Goal: Task Accomplishment & Management: Complete application form

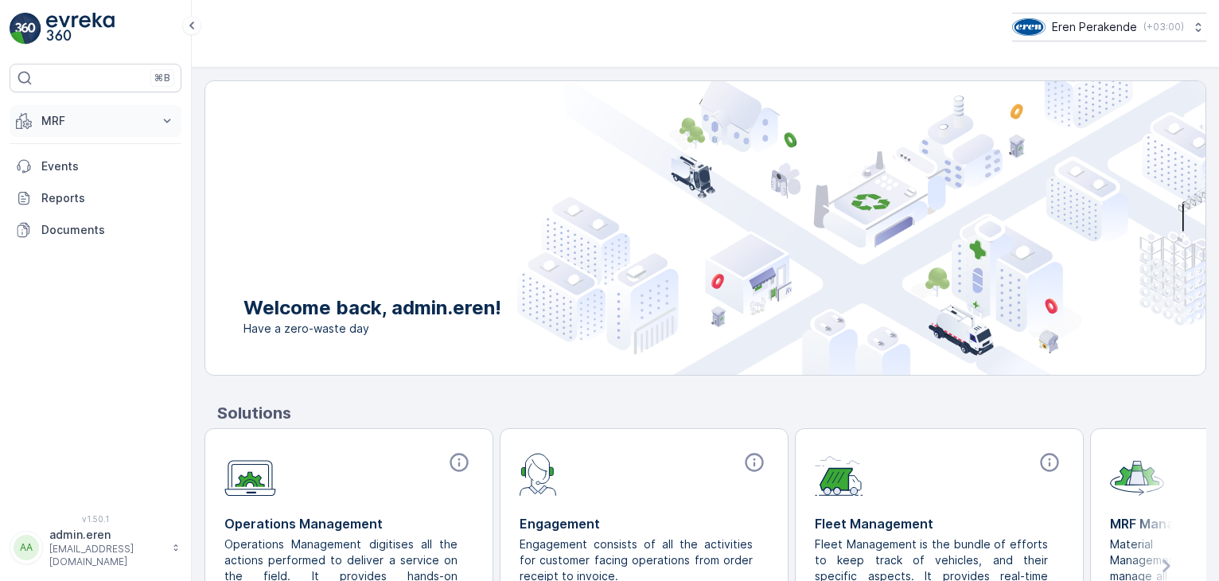
click at [171, 118] on icon at bounding box center [167, 121] width 16 height 16
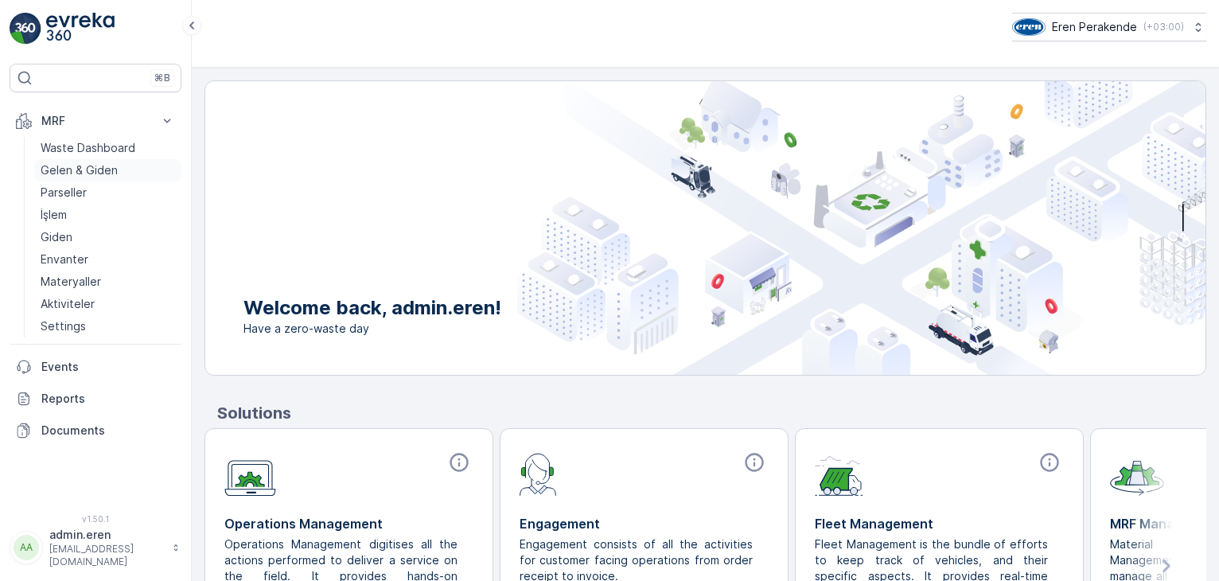
click at [80, 165] on p "Gelen & Giden" at bounding box center [79, 170] width 77 height 16
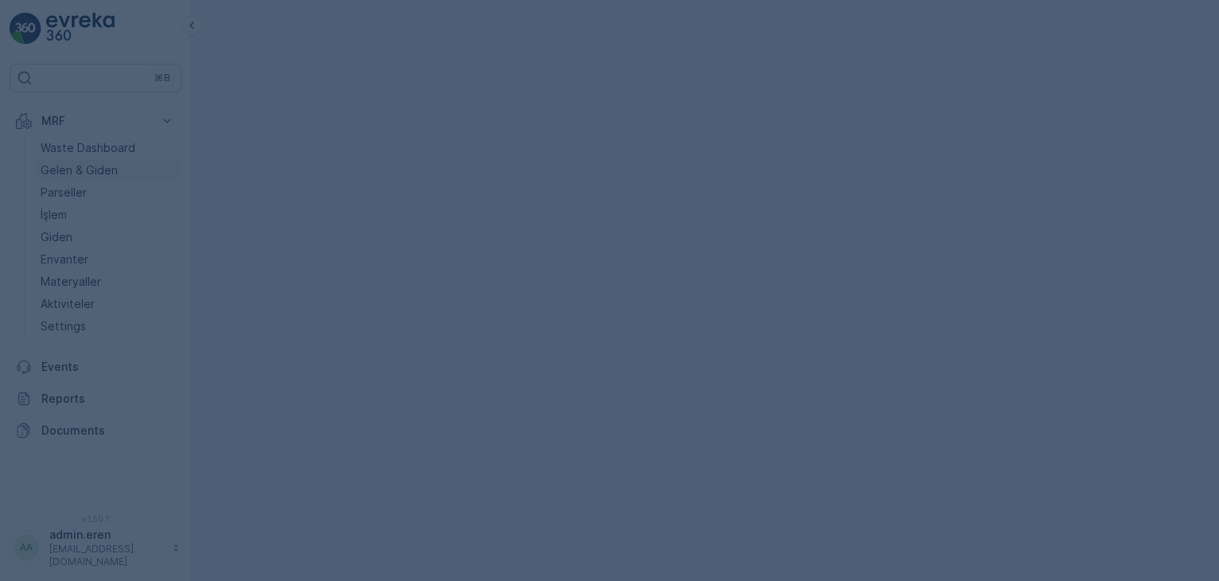
click at [80, 165] on div at bounding box center [609, 290] width 1219 height 581
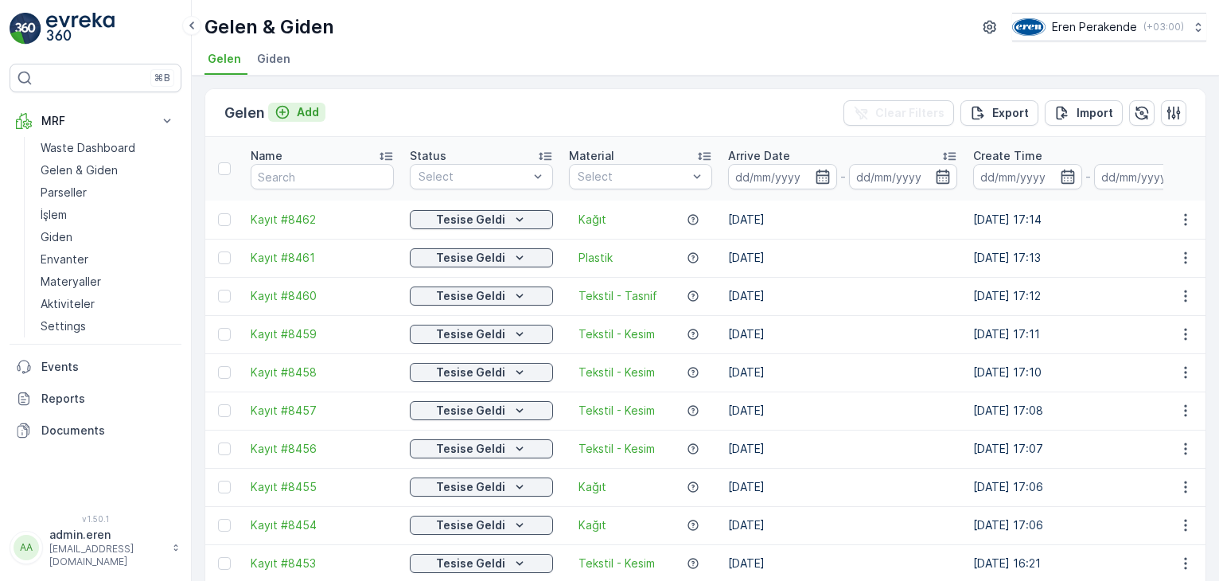
click at [298, 107] on p "Add" at bounding box center [308, 112] width 22 height 16
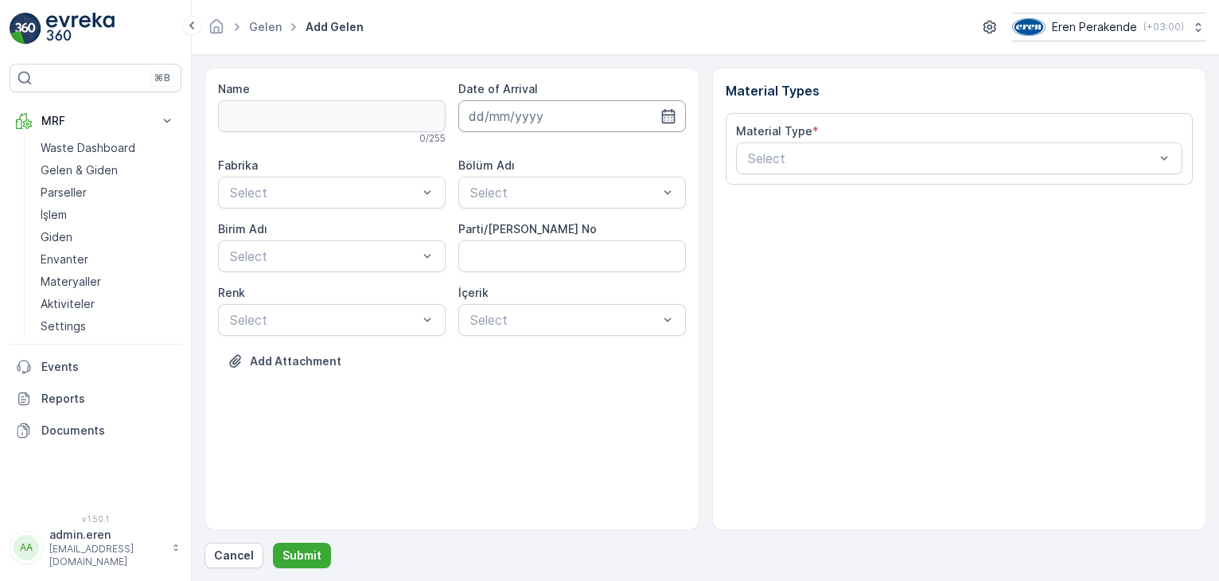
click at [469, 119] on input at bounding box center [571, 116] width 227 height 32
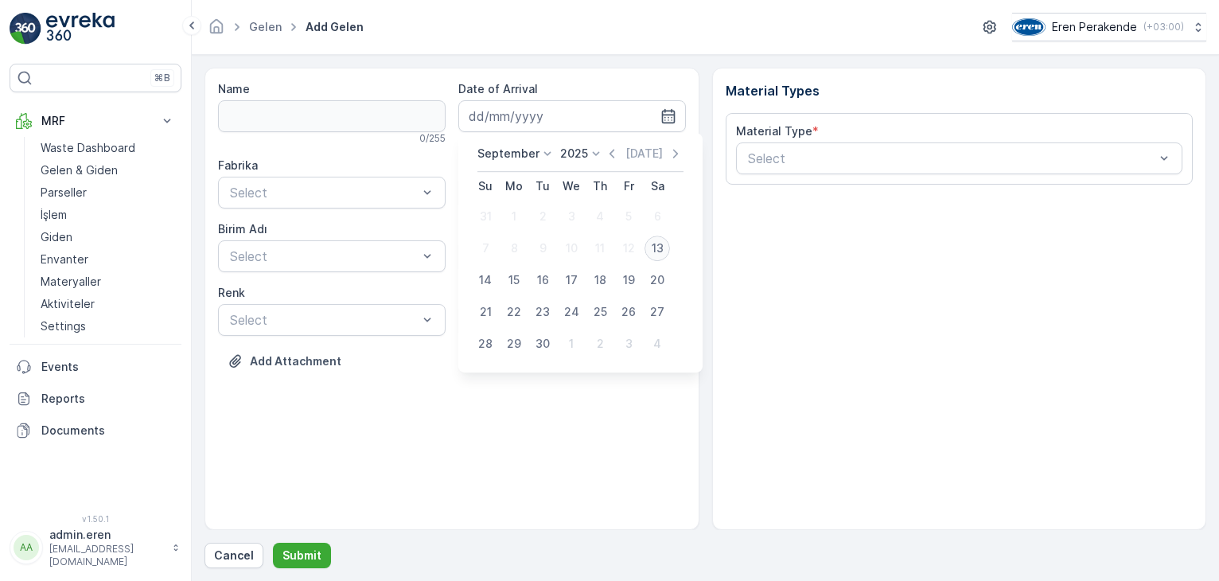
click at [652, 248] on div "13" at bounding box center [656, 247] width 25 height 25
type input "[DATE]"
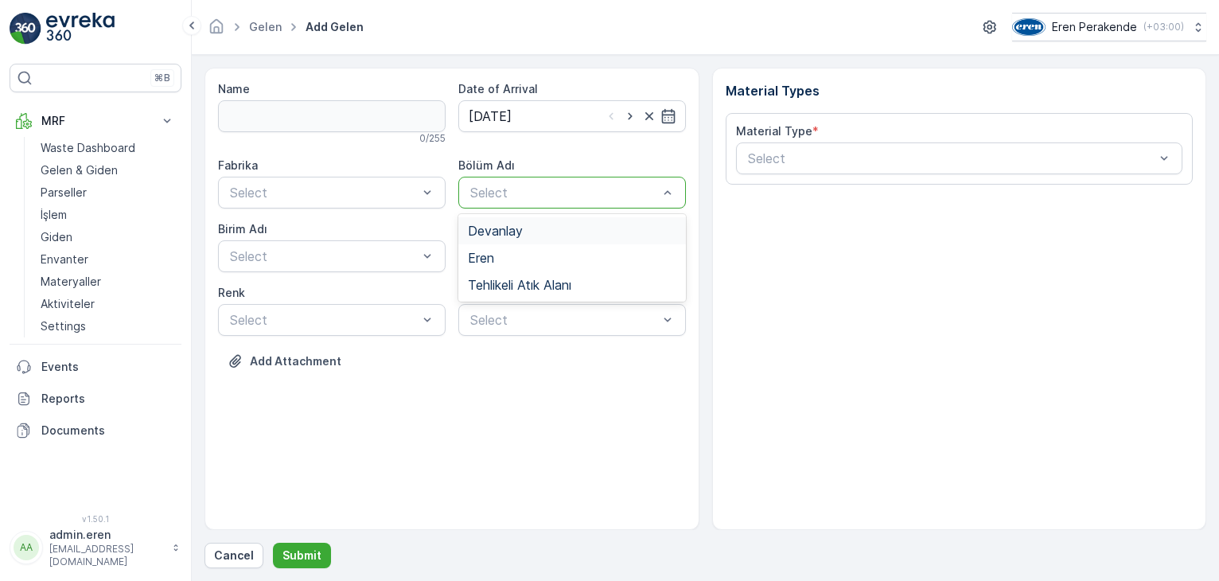
click at [496, 229] on span "Devanlay" at bounding box center [495, 231] width 55 height 14
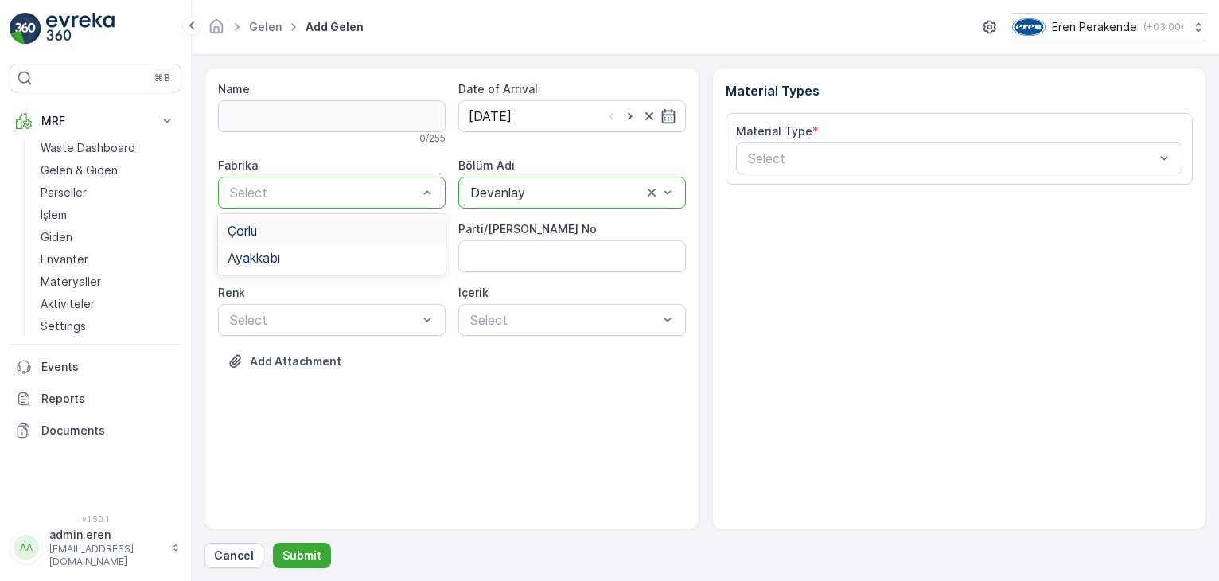
click at [273, 181] on div "Select" at bounding box center [331, 193] width 227 height 32
drag, startPoint x: 284, startPoint y: 218, endPoint x: 287, endPoint y: 233, distance: 15.4
click at [286, 224] on div "Çorlu" at bounding box center [331, 230] width 227 height 27
click at [288, 235] on div "Birim Adı" at bounding box center [331, 229] width 227 height 16
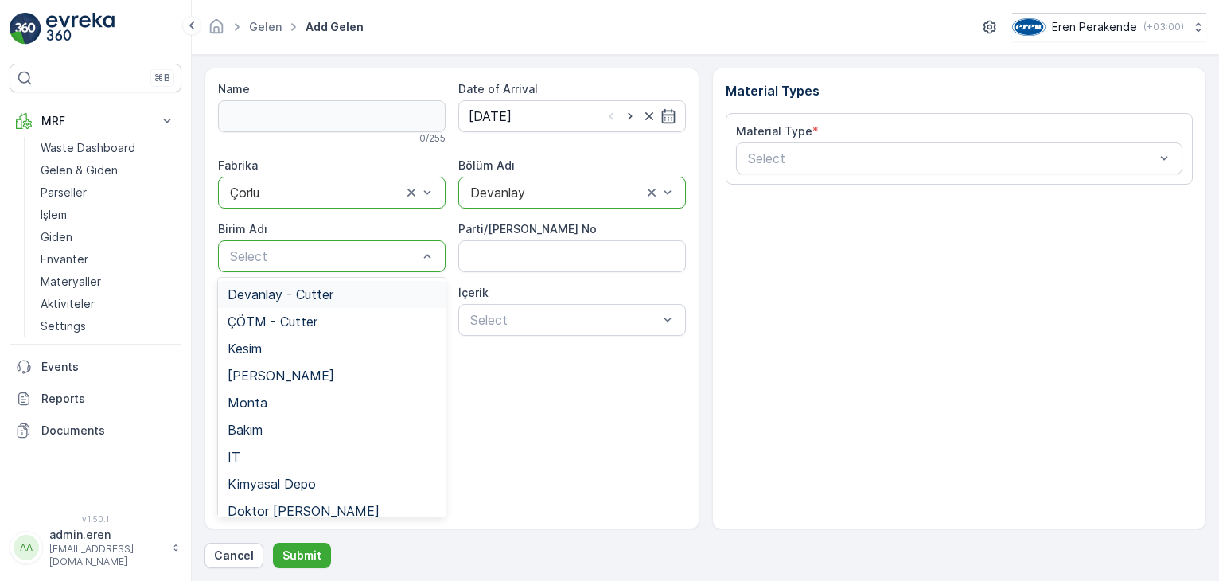
click at [295, 289] on span "Devanlay - Cutter" at bounding box center [280, 294] width 106 height 14
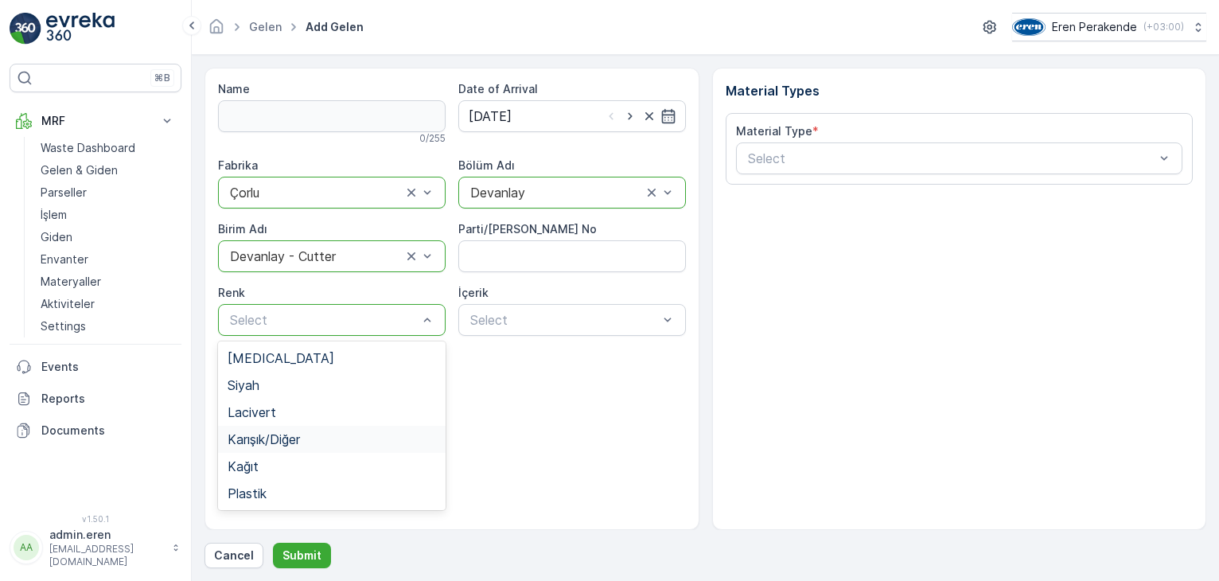
drag, startPoint x: 286, startPoint y: 446, endPoint x: 302, endPoint y: 443, distance: 16.2
click at [289, 444] on span "Karışık/Diğer" at bounding box center [263, 439] width 72 height 14
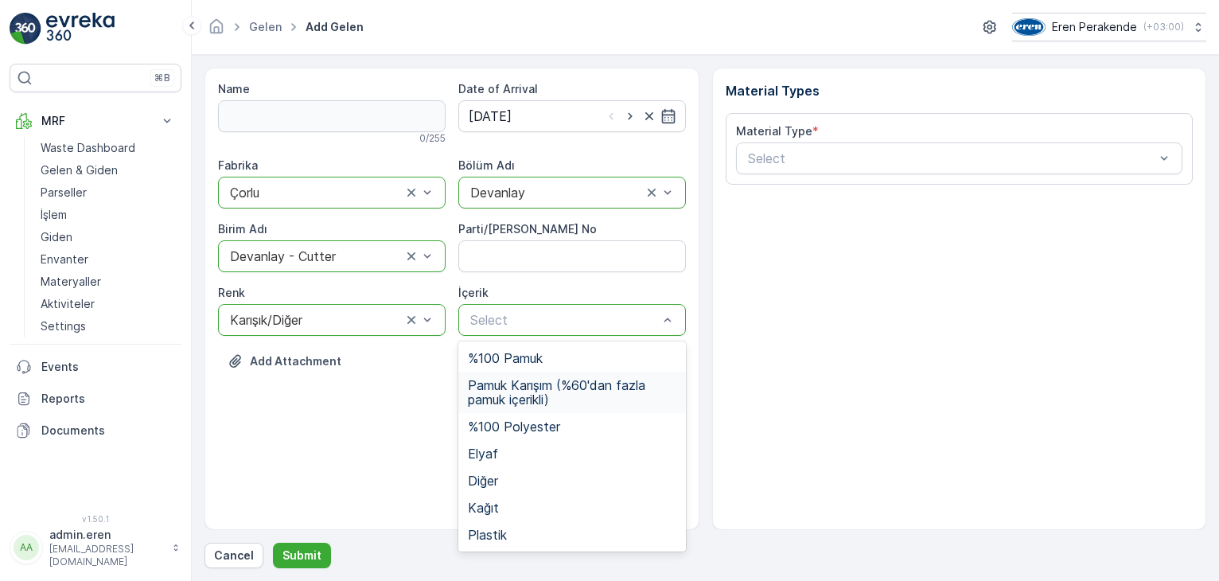
click at [527, 395] on span "Pamuk Karışım (%60'[PERSON_NAME] fazla pamuk içerikli)" at bounding box center [572, 392] width 208 height 29
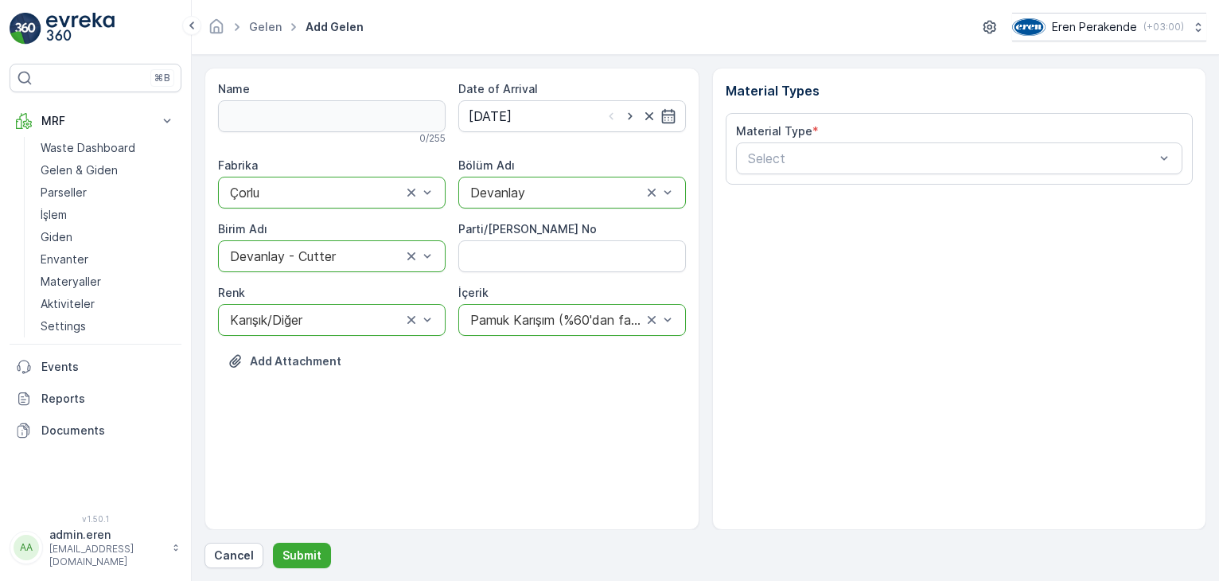
click at [547, 278] on div "Fabrika option Çorlu, selected. Çorlu Bölüm Adı option Devanlay, selected. Deva…" at bounding box center [452, 246] width 468 height 178
click at [542, 262] on No "Parti/[PERSON_NAME] No" at bounding box center [571, 256] width 227 height 32
drag, startPoint x: 983, startPoint y: 180, endPoint x: 986, endPoint y: 169, distance: 10.6
click at [983, 180] on div "Material Type * Select" at bounding box center [959, 149] width 468 height 72
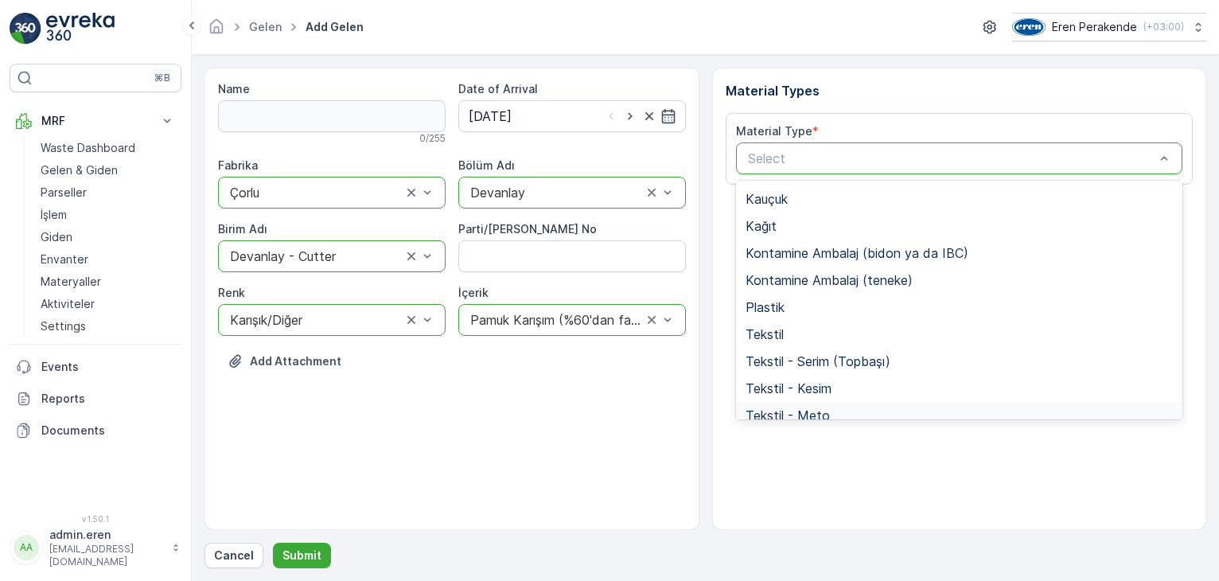
scroll to position [309, 0]
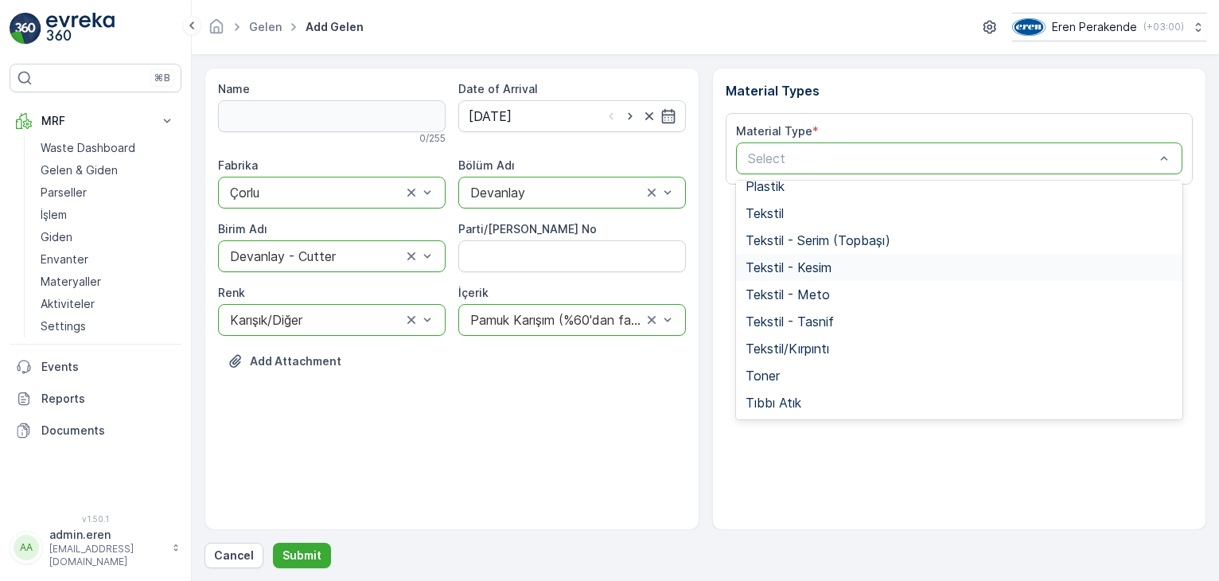
click at [811, 265] on span "Tekstil - Kesim" at bounding box center [788, 267] width 86 height 14
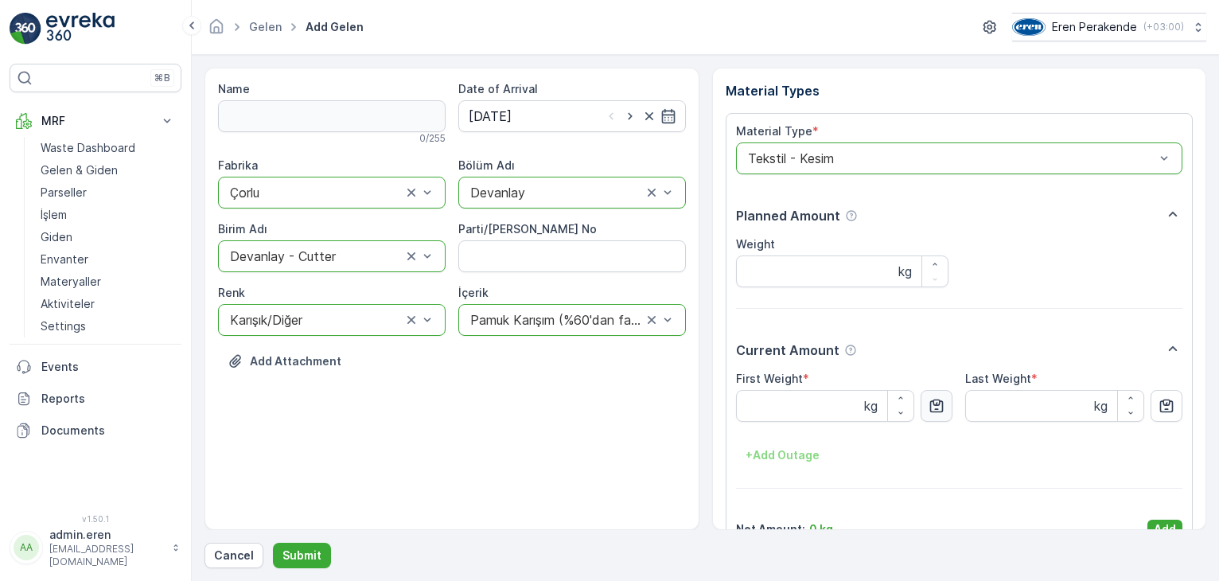
click at [934, 395] on button "button" at bounding box center [936, 406] width 32 height 32
type Weight "7.26"
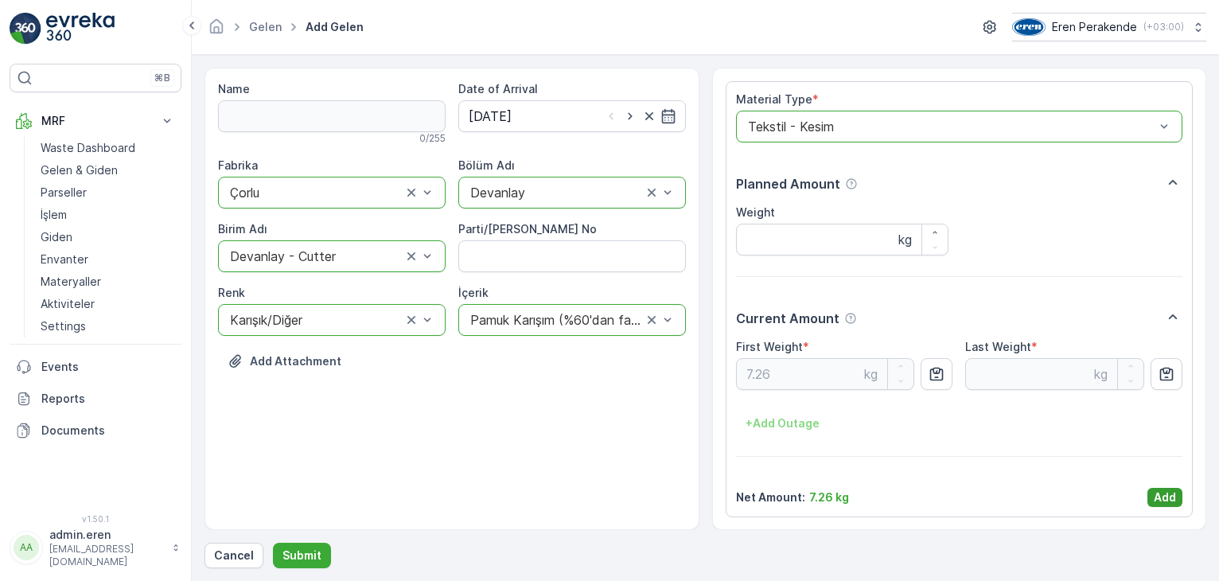
click at [1067, 491] on p "Add" at bounding box center [1164, 497] width 22 height 16
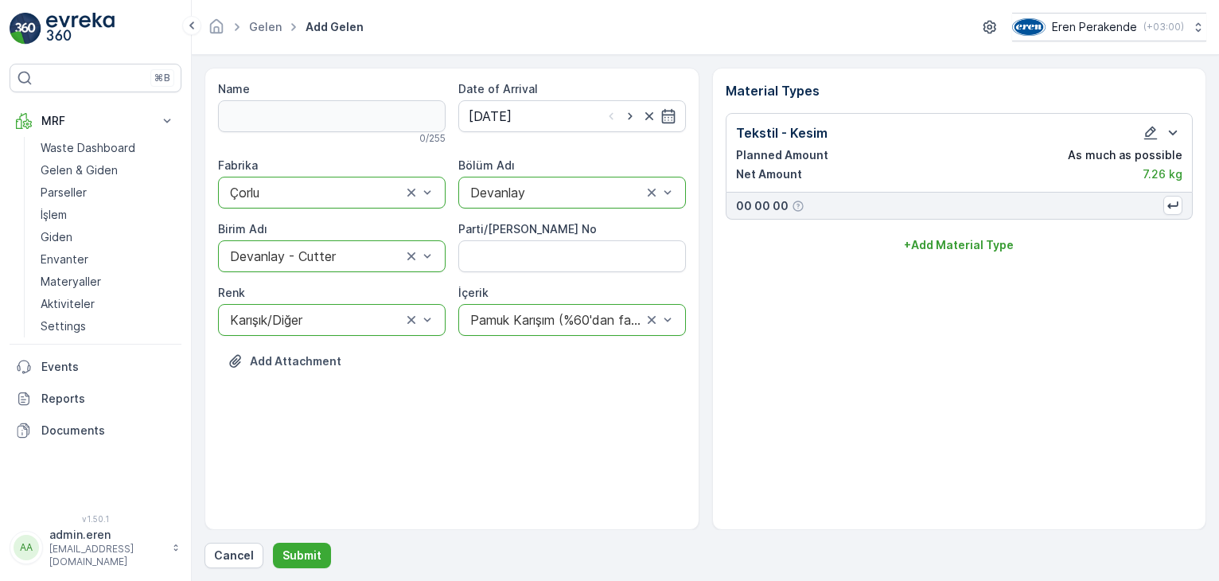
scroll to position [0, 0]
click at [293, 558] on p "Submit" at bounding box center [301, 555] width 39 height 16
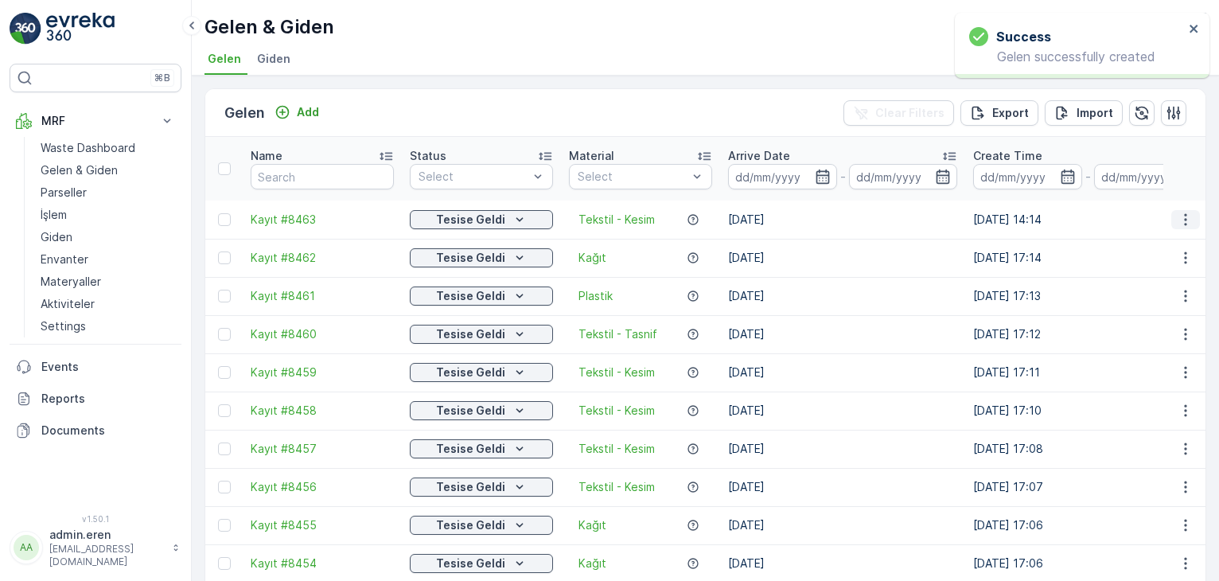
click at [1067, 212] on icon "button" at bounding box center [1185, 220] width 16 height 16
click at [1067, 296] on span "Print QR" at bounding box center [1142, 293] width 44 height 16
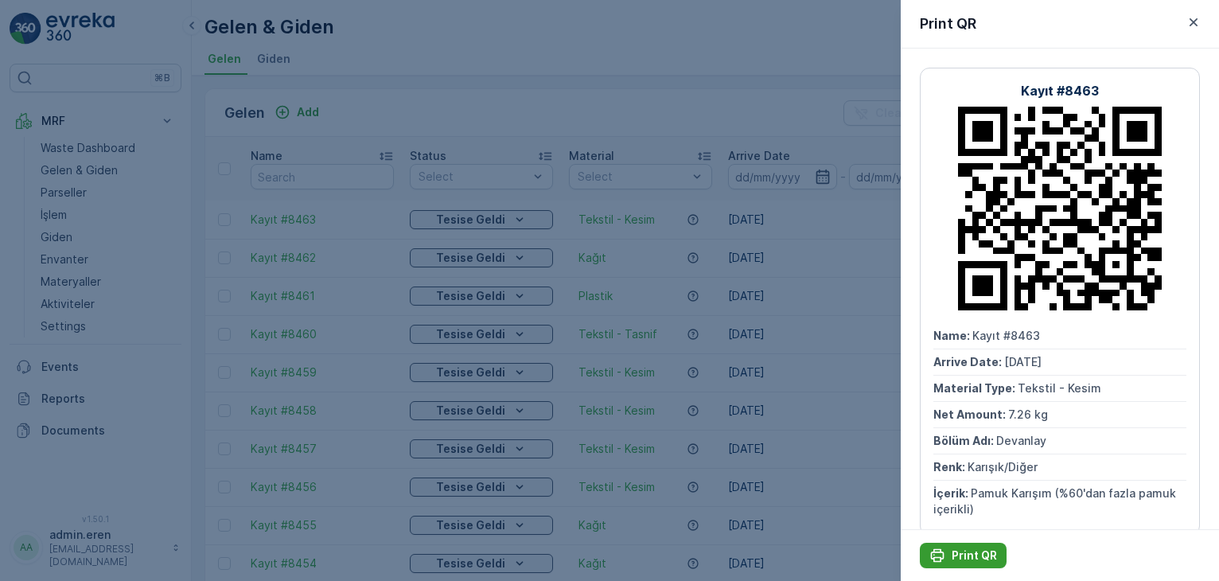
click at [967, 554] on p "Print QR" at bounding box center [973, 555] width 45 height 16
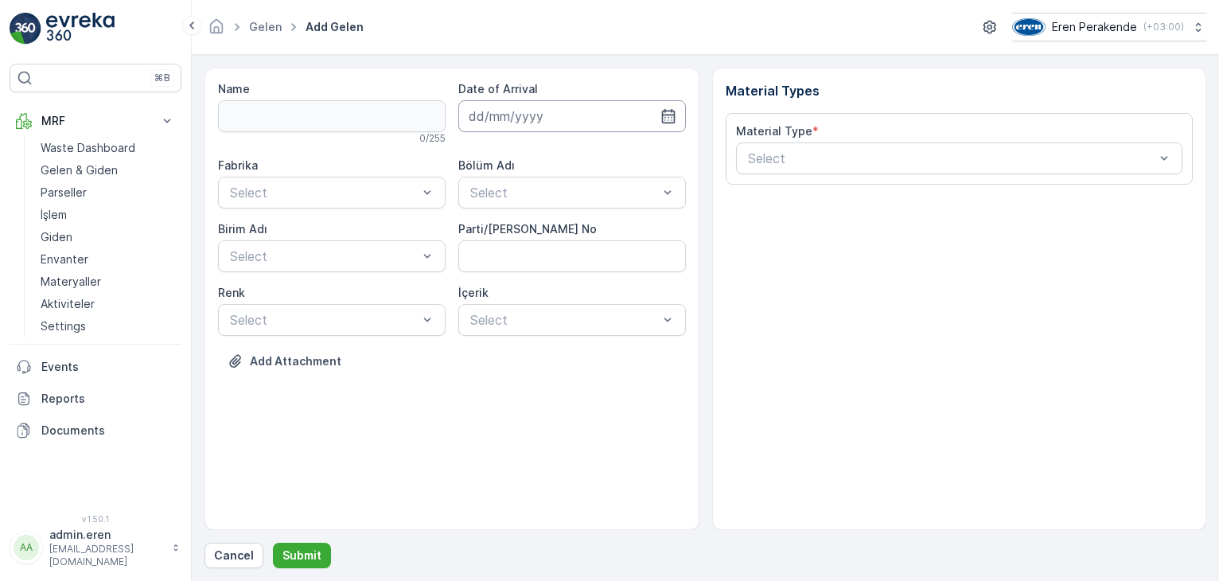
click at [601, 115] on input at bounding box center [571, 116] width 227 height 32
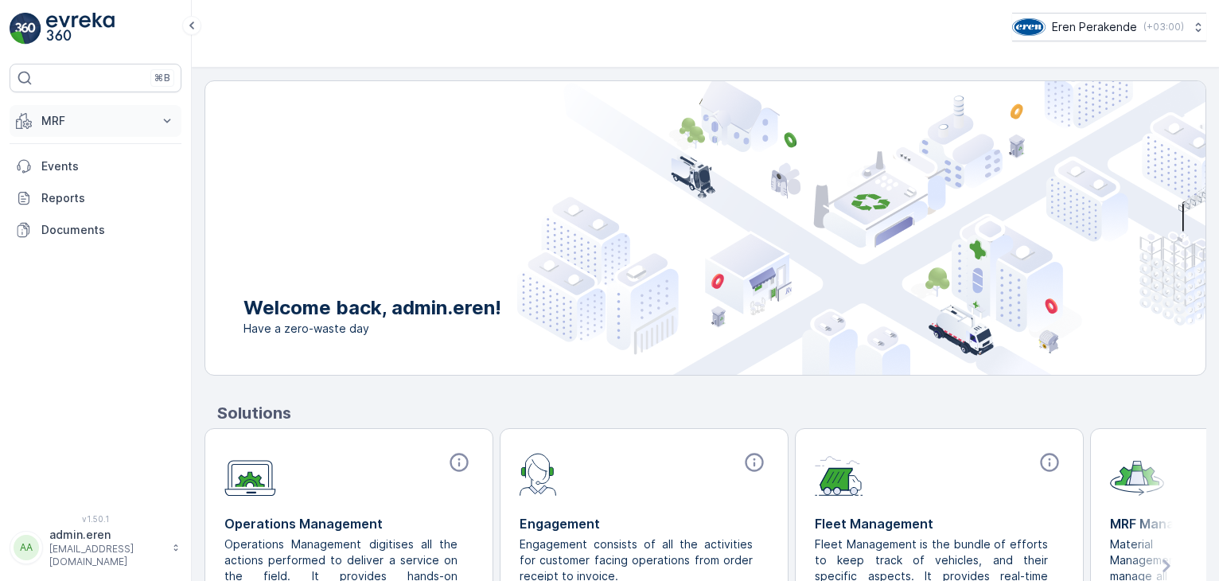
click at [170, 119] on icon at bounding box center [167, 121] width 16 height 16
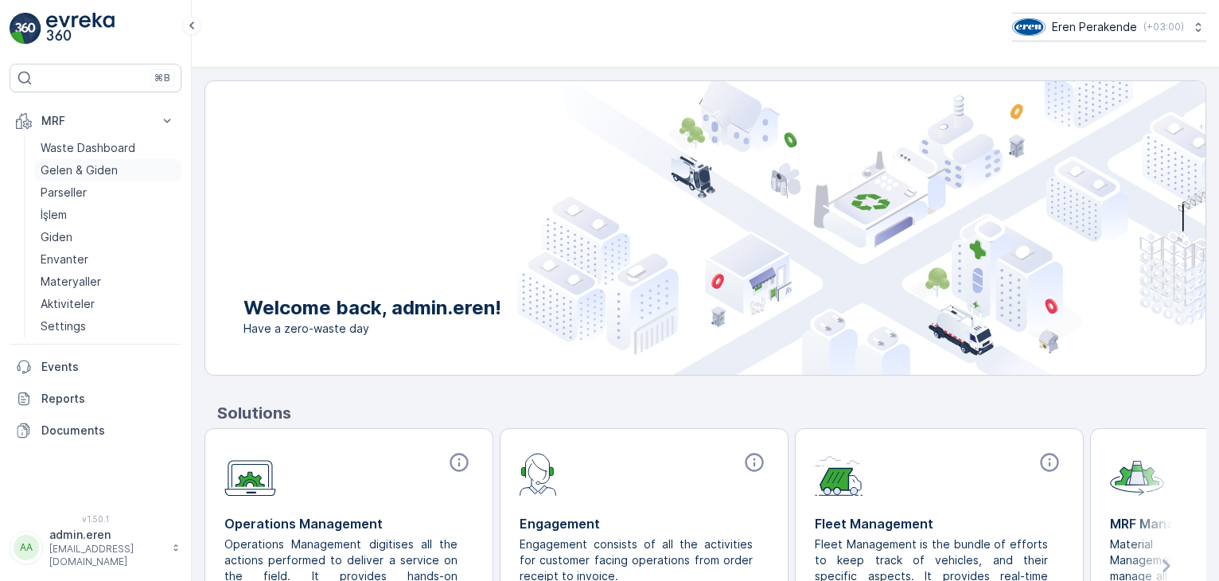
click at [95, 165] on p "Gelen & Giden" at bounding box center [79, 170] width 77 height 16
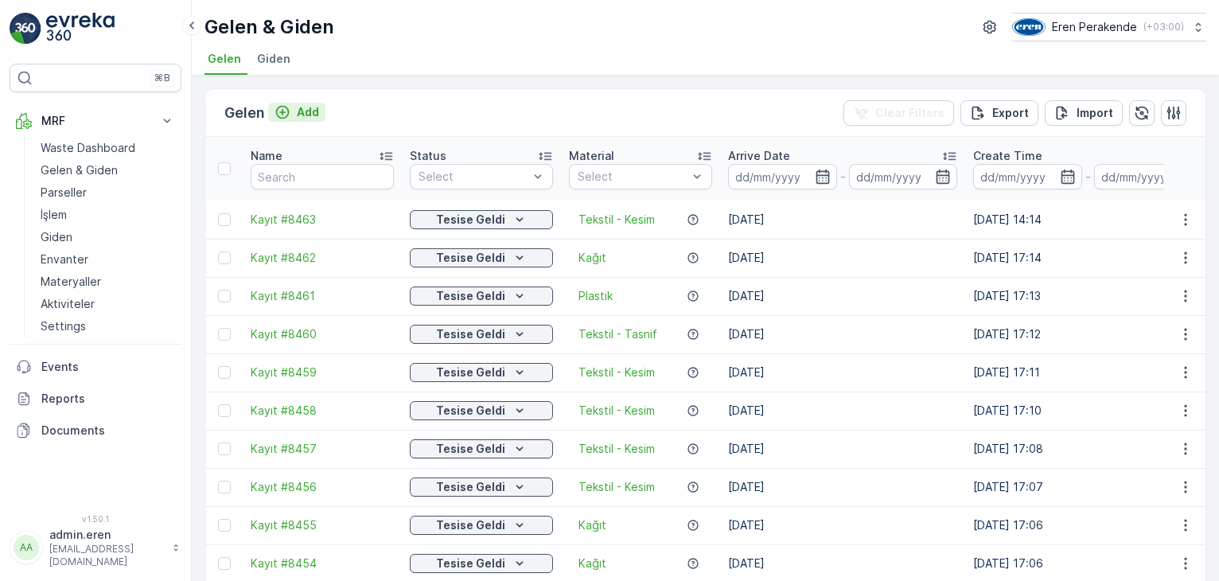
click at [303, 106] on p "Add" at bounding box center [308, 112] width 22 height 16
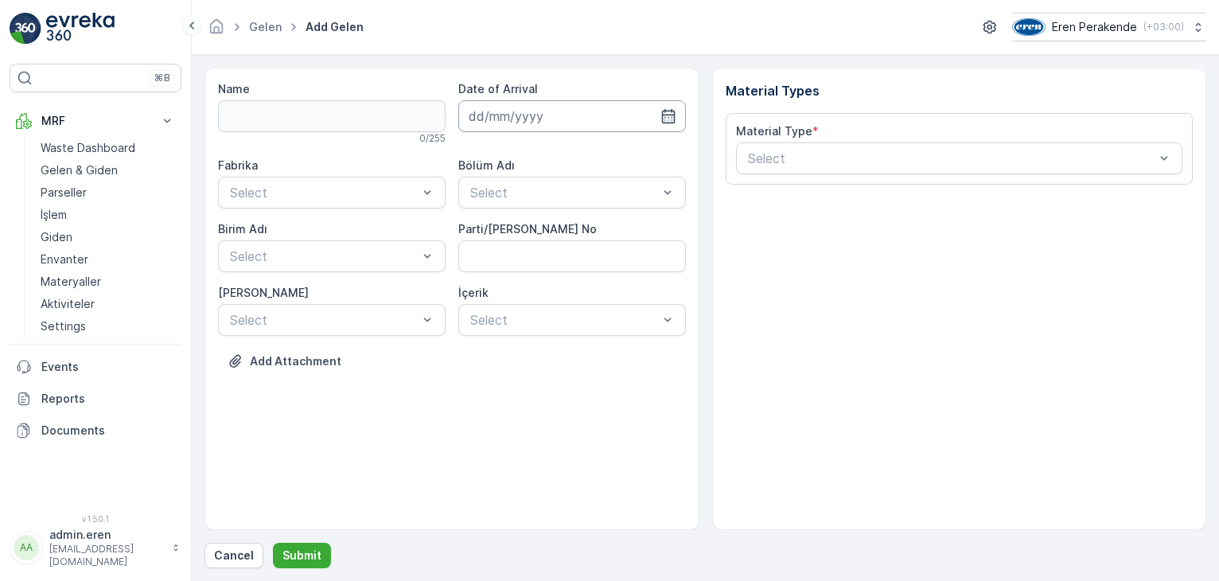
click at [616, 119] on input at bounding box center [571, 116] width 227 height 32
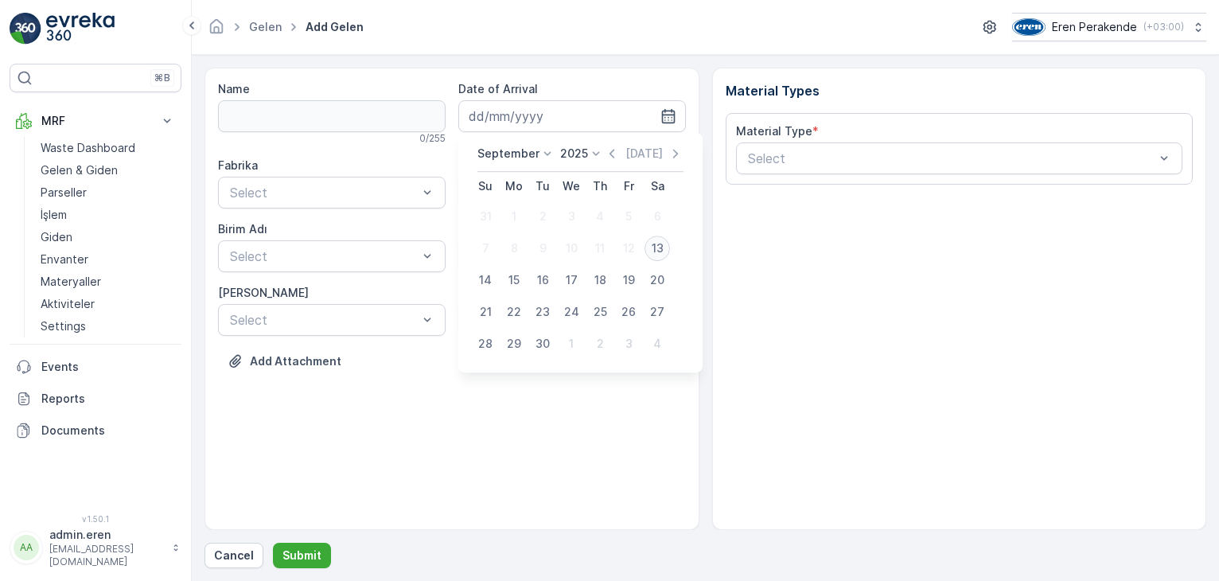
click at [667, 249] on div "13" at bounding box center [656, 247] width 25 height 25
type input "[DATE]"
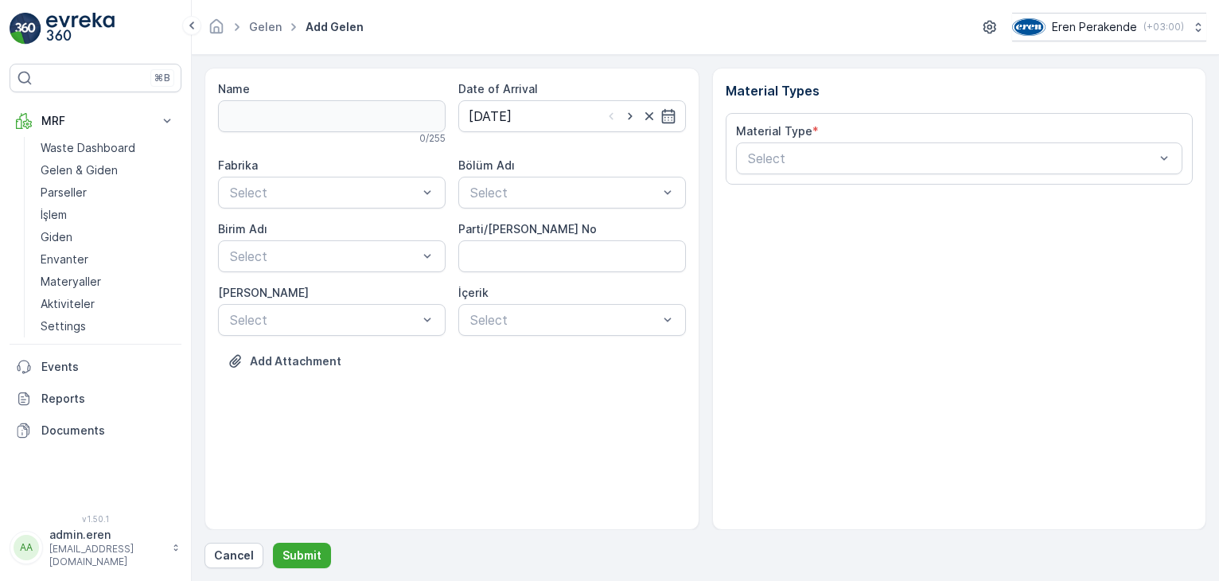
click at [604, 212] on div "Fabrika Select Bölüm Adı Select [PERSON_NAME] Adı Select Parti/Kesim Föyü No [P…" at bounding box center [452, 246] width 468 height 178
click at [554, 235] on div "Devanlay" at bounding box center [572, 231] width 208 height 14
click at [257, 230] on span "Çorlu" at bounding box center [241, 231] width 29 height 14
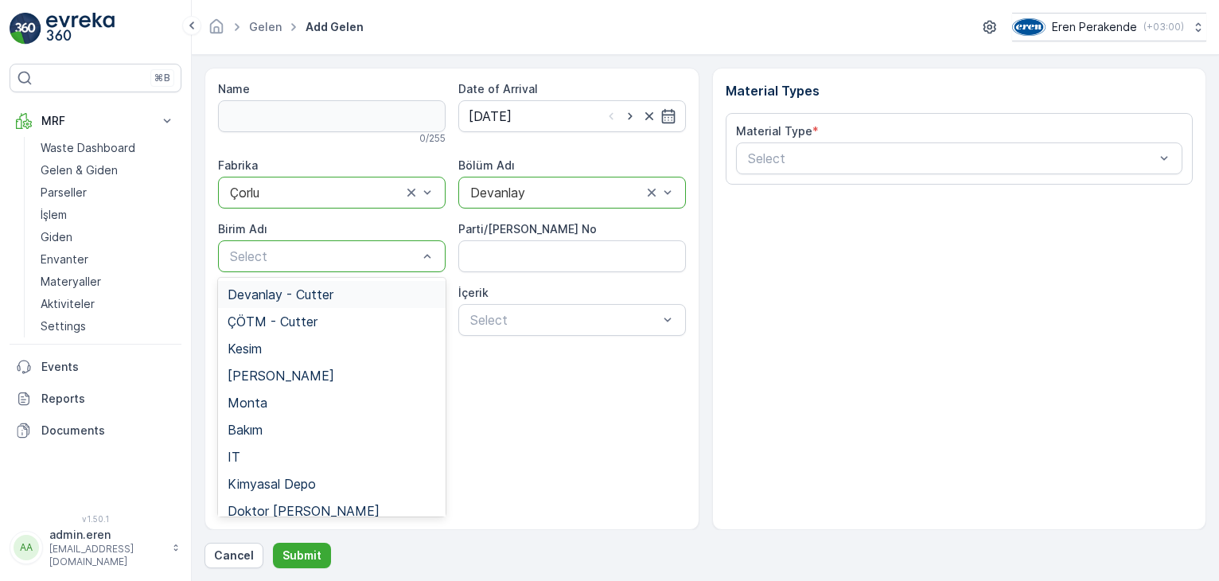
click at [270, 294] on span "Devanlay - Cutter" at bounding box center [280, 294] width 106 height 14
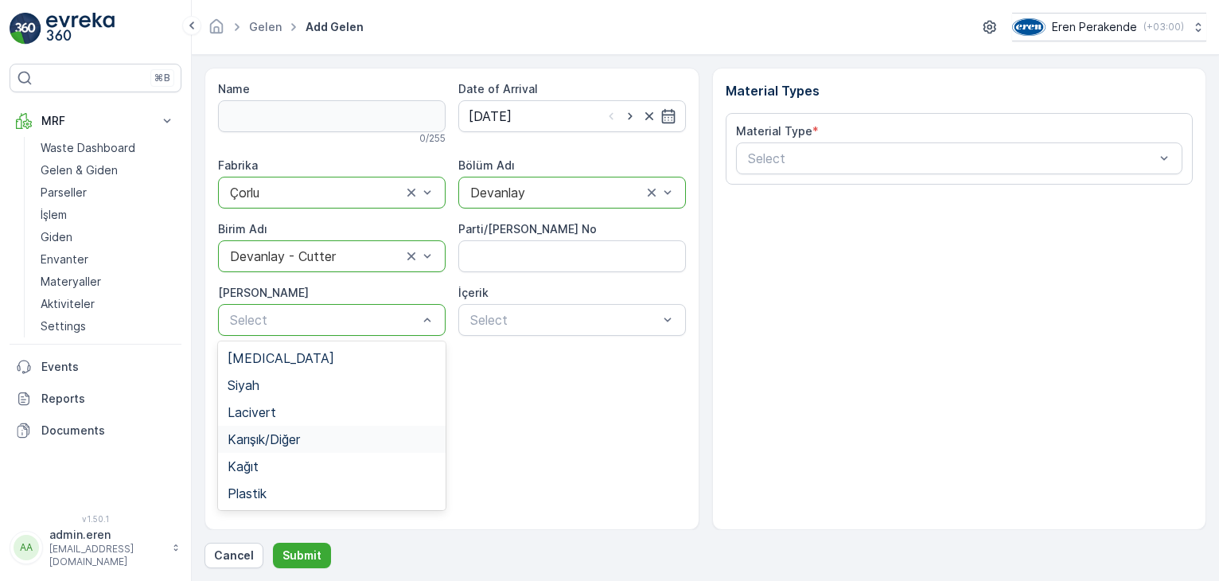
click at [285, 438] on span "Karışık/Diğer" at bounding box center [263, 439] width 72 height 14
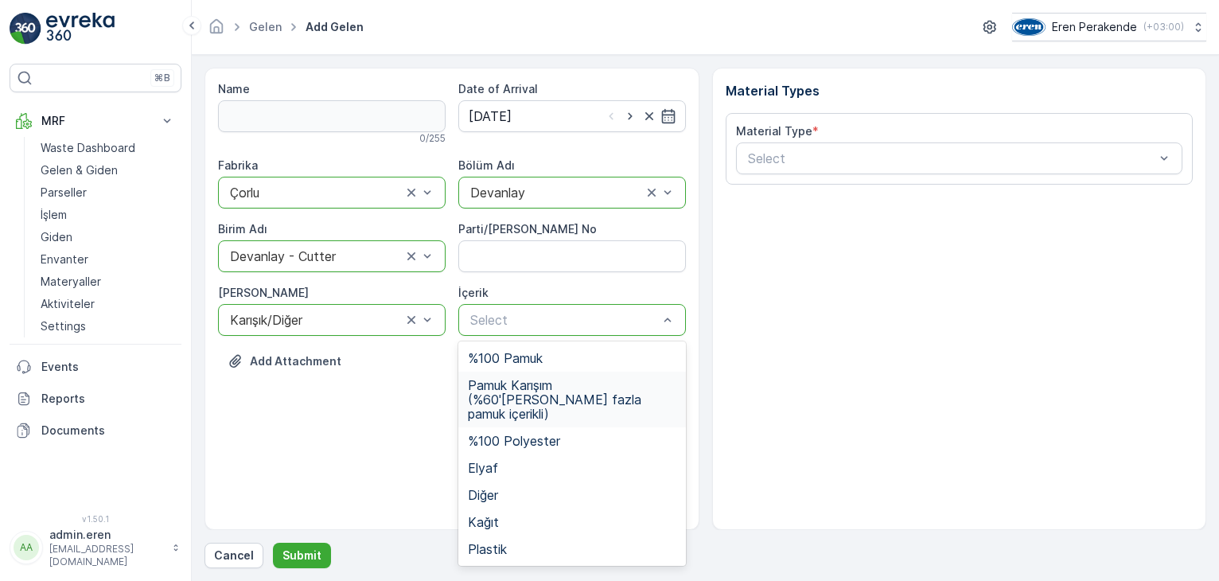
click at [573, 389] on span "Pamuk Karışım (%60'[PERSON_NAME] fazla pamuk içerikli)" at bounding box center [572, 399] width 208 height 43
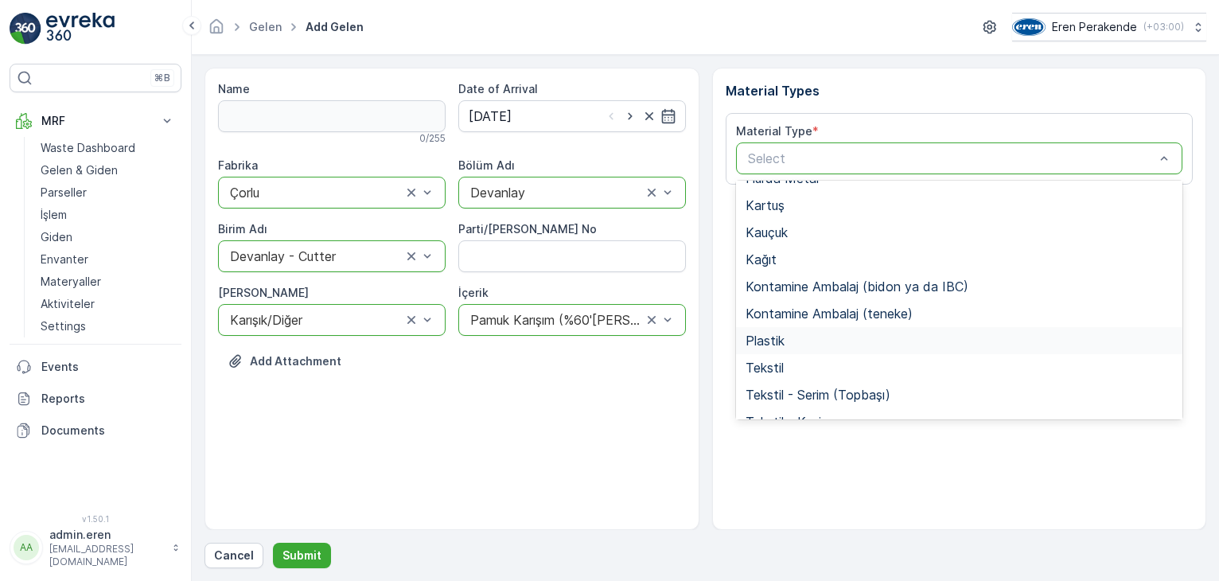
scroll to position [309, 0]
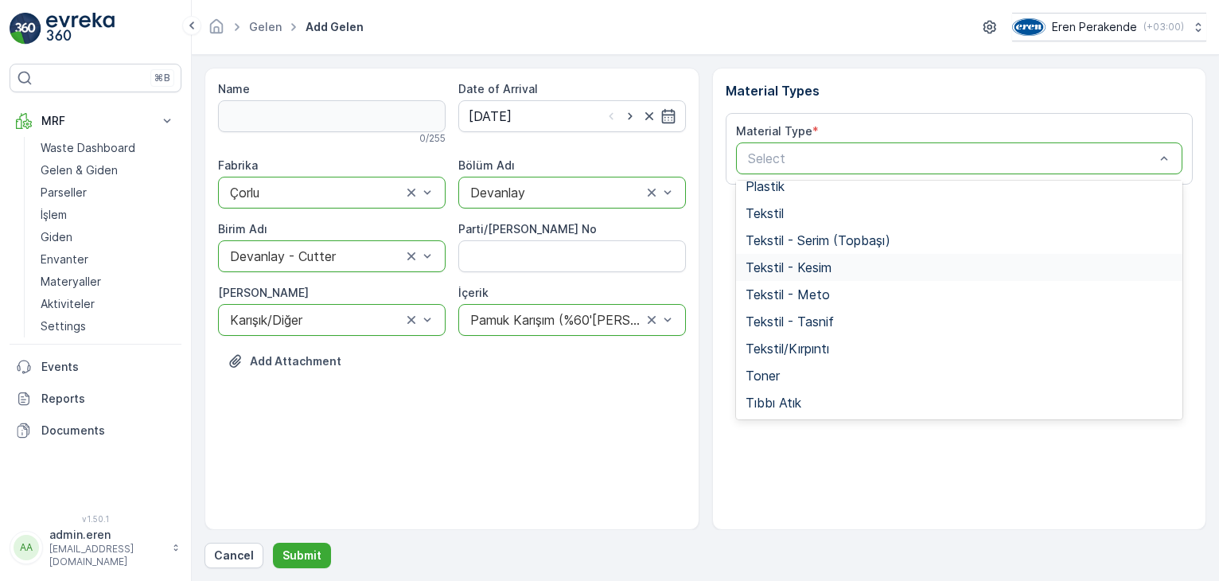
click at [816, 267] on span "Tekstil - Kesim" at bounding box center [788, 267] width 86 height 14
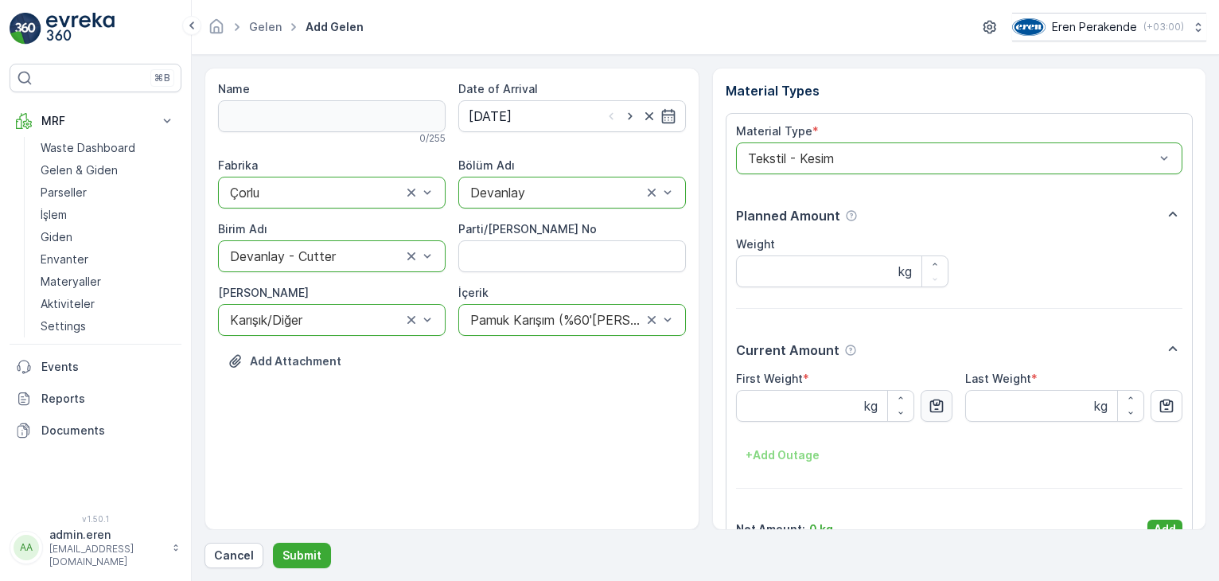
click at [936, 410] on icon "button" at bounding box center [936, 406] width 16 height 16
type Weight "22.87"
click at [1149, 521] on button "Add" at bounding box center [1164, 528] width 35 height 19
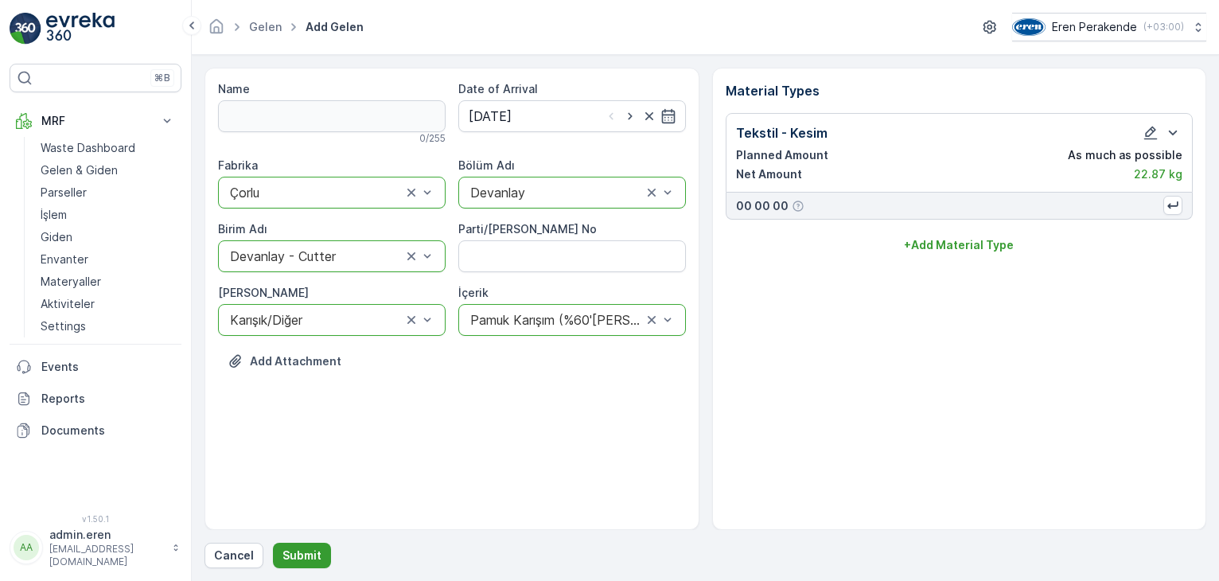
click at [301, 551] on p "Submit" at bounding box center [301, 555] width 39 height 16
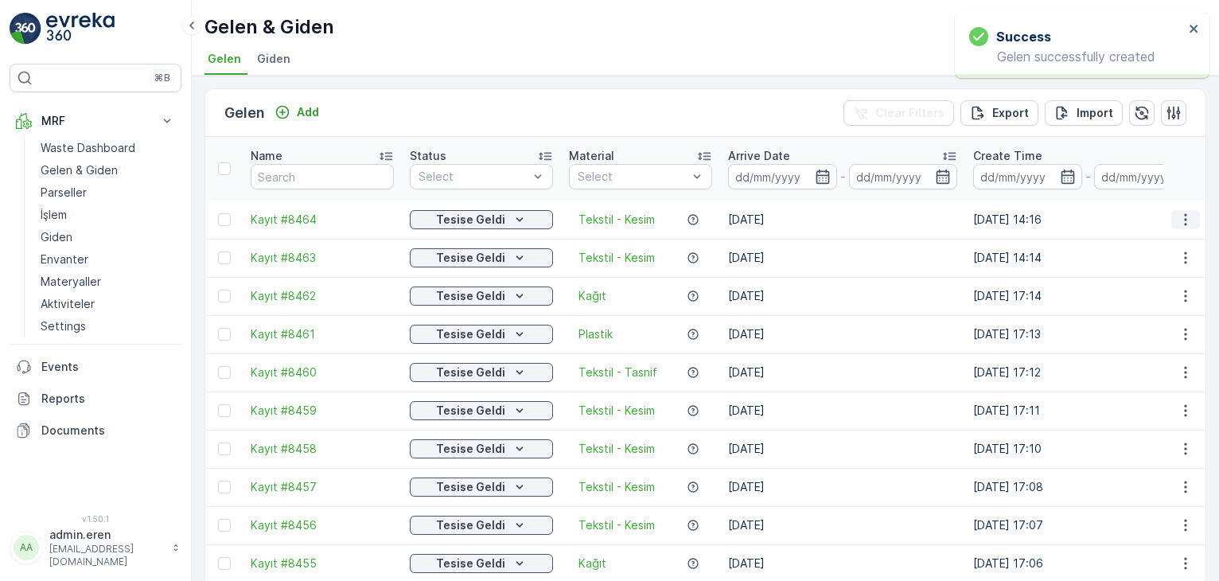
click at [1179, 212] on icon "button" at bounding box center [1185, 220] width 16 height 16
click at [1142, 299] on span "Print QR" at bounding box center [1142, 293] width 44 height 16
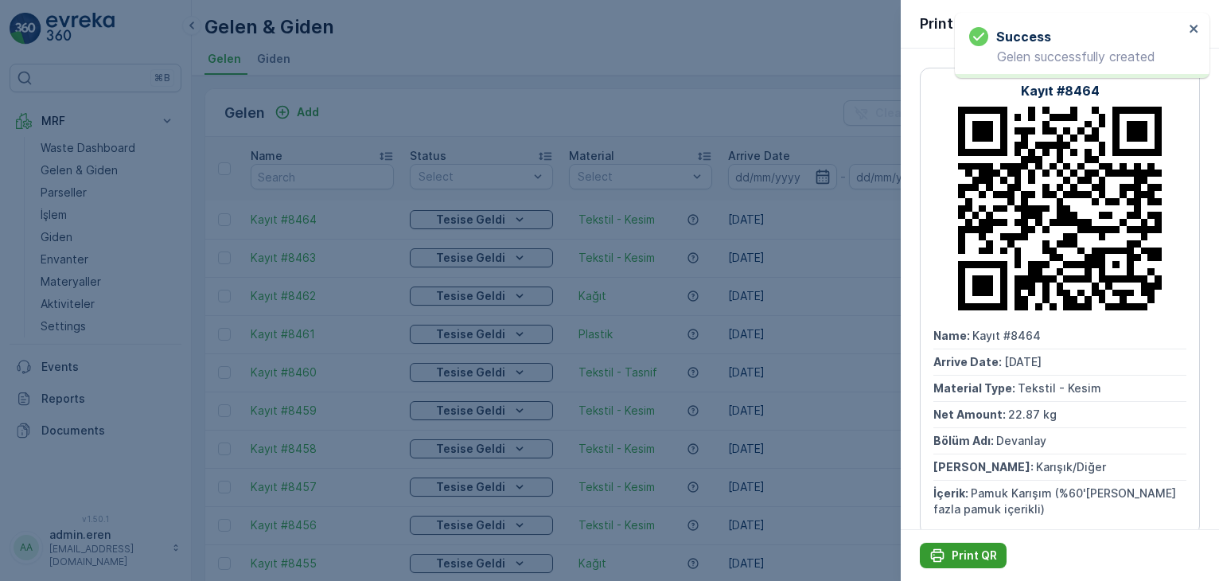
click at [983, 554] on p "Print QR" at bounding box center [973, 555] width 45 height 16
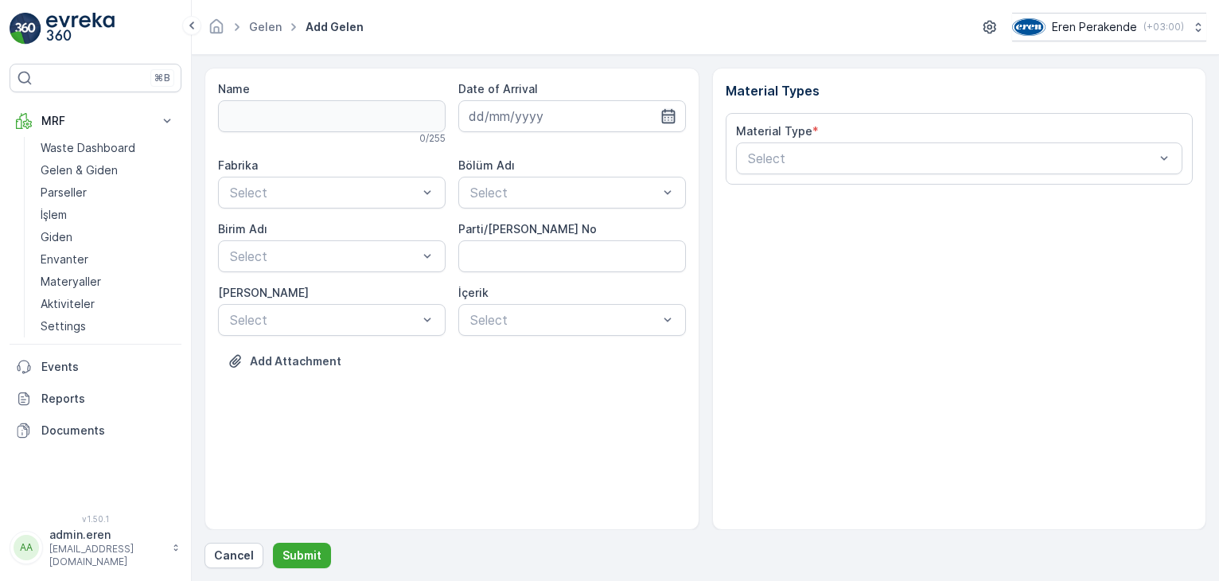
click at [672, 119] on icon "button" at bounding box center [668, 116] width 16 height 16
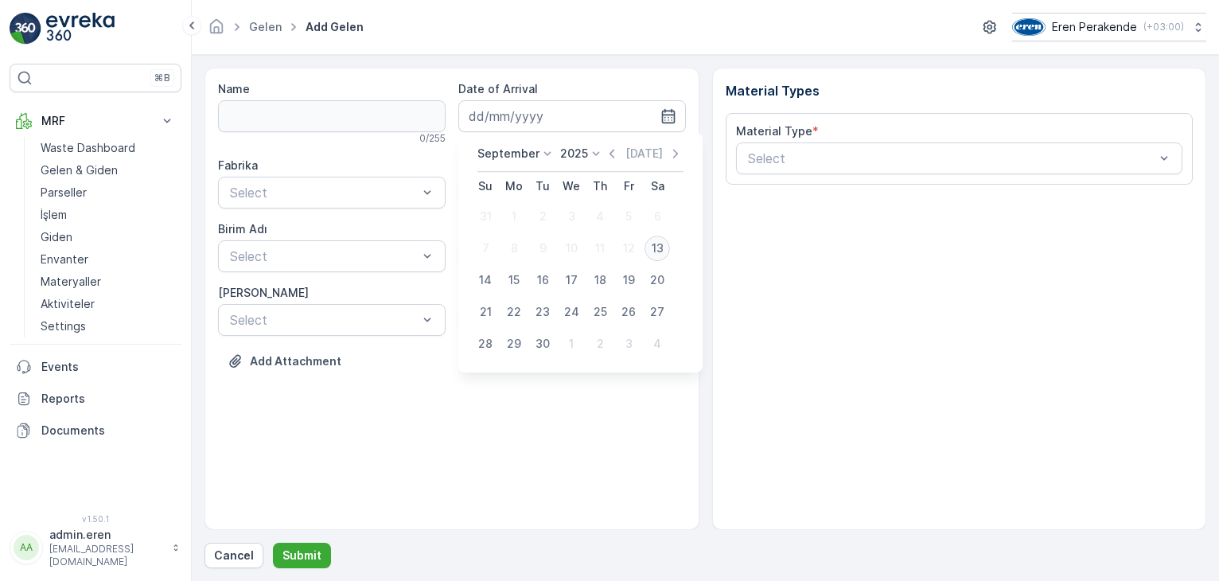
click at [662, 250] on div "13" at bounding box center [656, 247] width 25 height 25
type input "[DATE]"
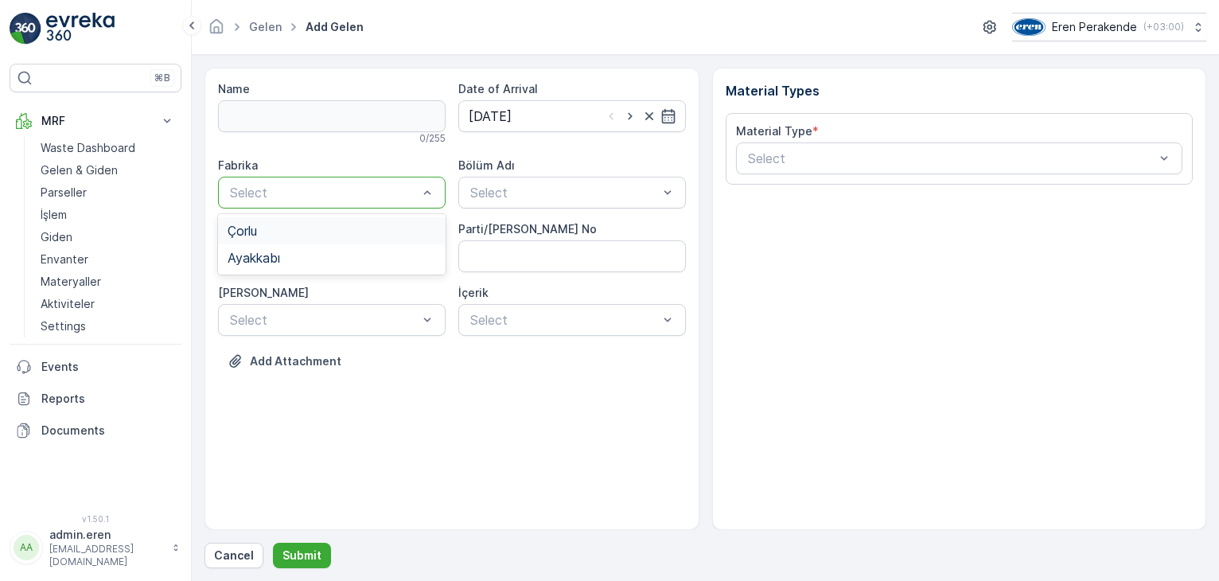
drag, startPoint x: 335, startPoint y: 192, endPoint x: 353, endPoint y: 208, distance: 23.7
click at [329, 239] on div "Çorlu" at bounding box center [331, 230] width 227 height 27
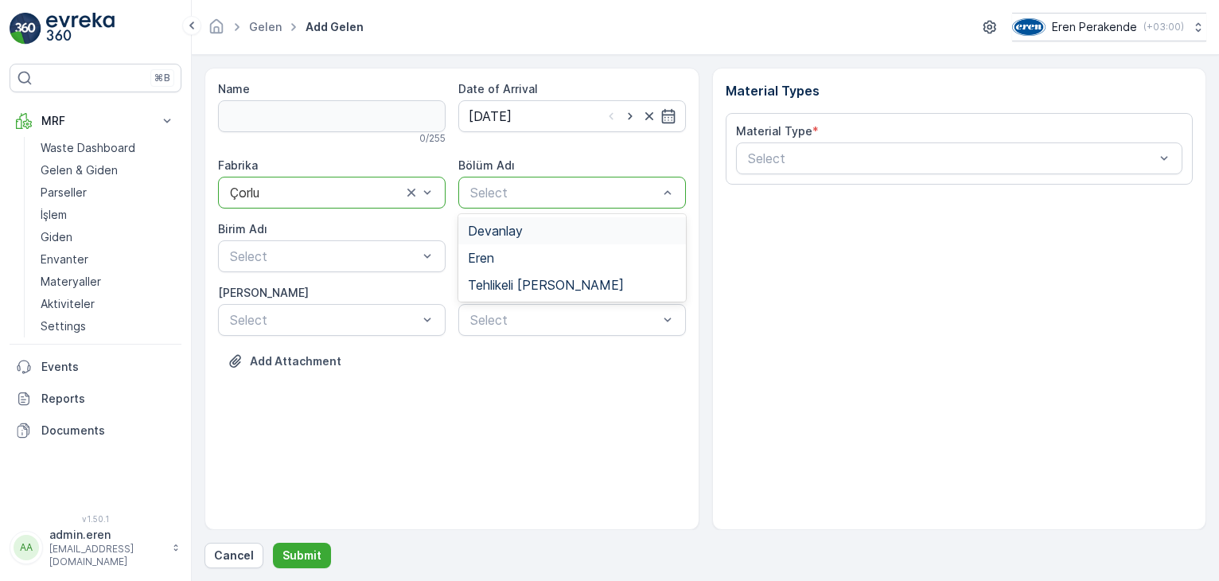
click at [510, 239] on div "Devanlay" at bounding box center [571, 230] width 227 height 27
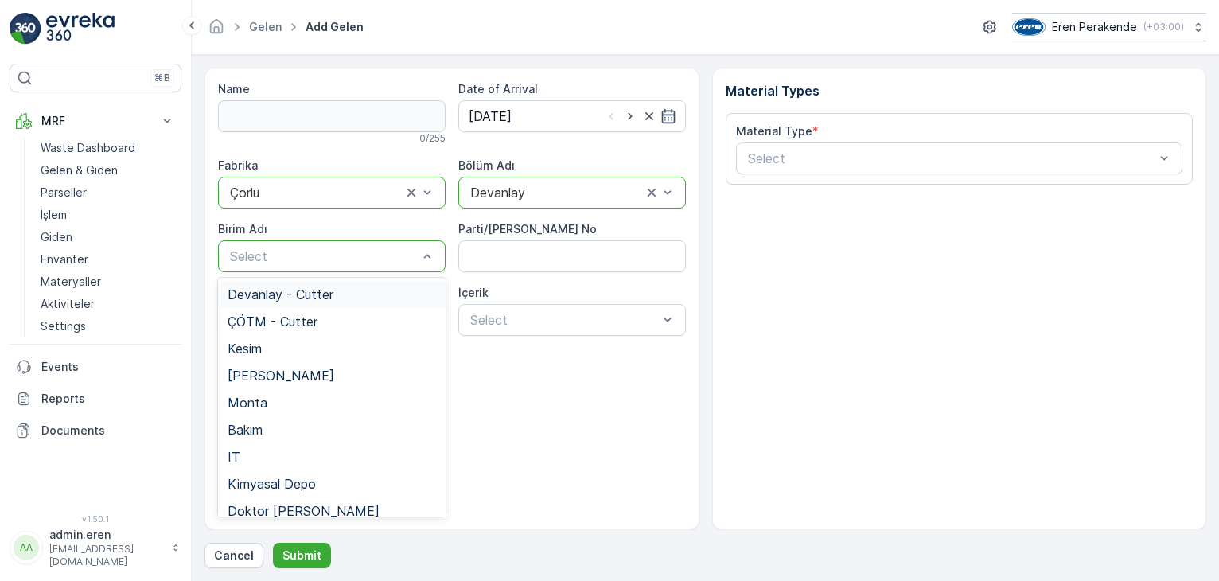
click at [332, 297] on span "Devanlay - Cutter" at bounding box center [280, 294] width 106 height 14
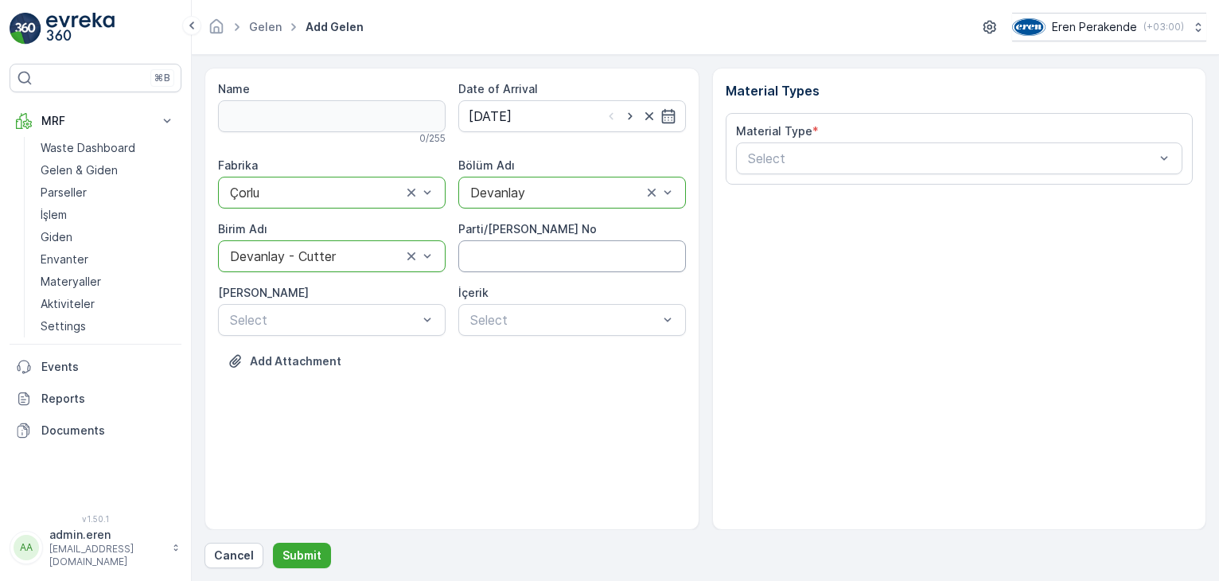
click at [557, 255] on No "Parti/[PERSON_NAME] No" at bounding box center [571, 256] width 227 height 32
type No "1272449"
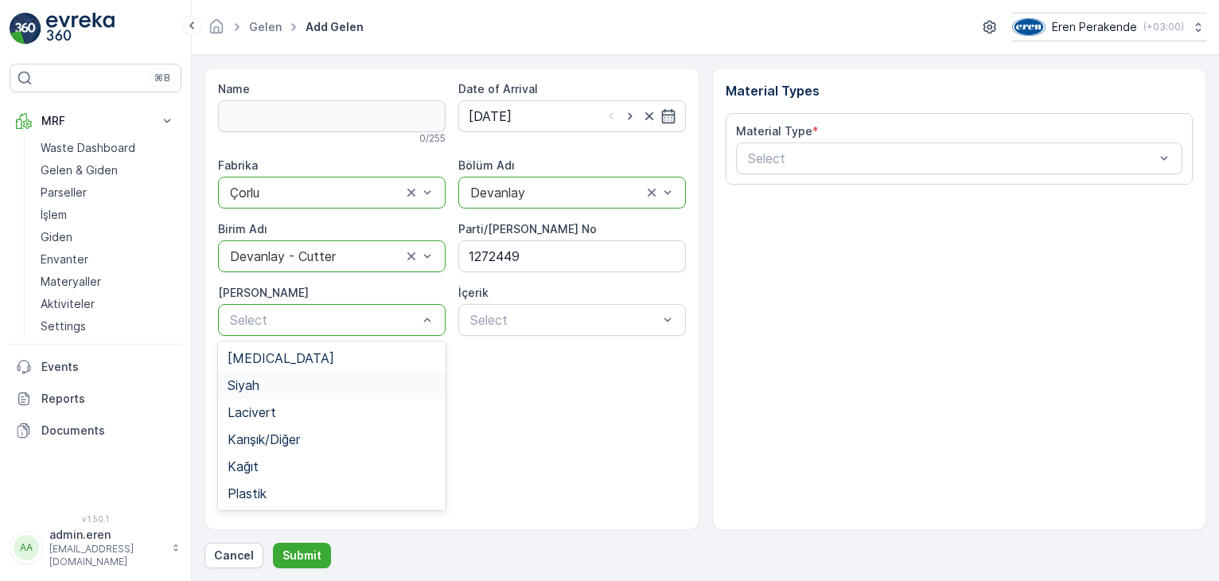
click at [288, 379] on div "Siyah" at bounding box center [331, 385] width 208 height 14
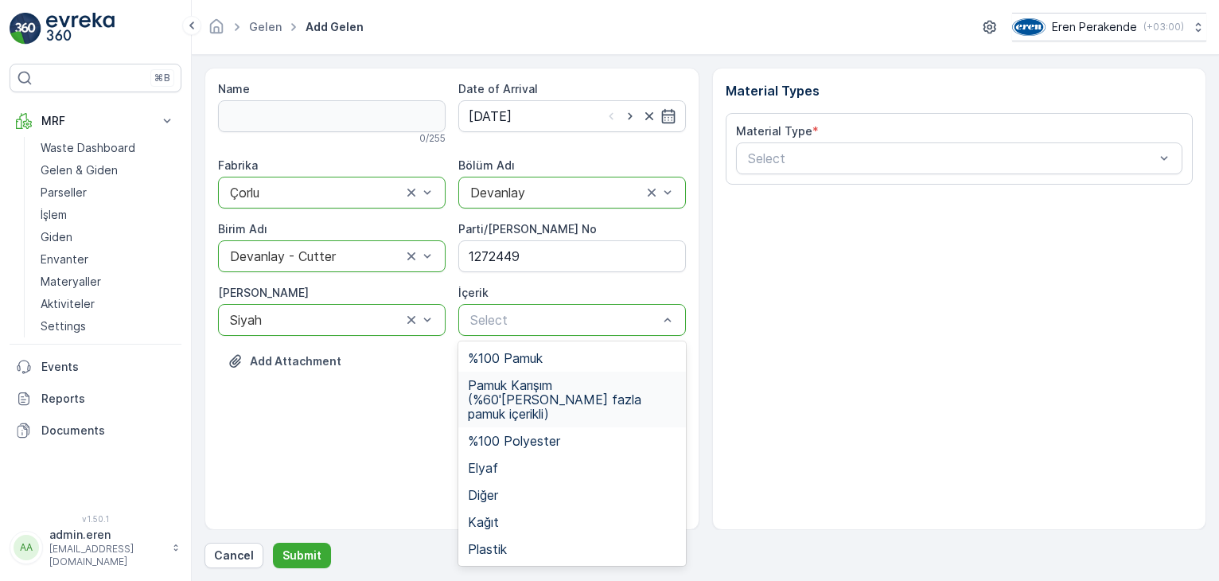
click at [519, 389] on span "Pamuk Karışım (%60'[PERSON_NAME] fazla pamuk içerikli)" at bounding box center [572, 399] width 208 height 43
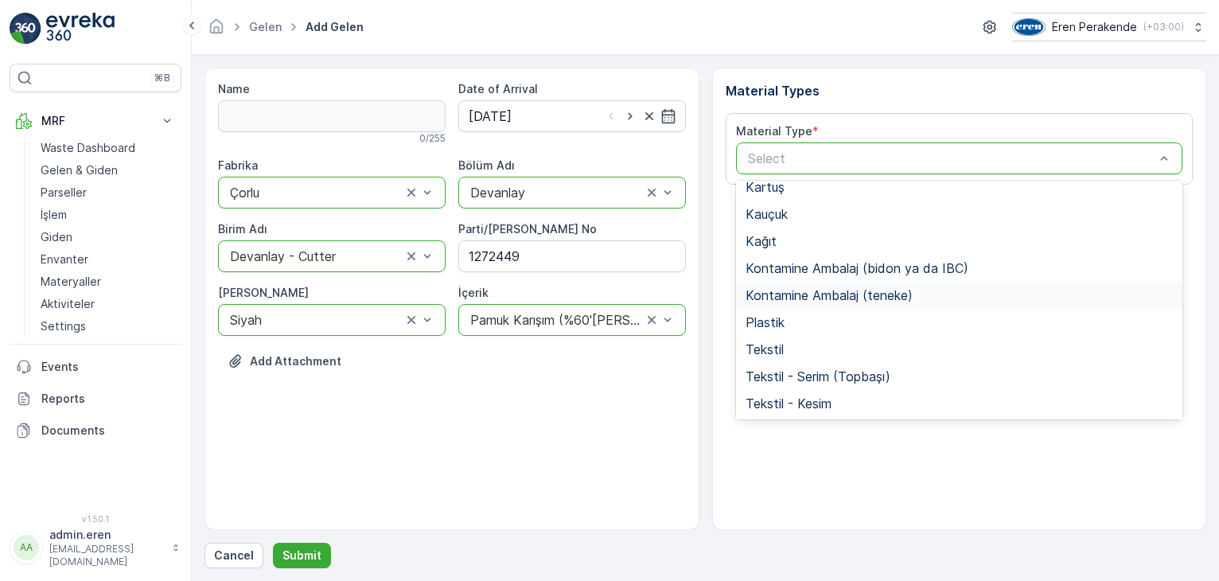
scroll to position [309, 0]
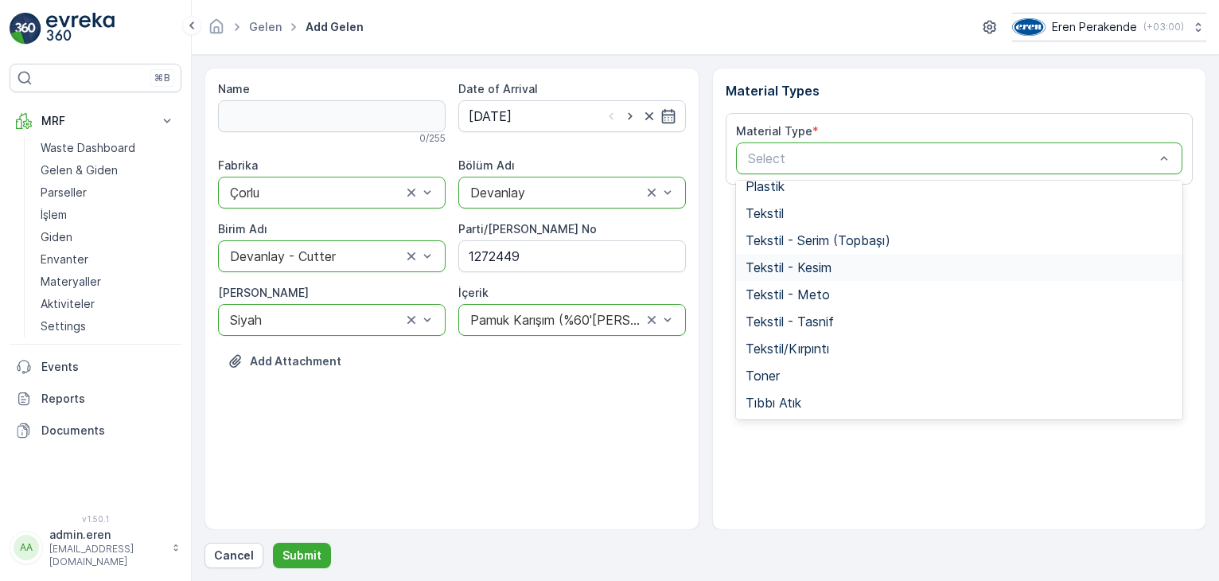
click at [808, 276] on div "Tekstil - Kesim" at bounding box center [959, 267] width 447 height 27
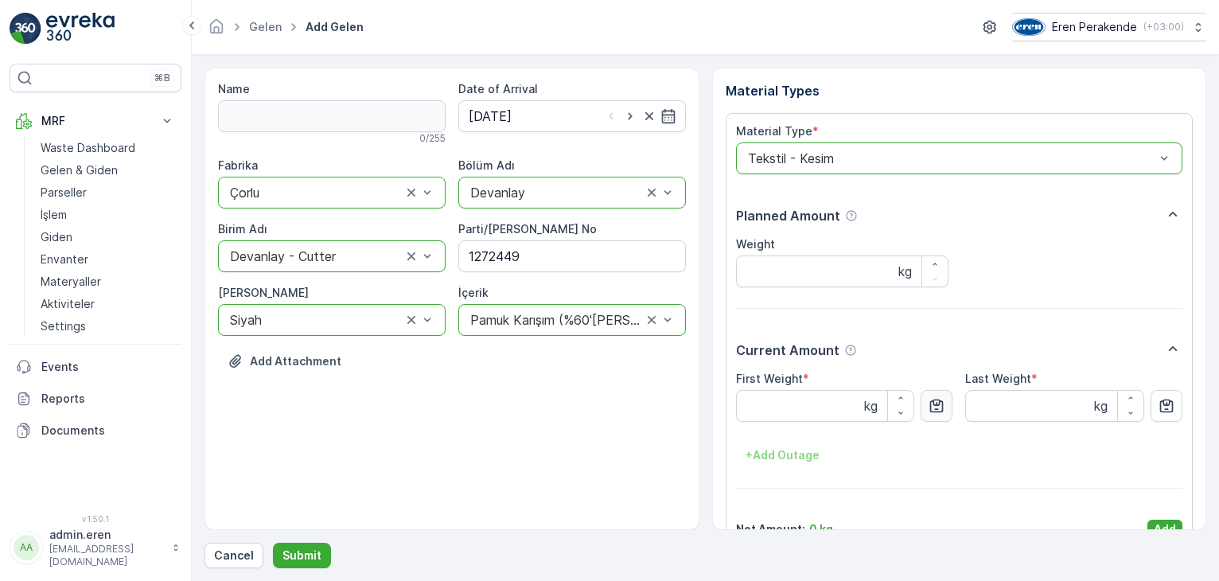
click at [935, 411] on icon "button" at bounding box center [936, 406] width 16 height 16
type Weight "13.55"
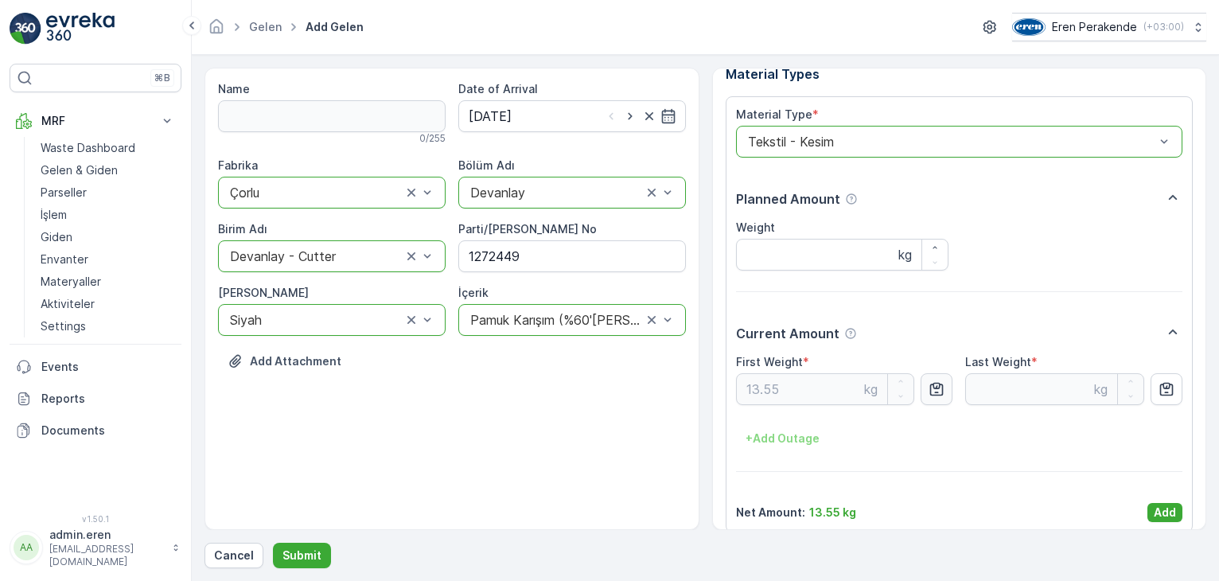
scroll to position [32, 0]
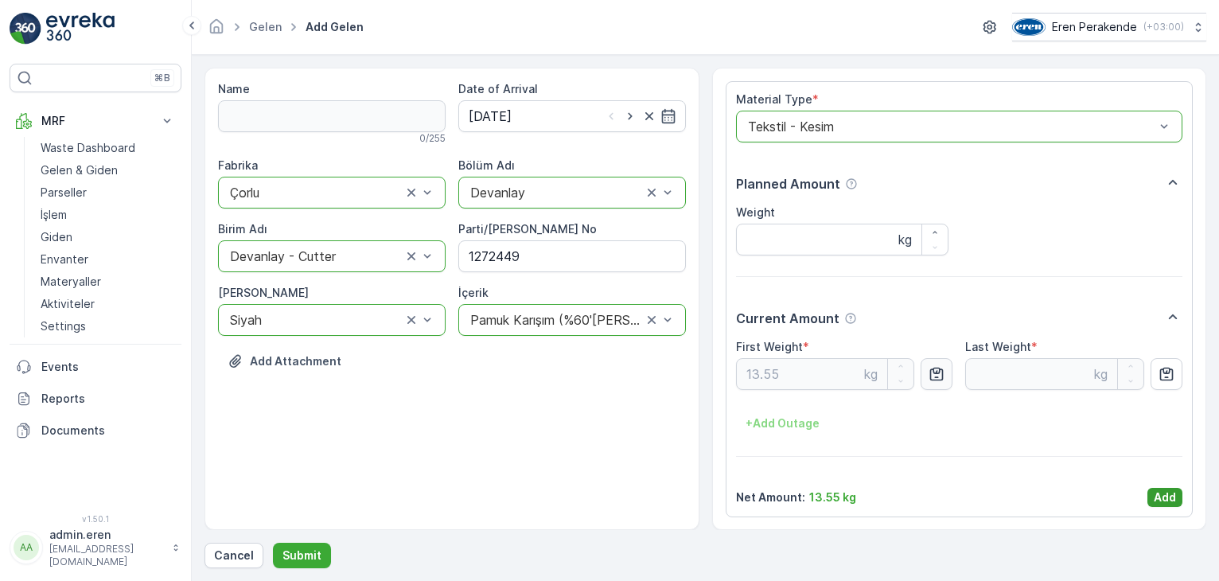
click at [1154, 500] on p "Add" at bounding box center [1164, 497] width 22 height 16
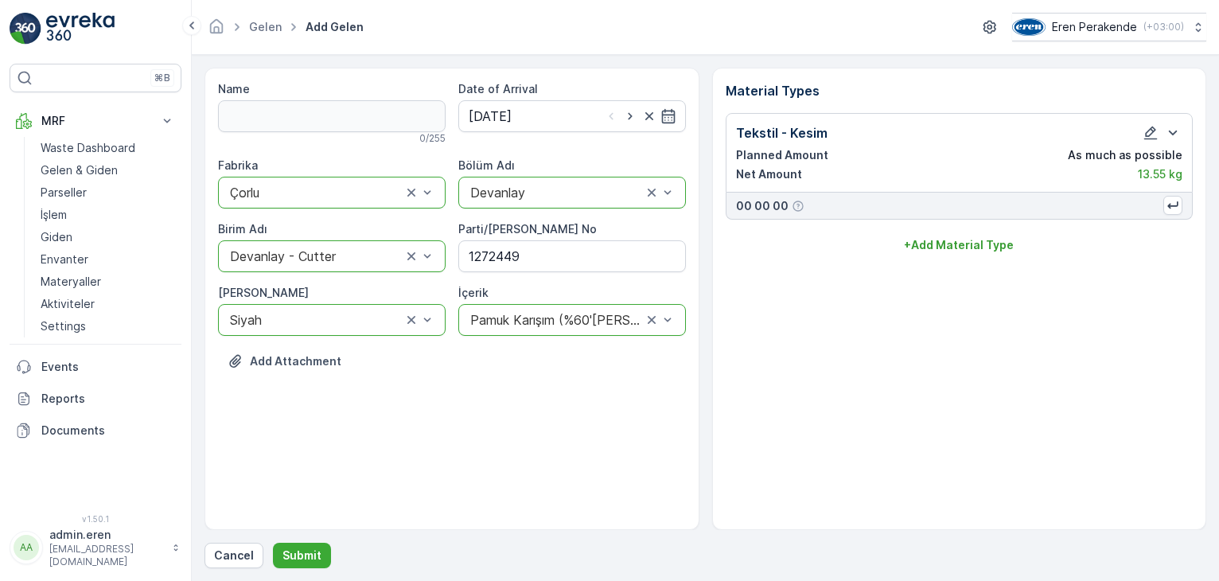
scroll to position [0, 0]
click at [304, 559] on p "Submit" at bounding box center [301, 555] width 39 height 16
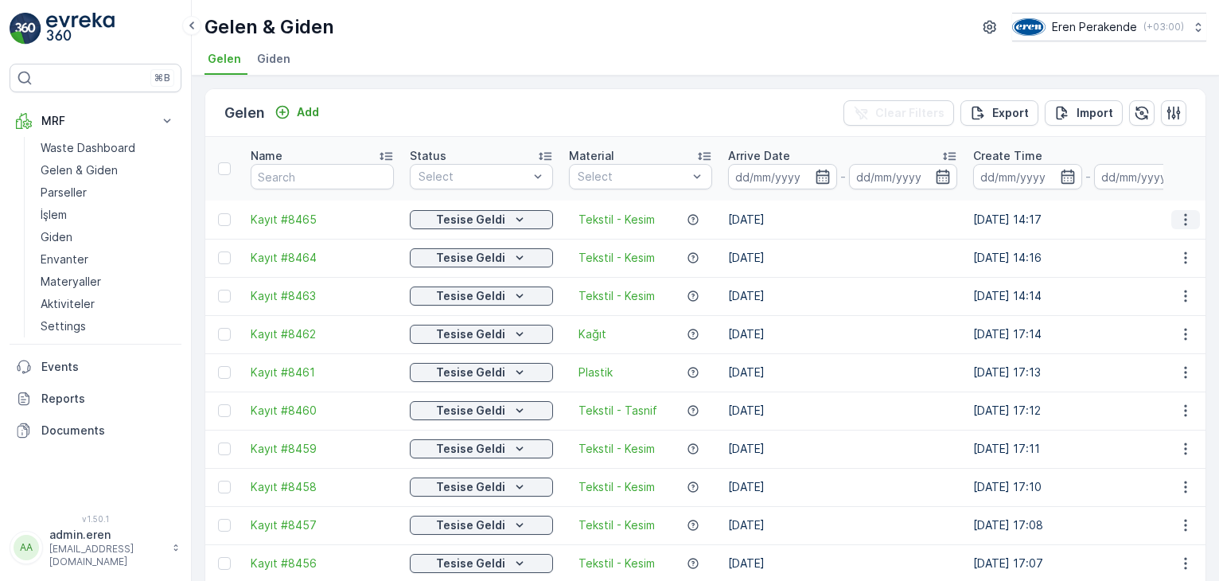
click at [1177, 212] on icon "button" at bounding box center [1185, 220] width 16 height 16
click at [1152, 301] on div "Print QR" at bounding box center [1166, 293] width 105 height 22
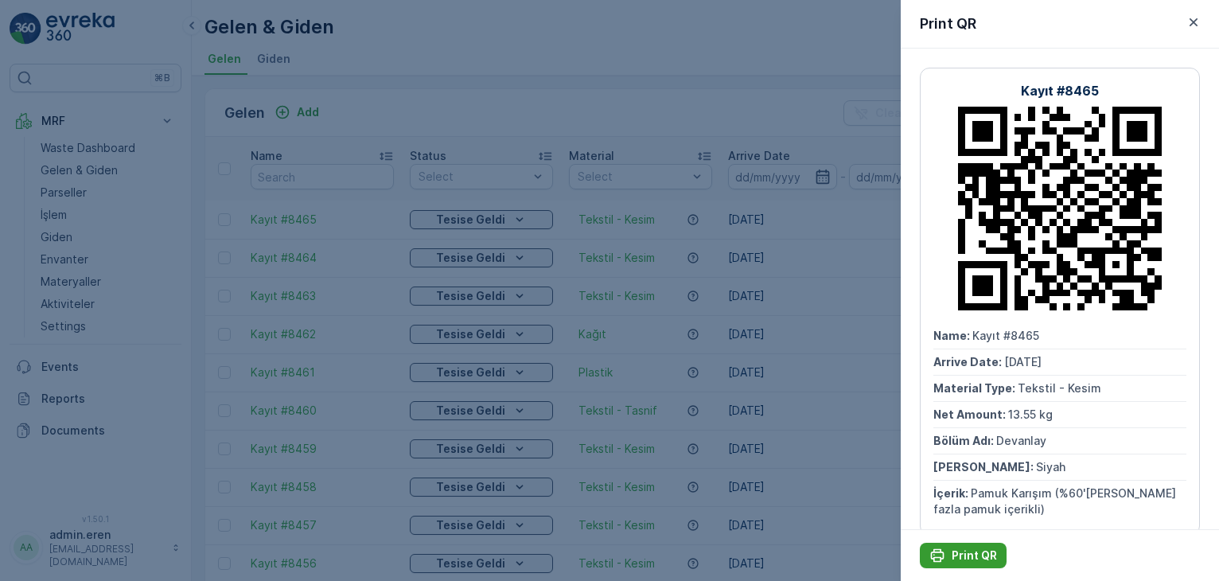
click at [968, 563] on p "Print QR" at bounding box center [973, 555] width 45 height 16
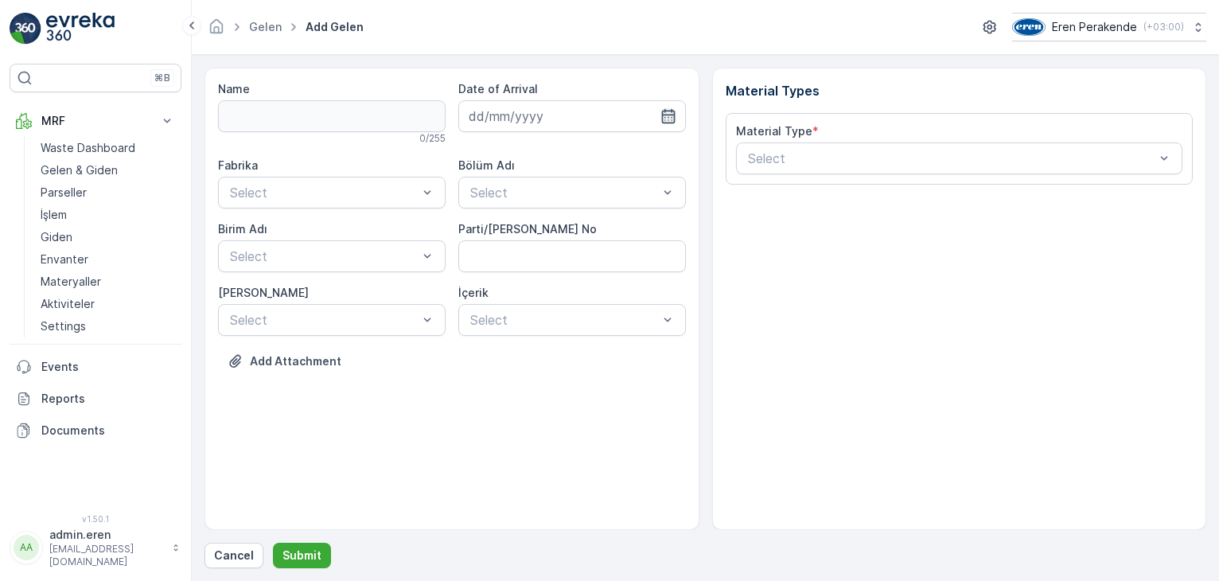
click at [665, 115] on icon "button" at bounding box center [668, 116] width 16 height 16
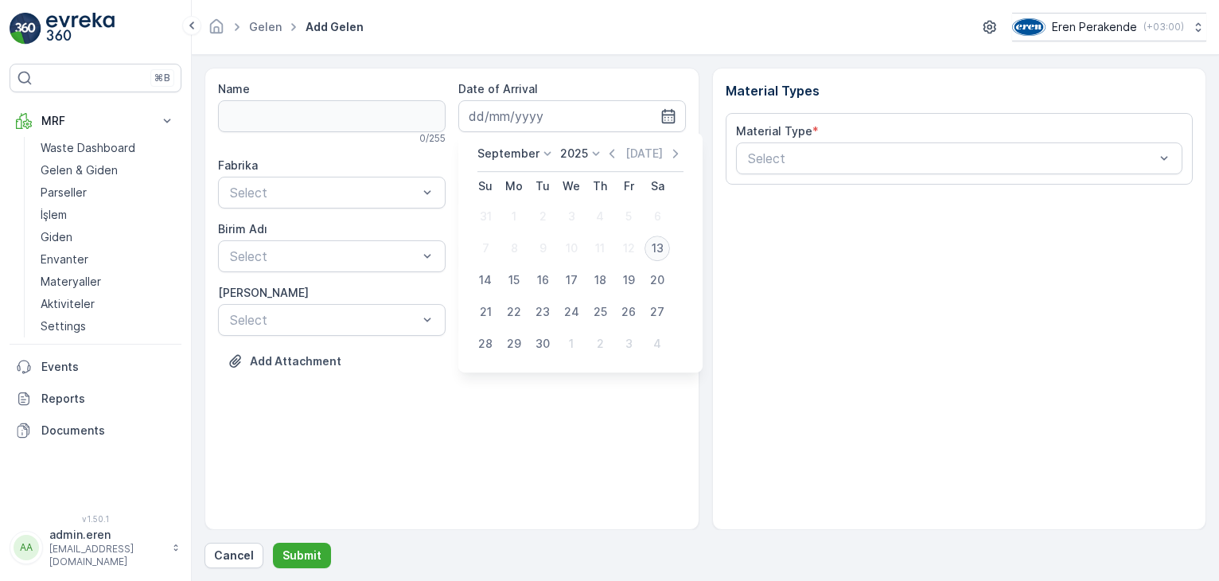
click at [656, 251] on div "13" at bounding box center [656, 247] width 25 height 25
type input "[DATE]"
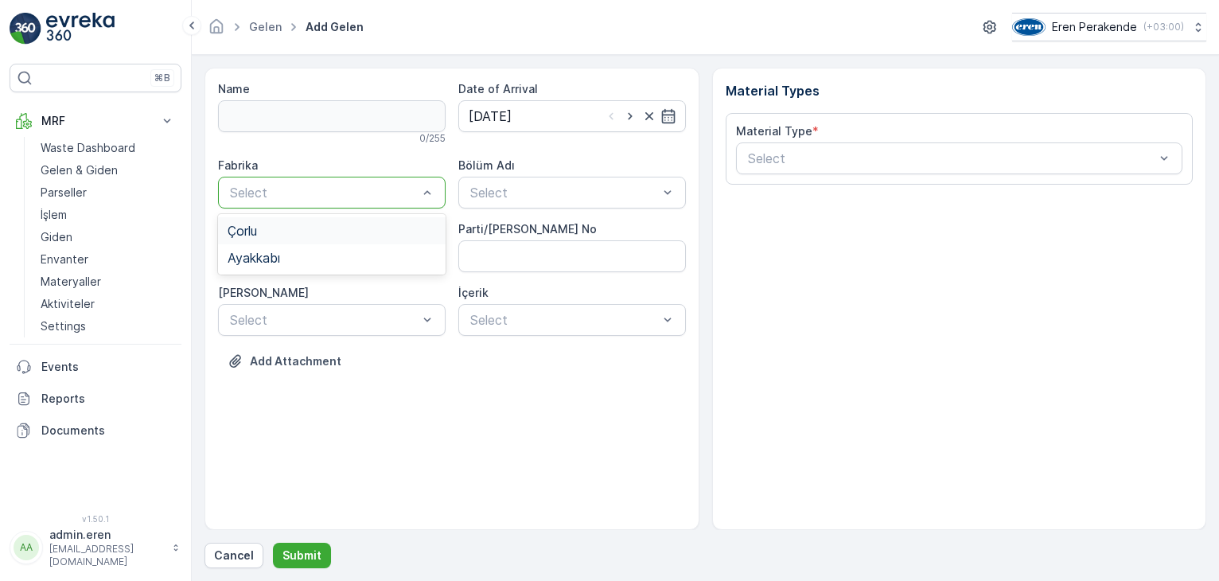
click at [317, 242] on div "Çorlu" at bounding box center [331, 230] width 227 height 27
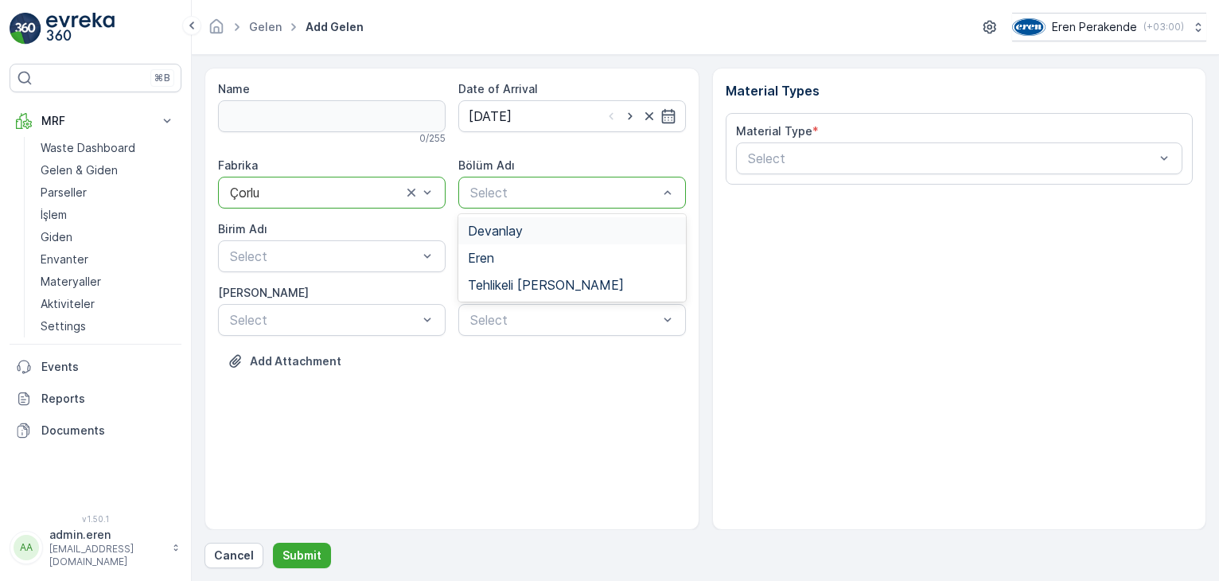
click at [537, 230] on div "Devanlay" at bounding box center [572, 231] width 208 height 14
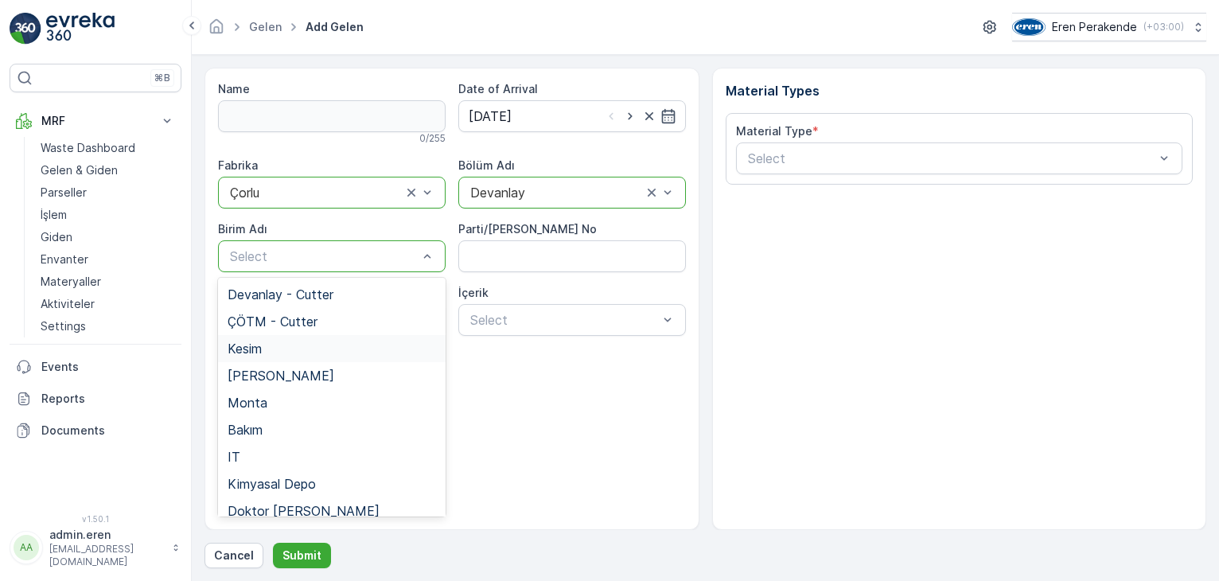
click at [266, 342] on div "Kesim" at bounding box center [331, 348] width 208 height 14
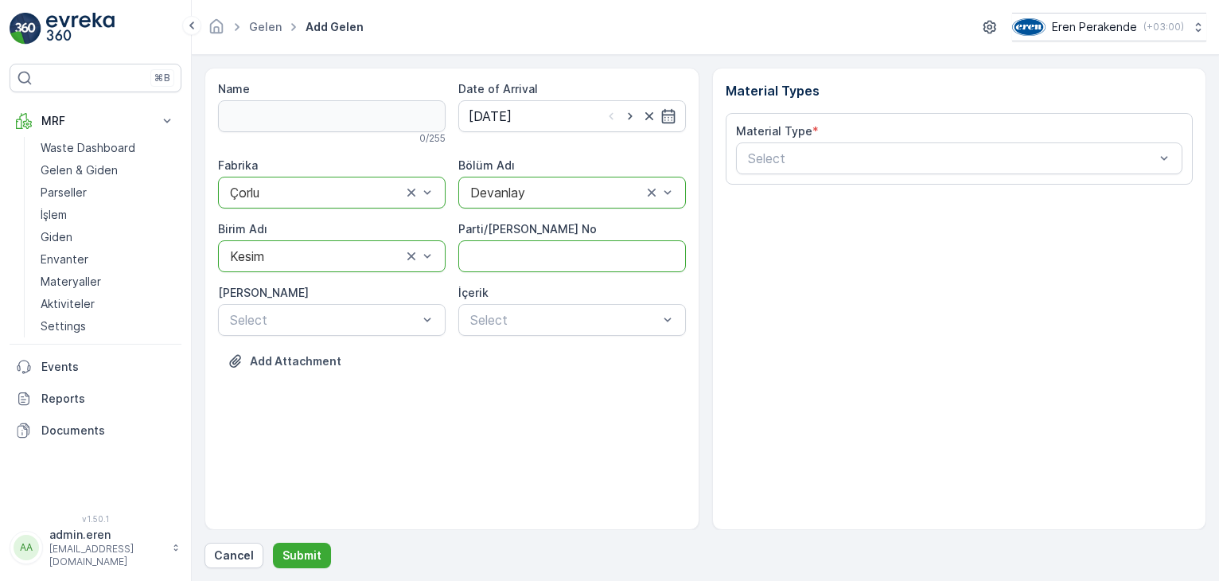
click at [608, 247] on No "Parti/[PERSON_NAME] No" at bounding box center [571, 256] width 227 height 32
click at [267, 329] on div "Select" at bounding box center [331, 320] width 227 height 32
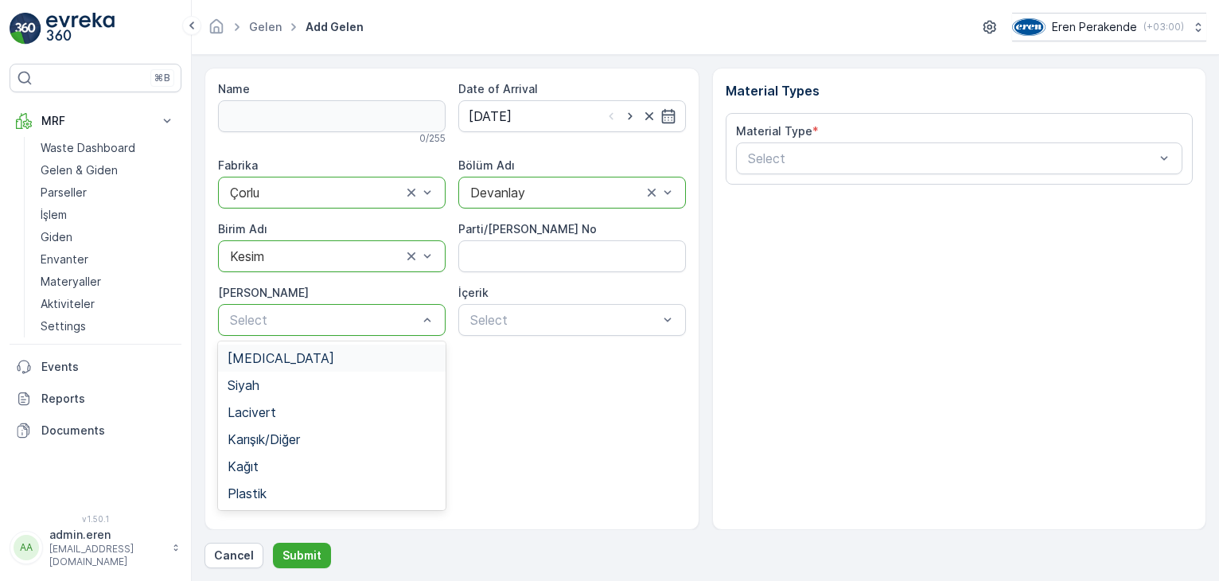
click at [357, 258] on div at bounding box center [315, 256] width 175 height 14
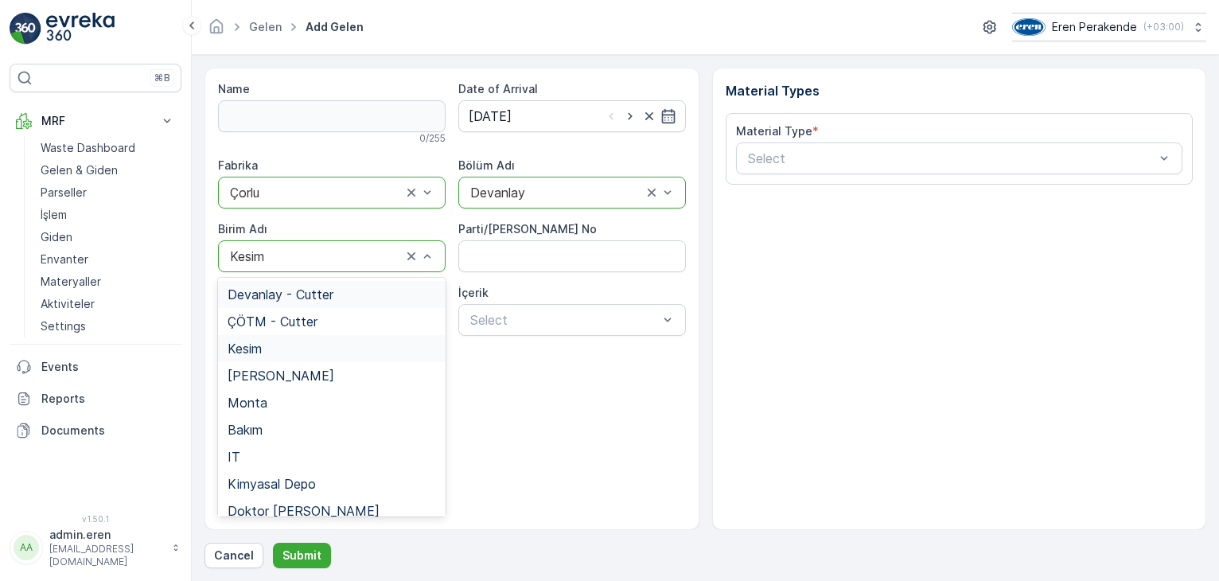
click at [299, 297] on span "Devanlay - Cutter" at bounding box center [280, 294] width 106 height 14
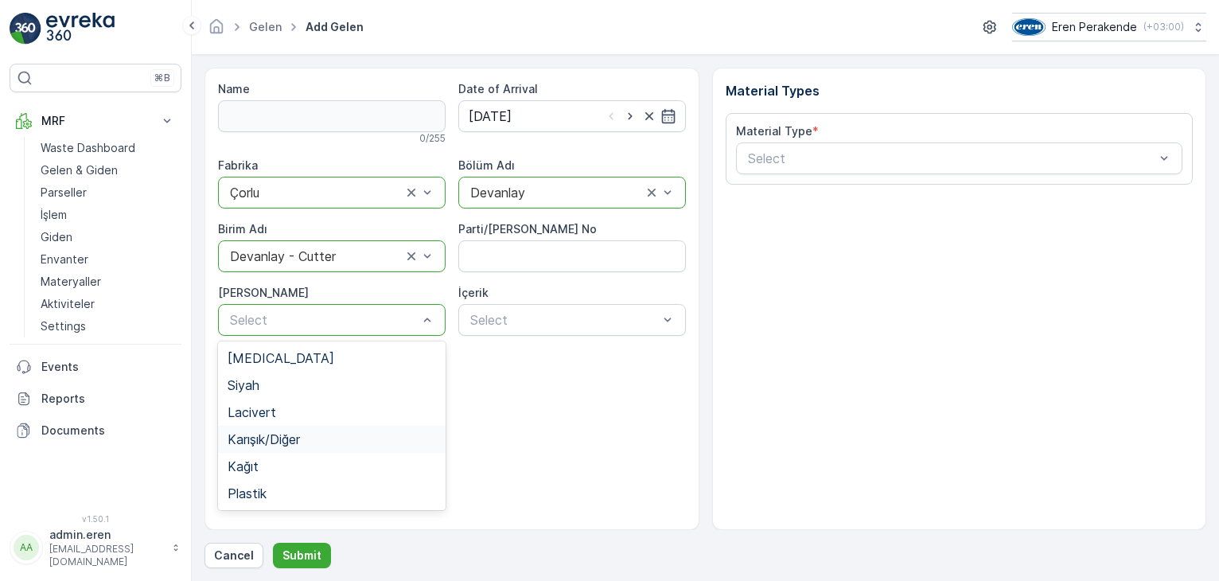
click at [273, 445] on span "Karışık/Diğer" at bounding box center [263, 439] width 72 height 14
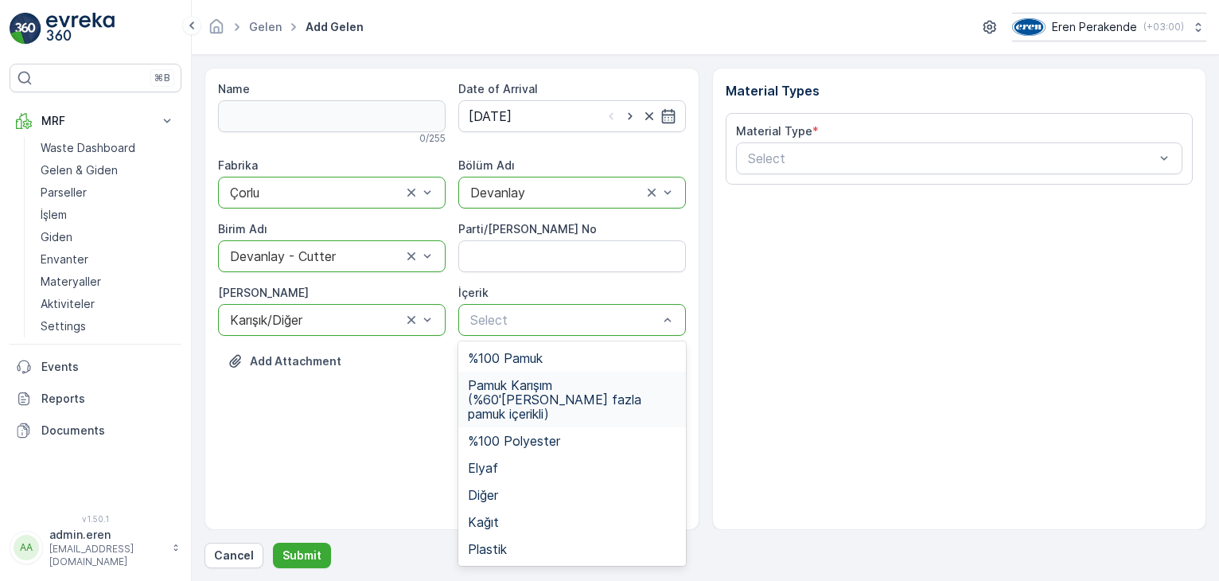
click at [531, 386] on span "Pamuk Karışım (%60'[PERSON_NAME] fazla pamuk içerikli)" at bounding box center [572, 399] width 208 height 43
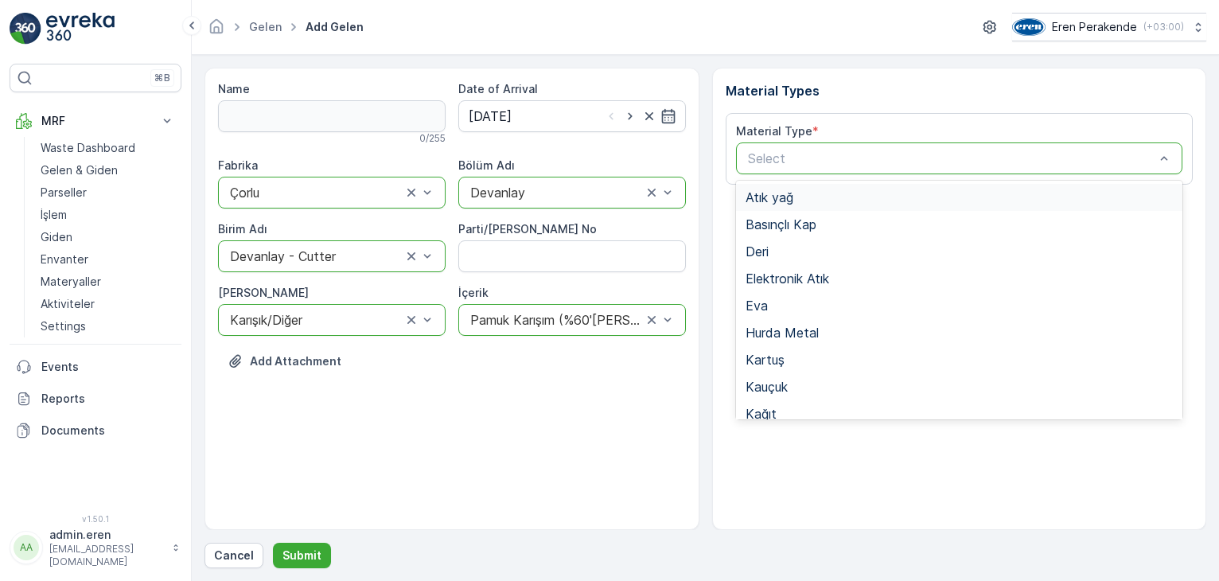
click at [1062, 164] on div at bounding box center [951, 158] width 410 height 14
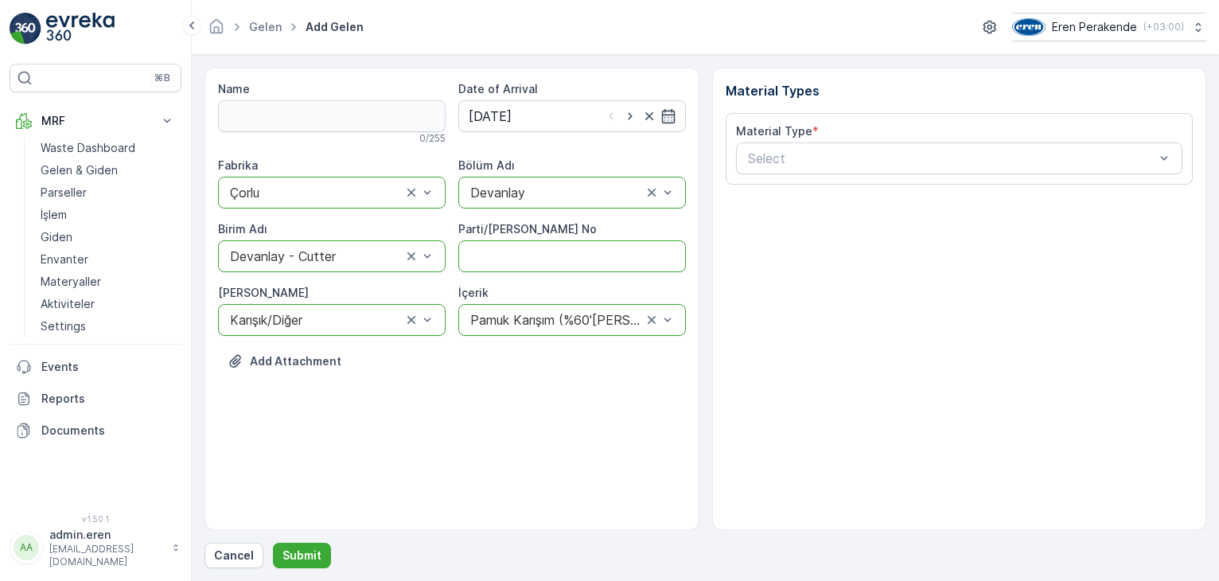
click at [639, 248] on No "Parti/[PERSON_NAME] No" at bounding box center [571, 256] width 227 height 32
type No "1273454"
click at [936, 173] on div "Select" at bounding box center [959, 158] width 447 height 32
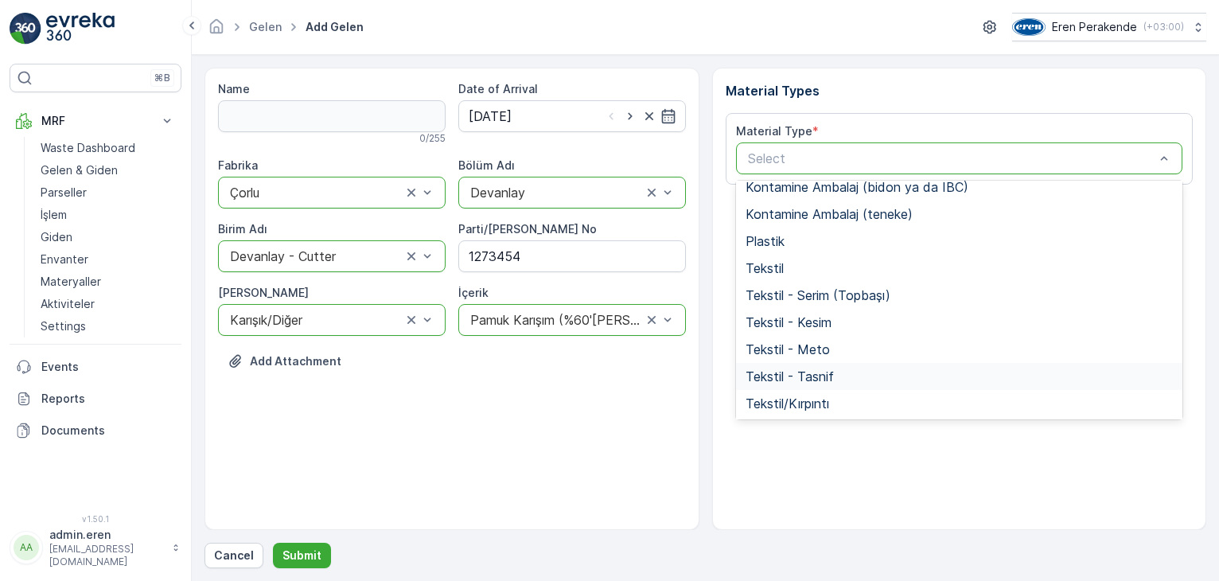
scroll to position [309, 0]
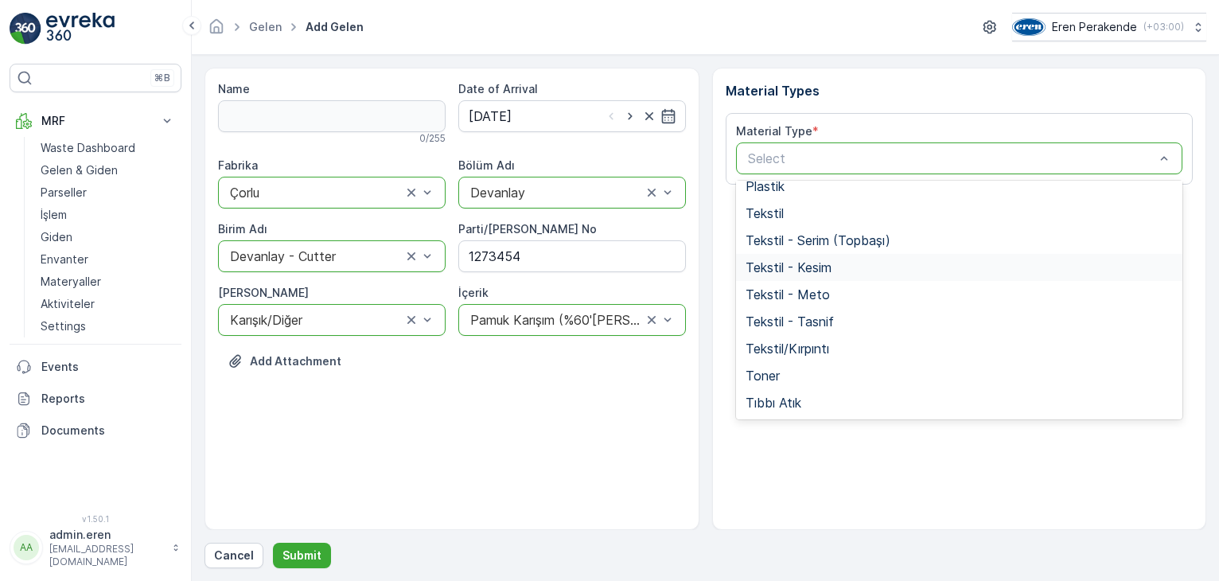
click at [827, 267] on span "Tekstil - Kesim" at bounding box center [788, 267] width 86 height 14
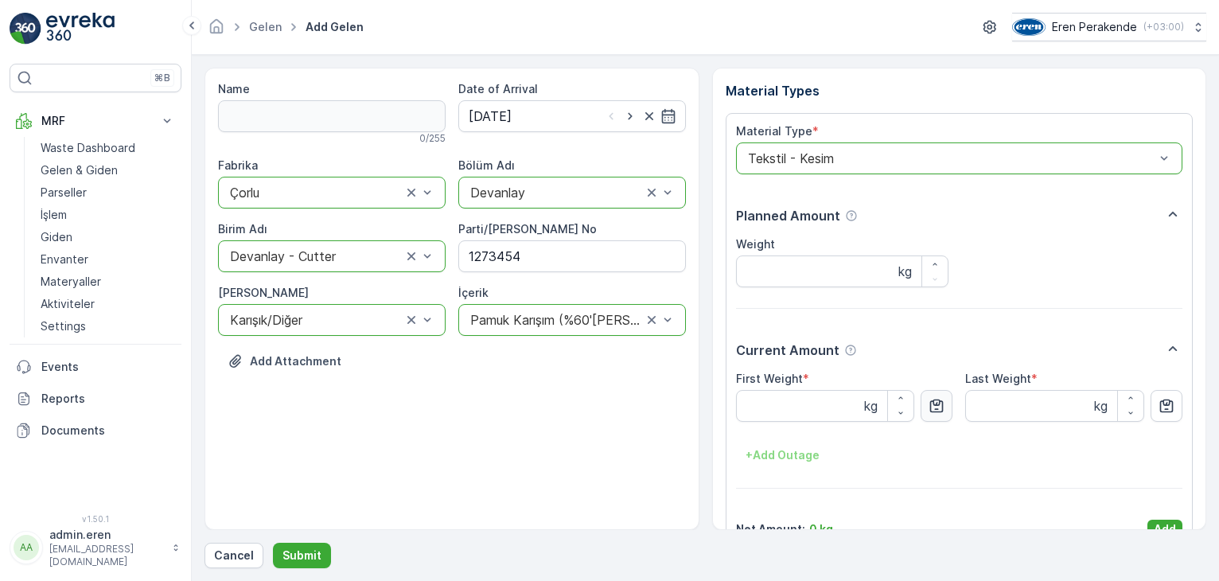
click at [937, 405] on icon "button" at bounding box center [937, 406] width 14 height 14
type Weight "15.21"
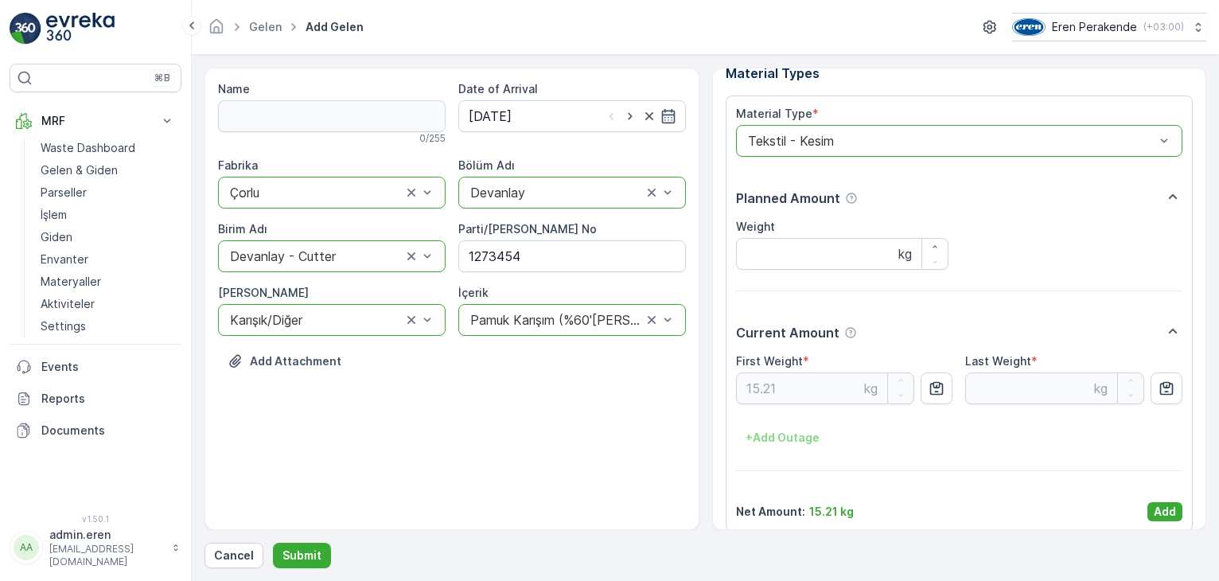
scroll to position [32, 0]
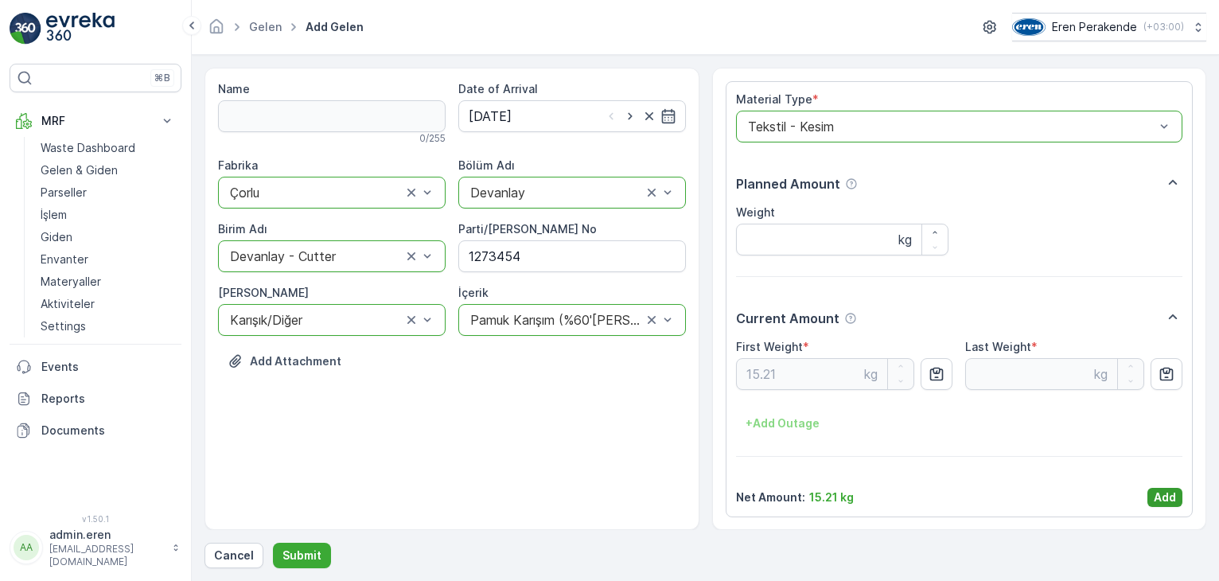
click at [1161, 493] on p "Add" at bounding box center [1164, 497] width 22 height 16
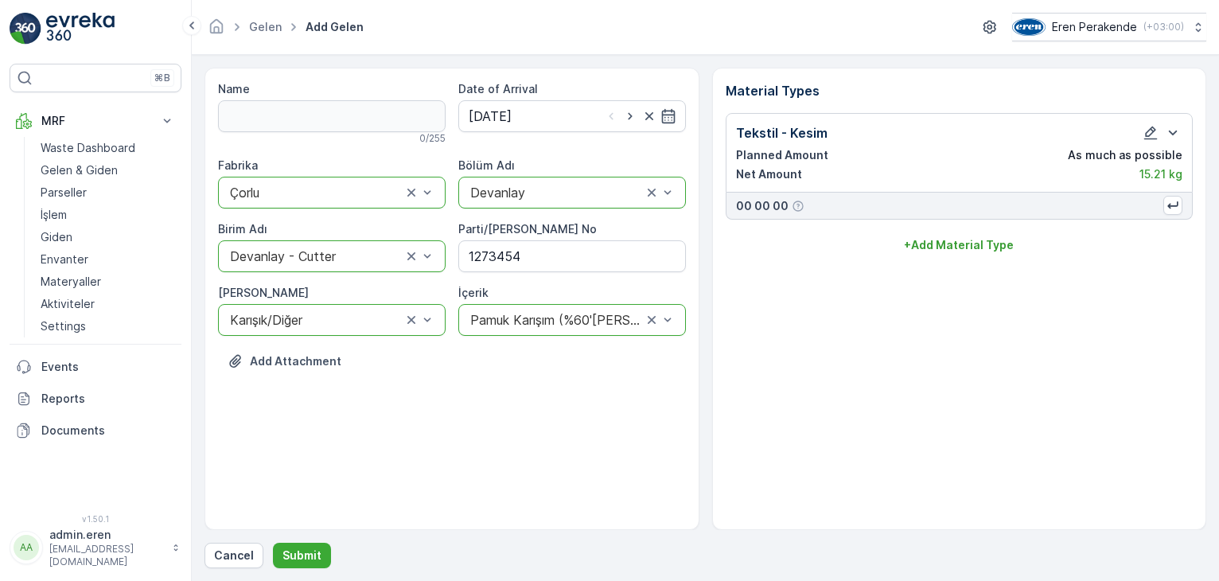
scroll to position [0, 0]
click at [313, 558] on p "Submit" at bounding box center [301, 555] width 39 height 16
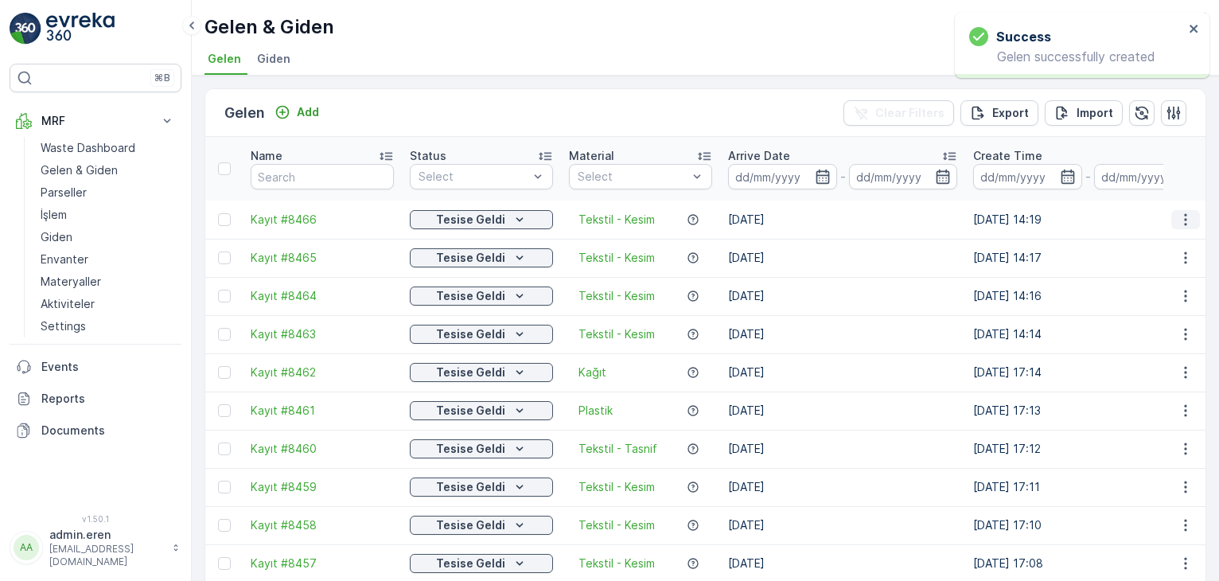
click at [1183, 212] on icon "button" at bounding box center [1185, 220] width 16 height 16
click at [1147, 294] on span "Print QR" at bounding box center [1142, 293] width 44 height 16
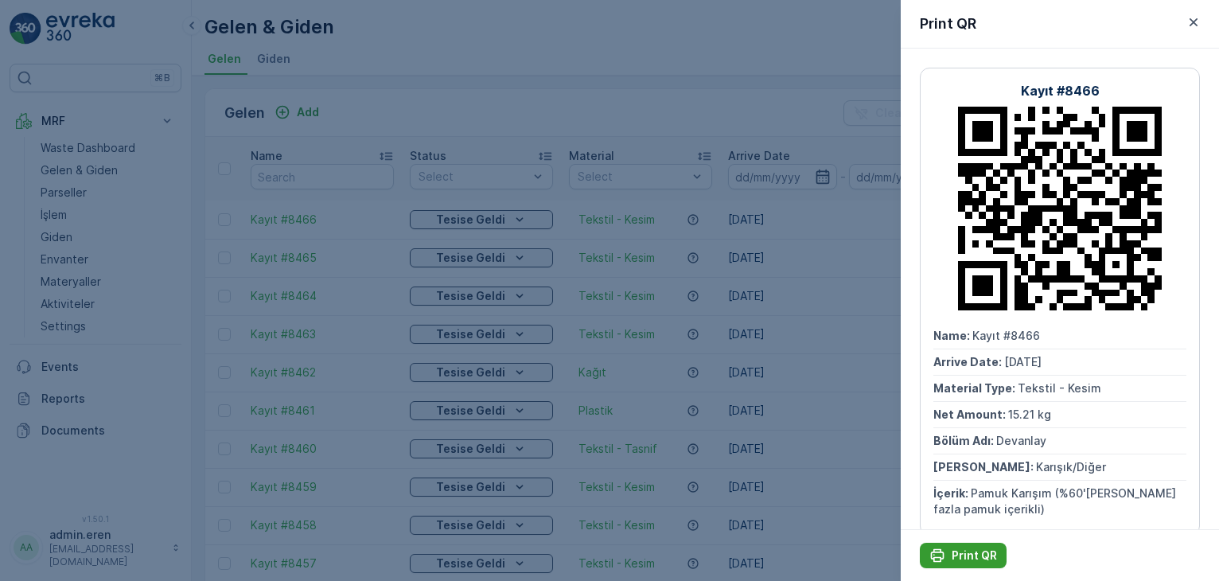
click at [970, 564] on button "Print QR" at bounding box center [962, 554] width 87 height 25
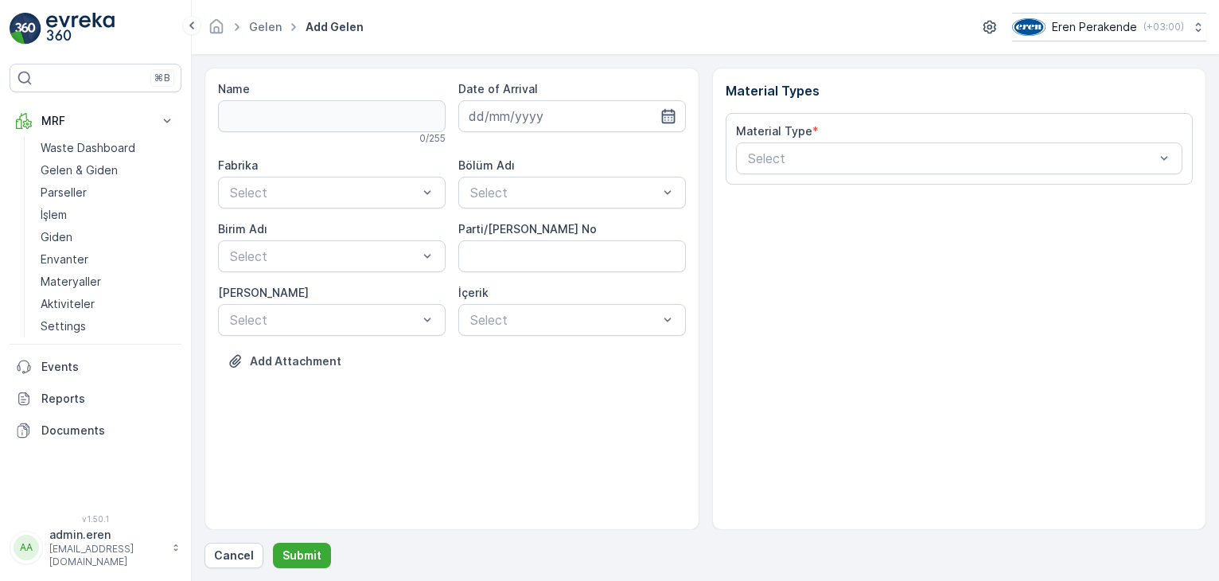
click at [668, 119] on icon "button" at bounding box center [668, 116] width 16 height 16
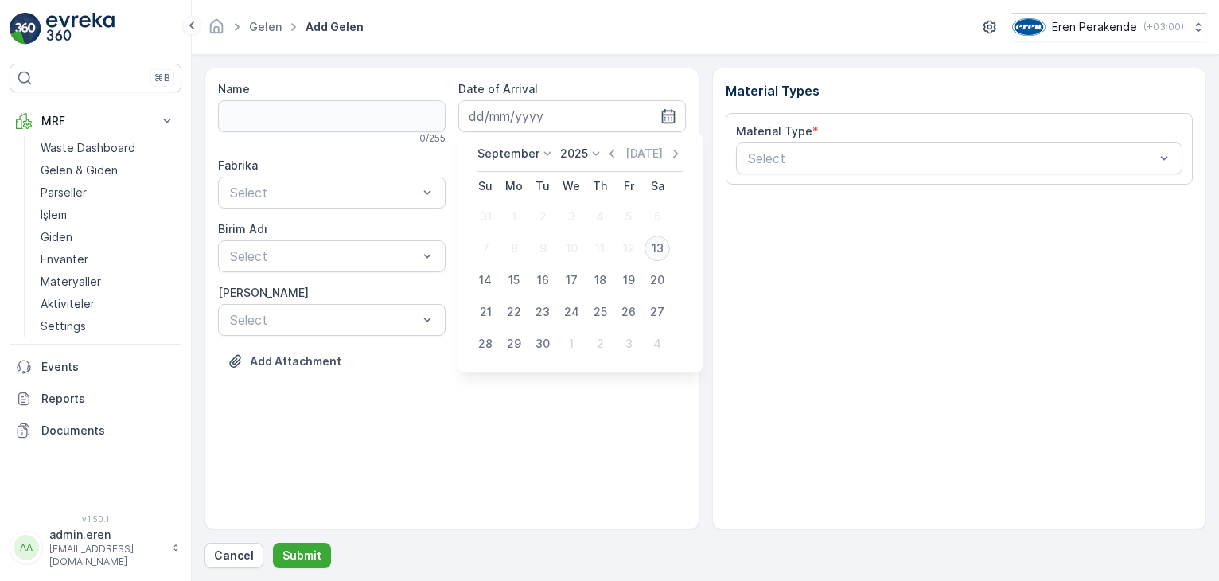
click at [654, 251] on div "13" at bounding box center [656, 247] width 25 height 25
type input "[DATE]"
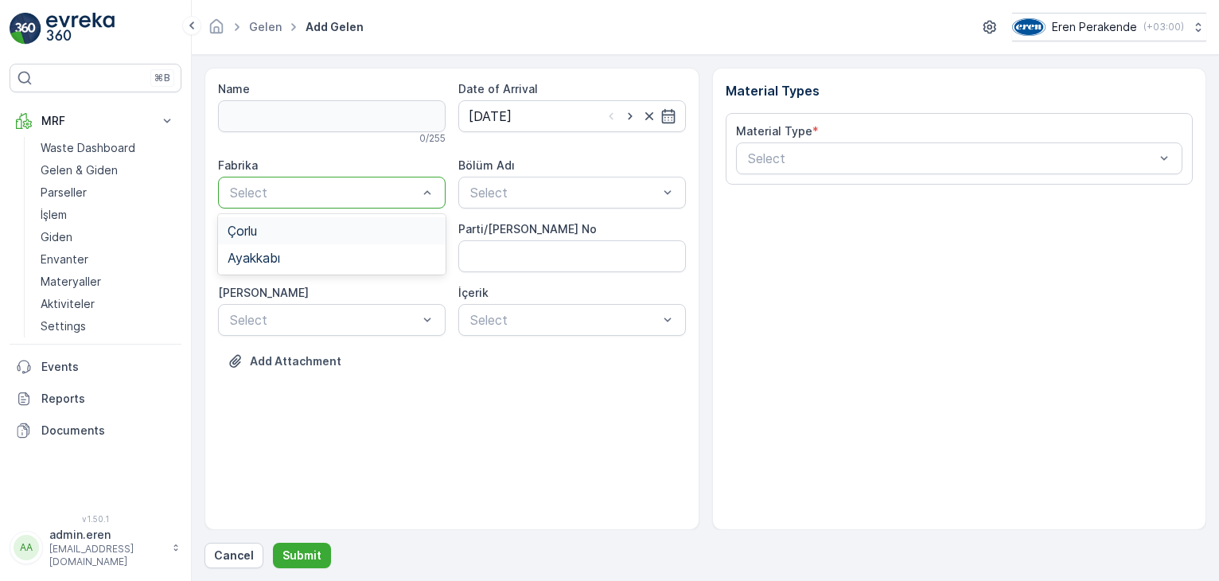
click at [356, 223] on div "Çorlu" at bounding box center [331, 230] width 227 height 27
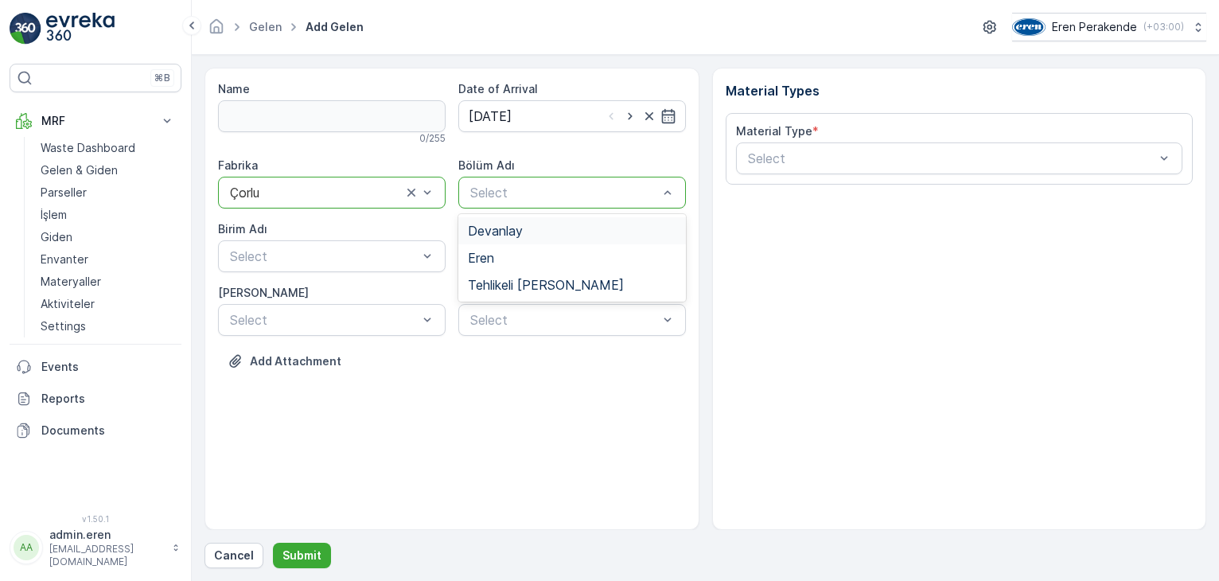
click at [527, 234] on div "Devanlay" at bounding box center [572, 231] width 208 height 14
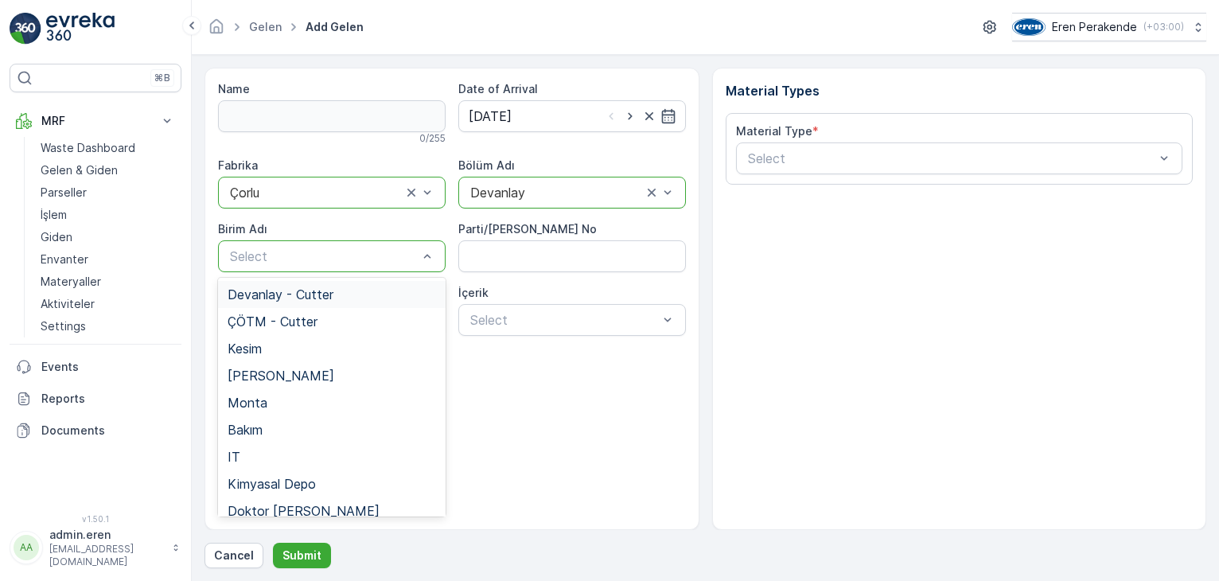
click at [343, 295] on div "Devanlay - Cutter" at bounding box center [331, 294] width 208 height 14
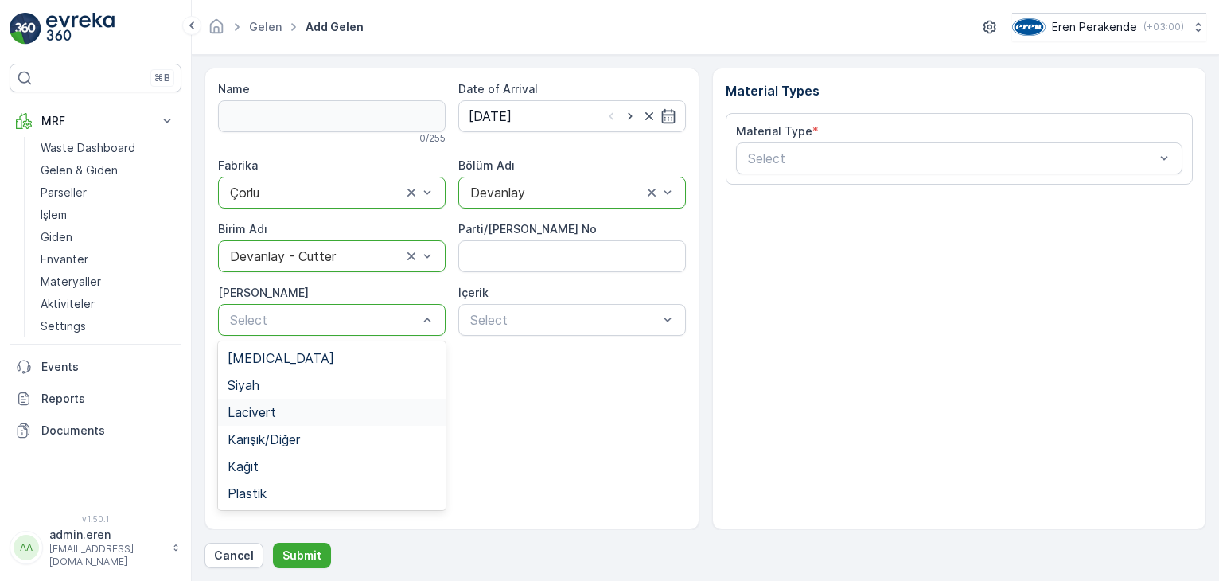
click at [348, 412] on div "Lacivert" at bounding box center [331, 412] width 208 height 14
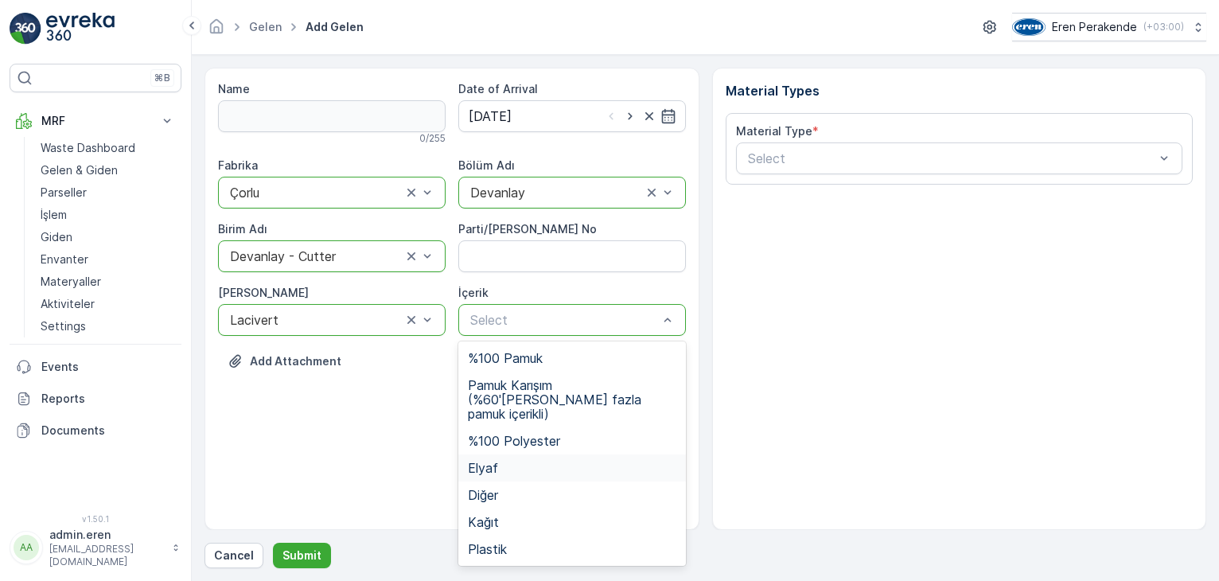
click at [515, 461] on div "Elyaf" at bounding box center [572, 468] width 208 height 14
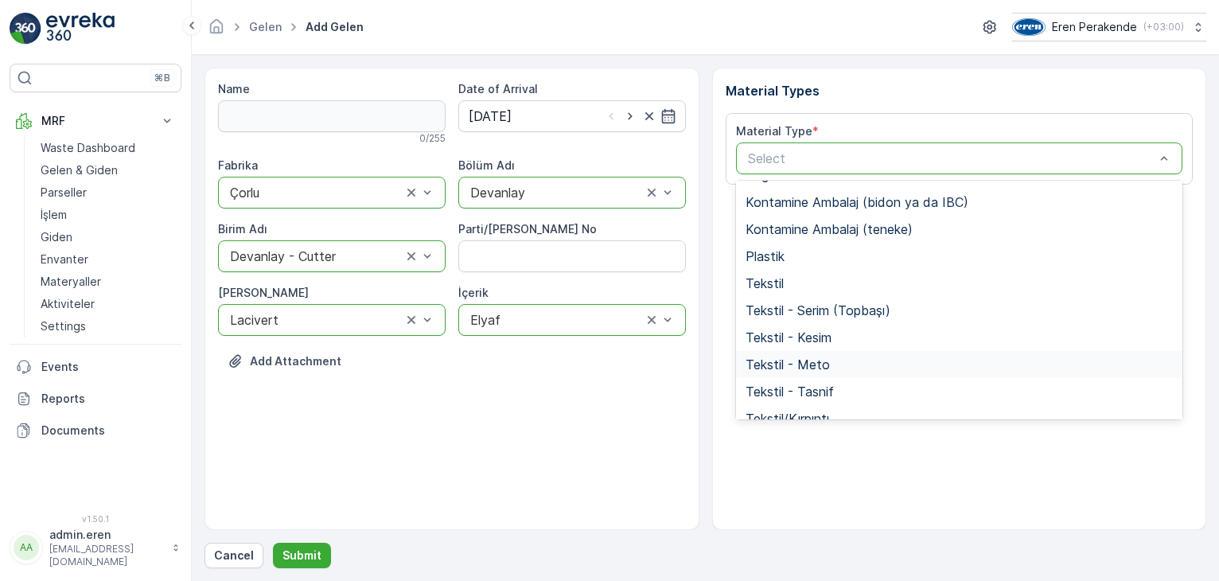
scroll to position [309, 0]
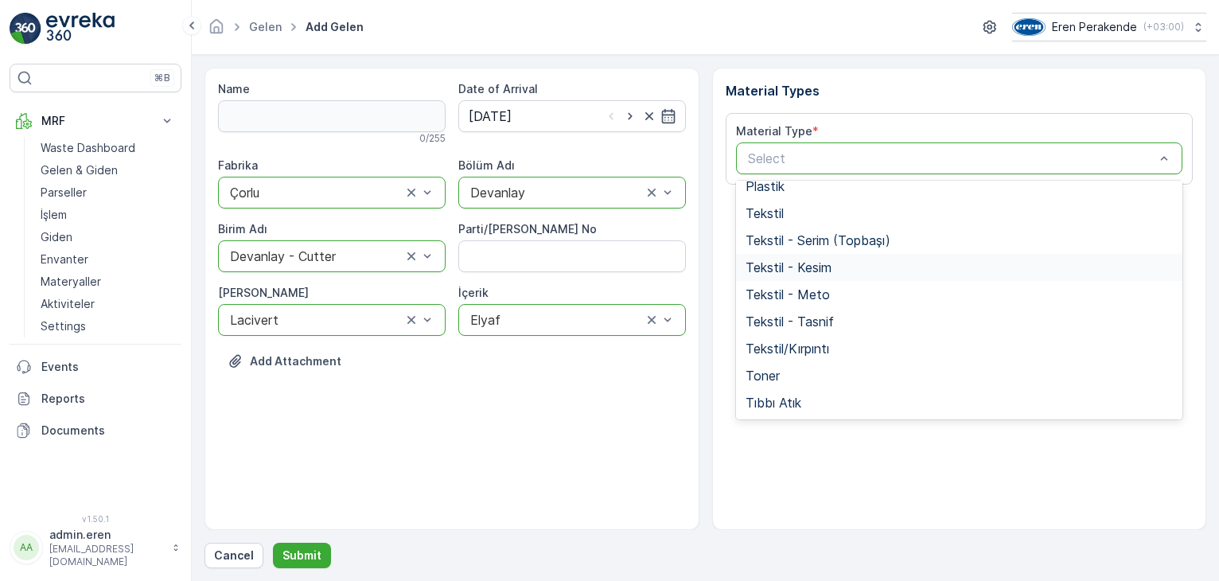
click at [837, 271] on div "Tekstil - Kesim" at bounding box center [959, 267] width 428 height 14
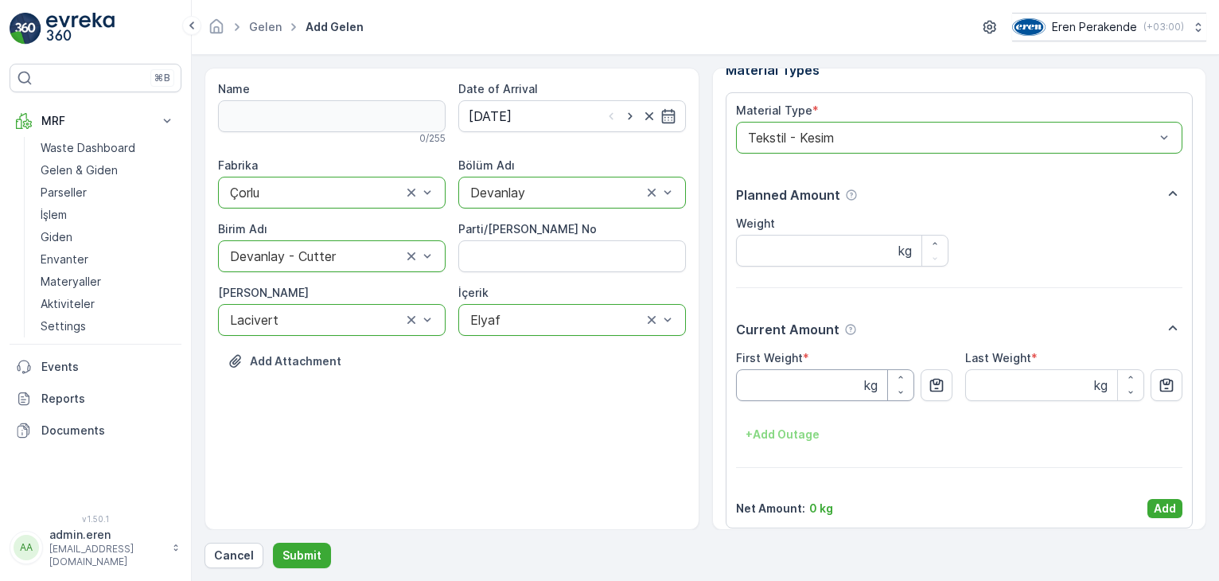
scroll to position [32, 0]
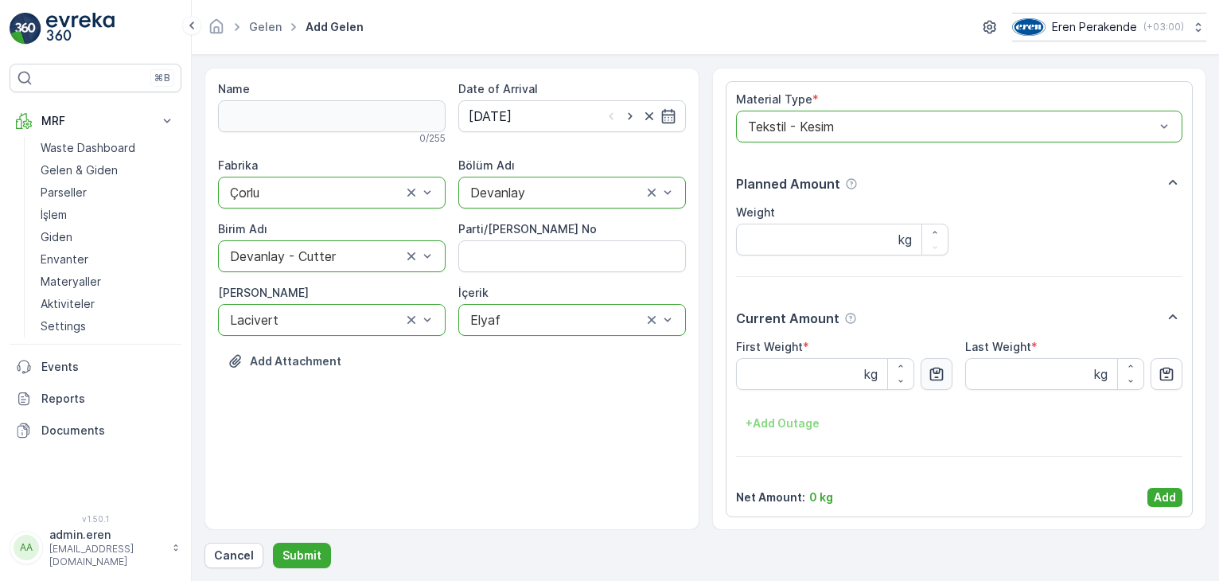
click at [937, 366] on icon "button" at bounding box center [936, 374] width 16 height 16
type Weight "9.75"
click at [1161, 488] on button "Add" at bounding box center [1164, 497] width 35 height 19
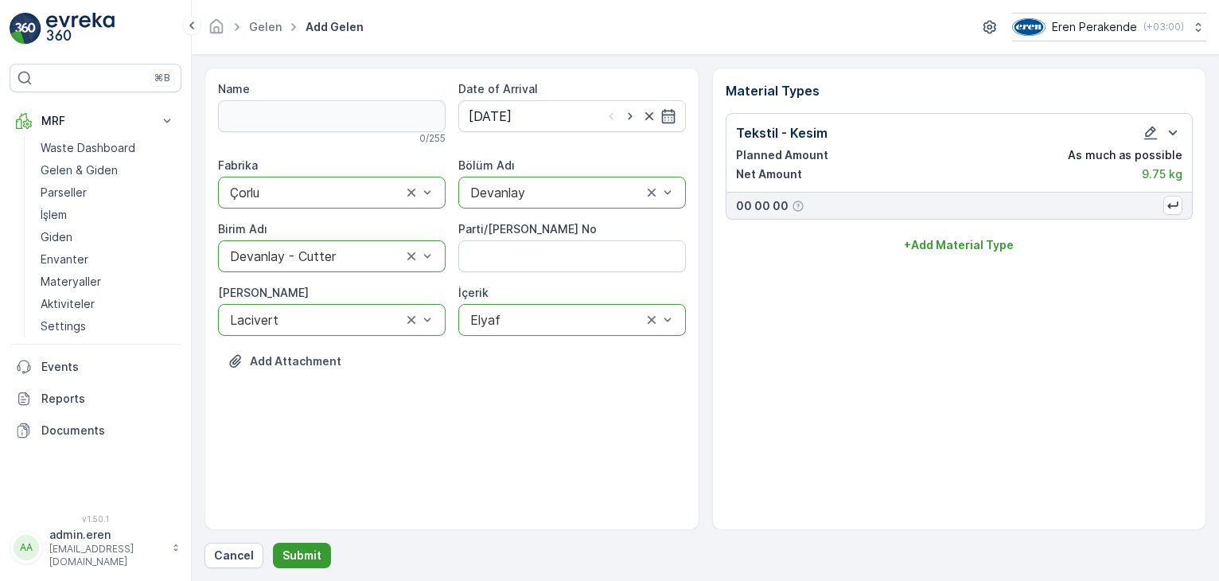
click at [307, 557] on p "Submit" at bounding box center [301, 555] width 39 height 16
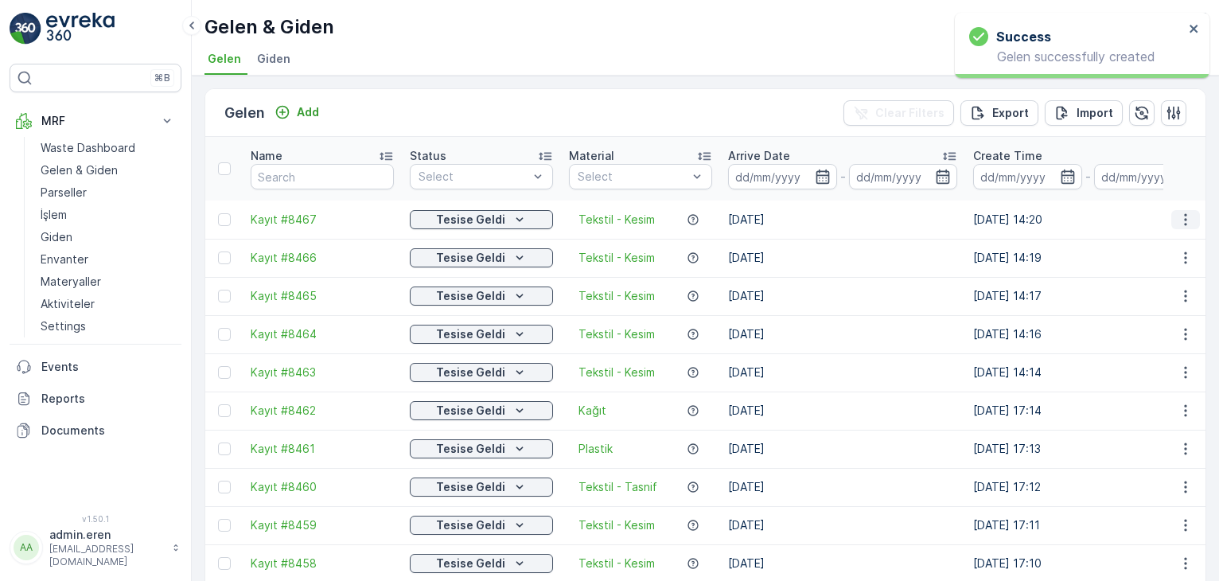
click at [1184, 213] on icon "button" at bounding box center [1185, 219] width 2 height 12
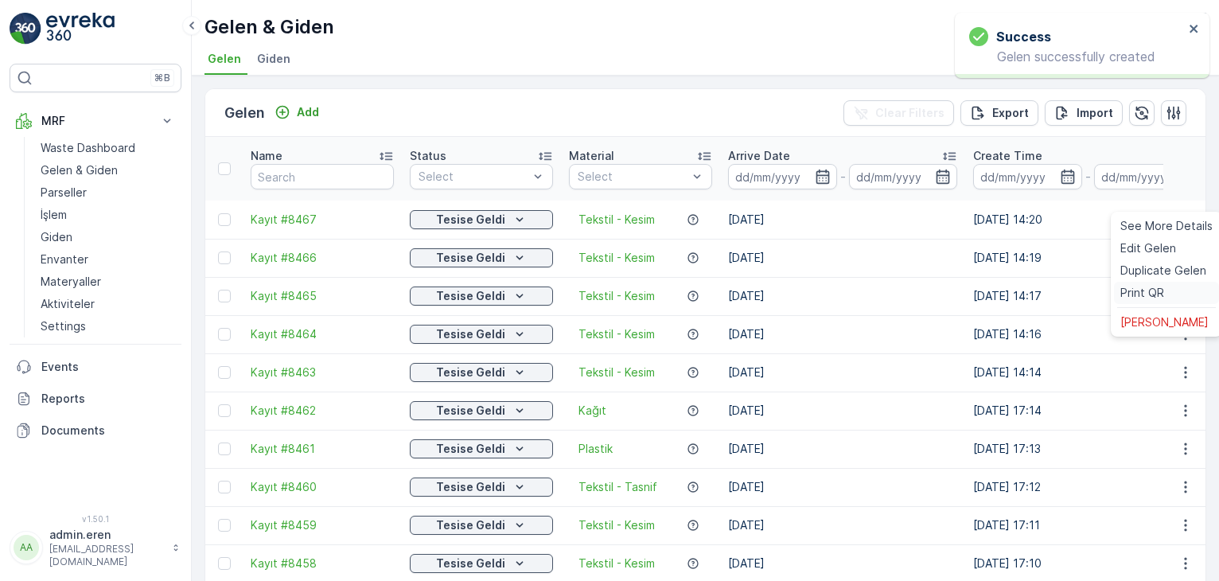
click at [1167, 289] on div "Print QR" at bounding box center [1166, 293] width 105 height 22
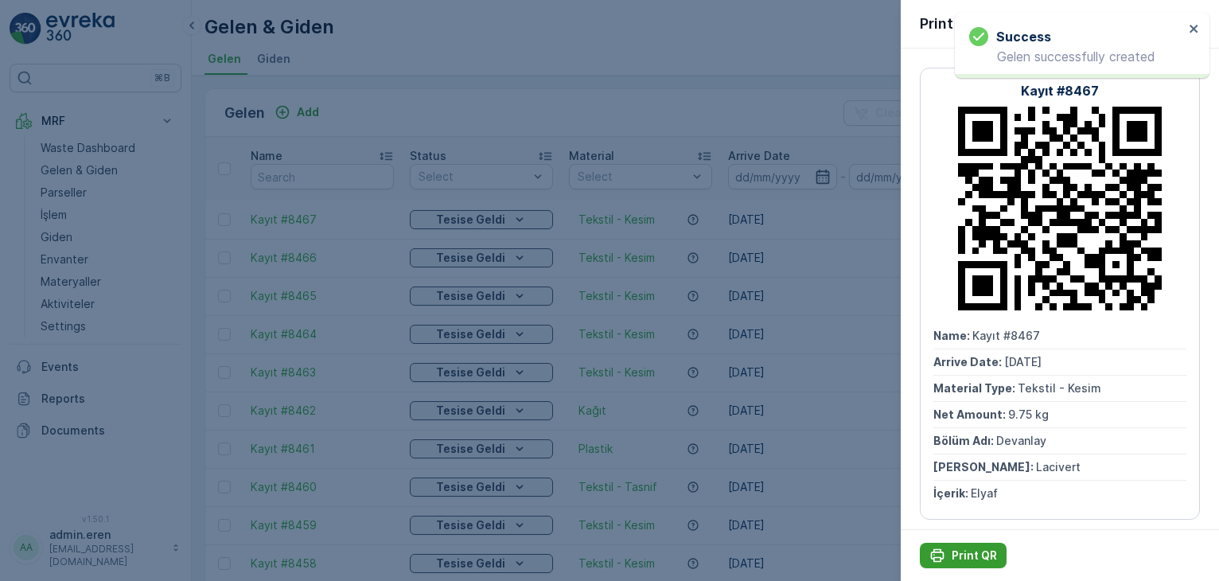
click at [986, 565] on button "Print QR" at bounding box center [962, 554] width 87 height 25
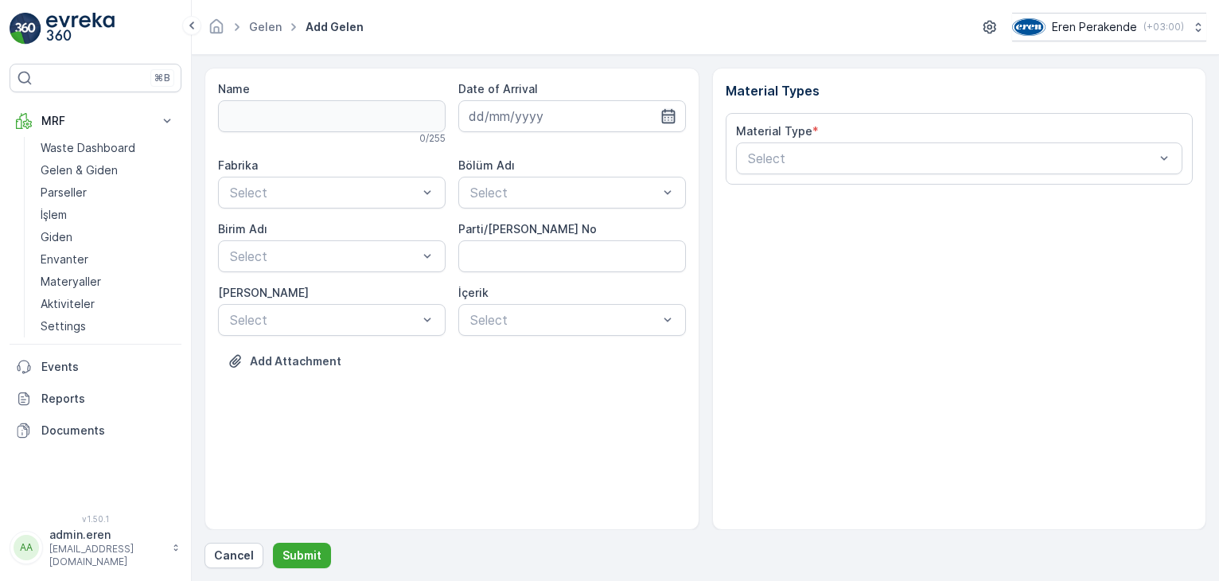
click at [667, 115] on icon "button" at bounding box center [668, 116] width 14 height 14
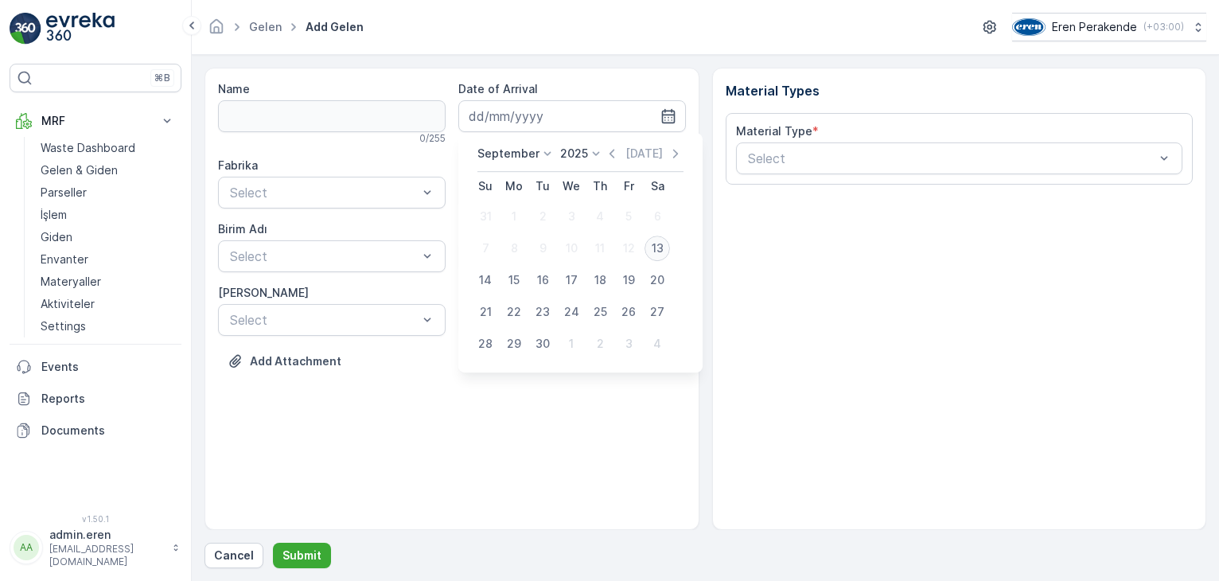
click at [650, 245] on div "13" at bounding box center [656, 247] width 25 height 25
type input "[DATE]"
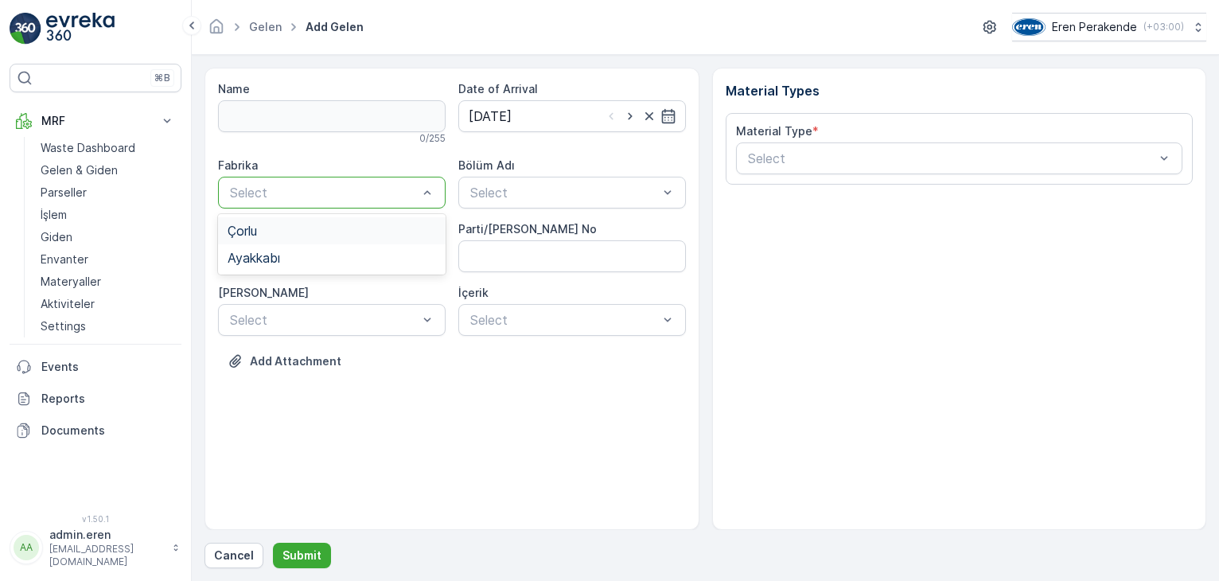
click at [342, 224] on div "Çorlu" at bounding box center [331, 231] width 208 height 14
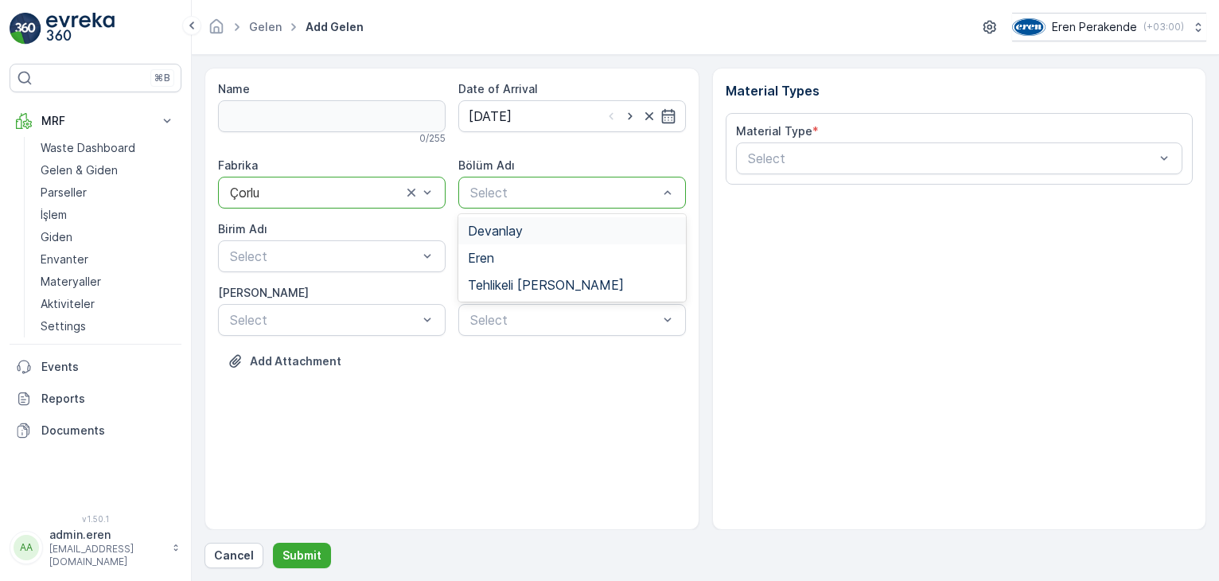
click at [528, 234] on div "Devanlay" at bounding box center [572, 231] width 208 height 14
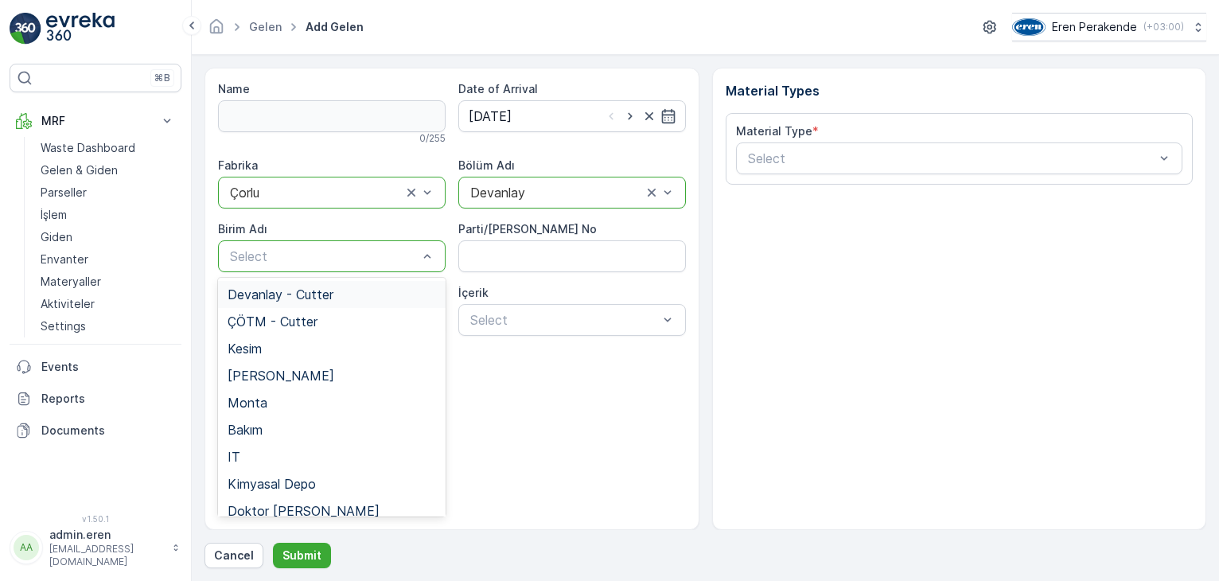
click at [332, 298] on span "Devanlay - Cutter" at bounding box center [280, 294] width 106 height 14
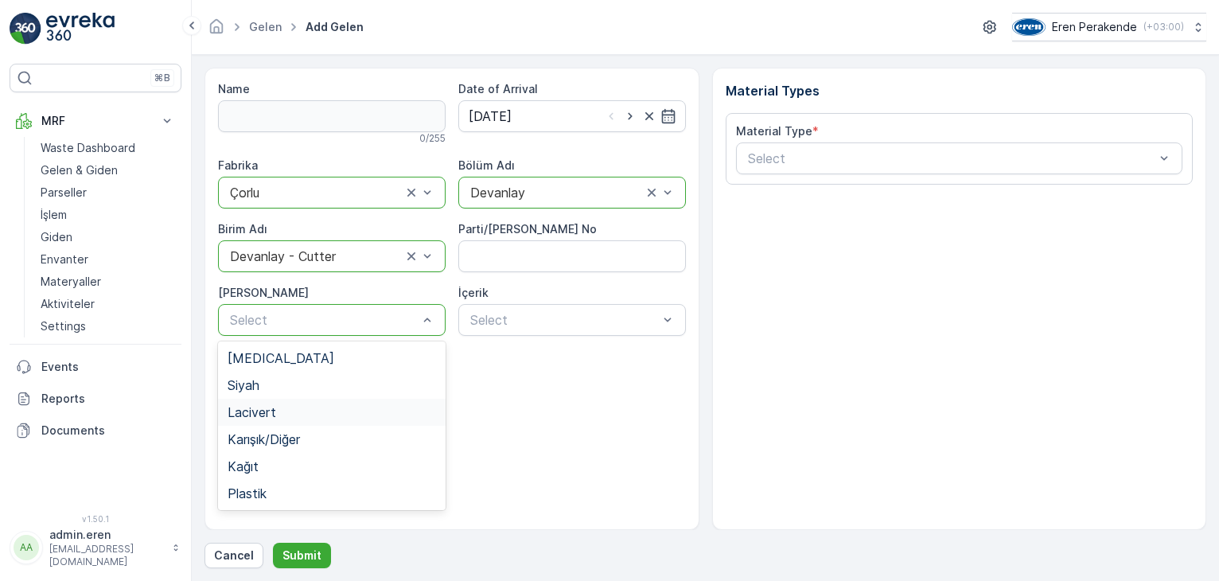
click at [313, 419] on div "Lacivert" at bounding box center [331, 412] width 227 height 27
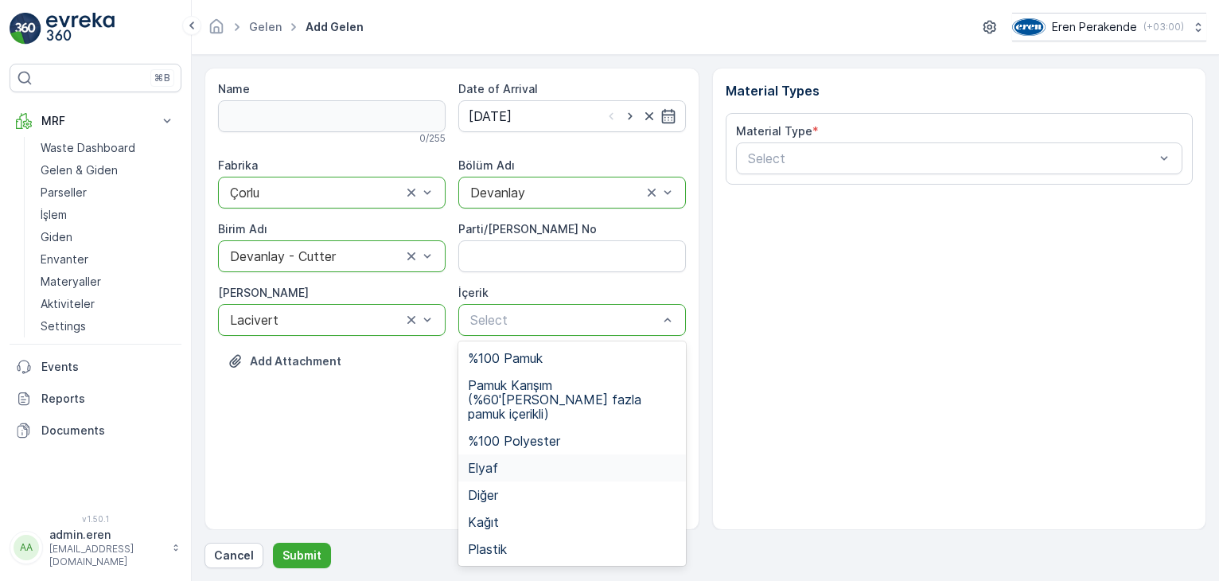
click at [529, 461] on div "Elyaf" at bounding box center [572, 468] width 208 height 14
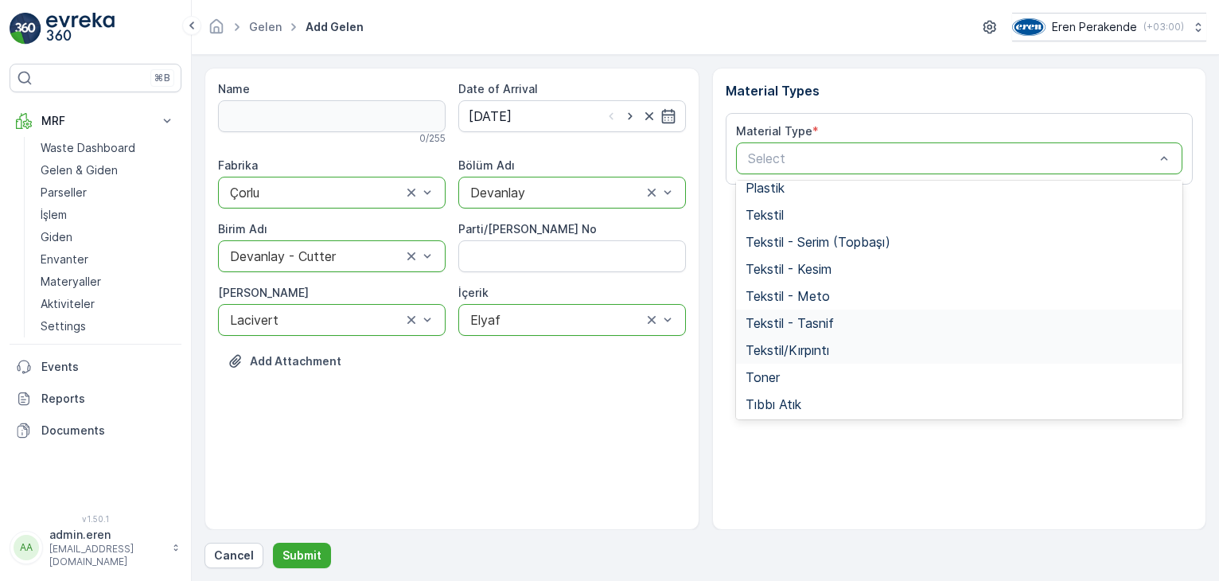
scroll to position [309, 0]
click at [822, 262] on span "Tekstil - Kesim" at bounding box center [788, 267] width 86 height 14
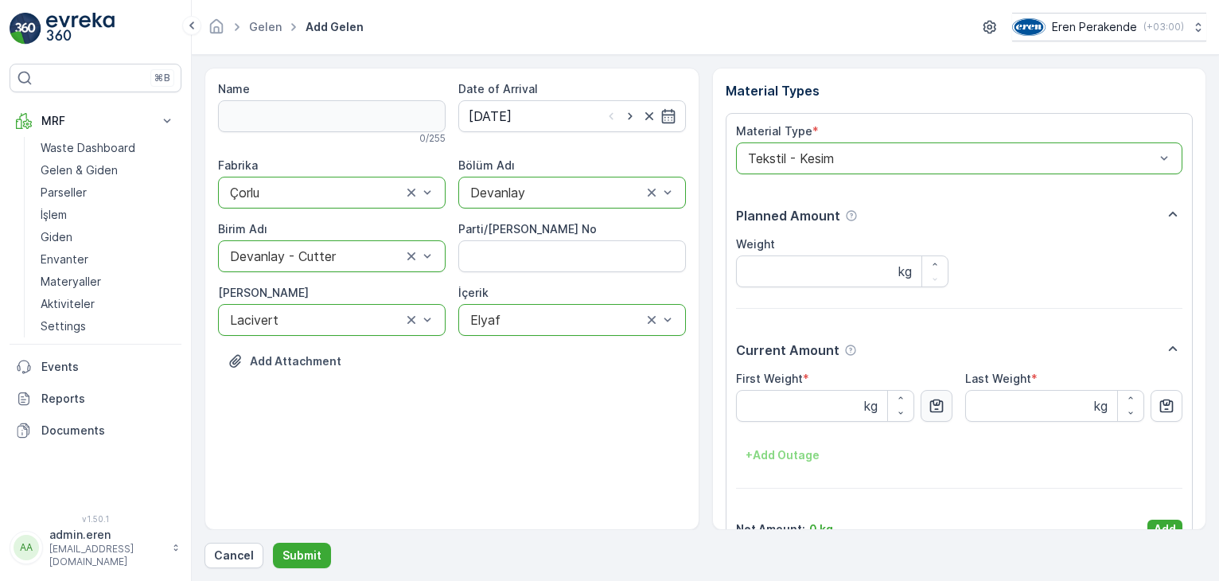
click at [935, 404] on icon "button" at bounding box center [936, 406] width 16 height 16
type Weight "7.91"
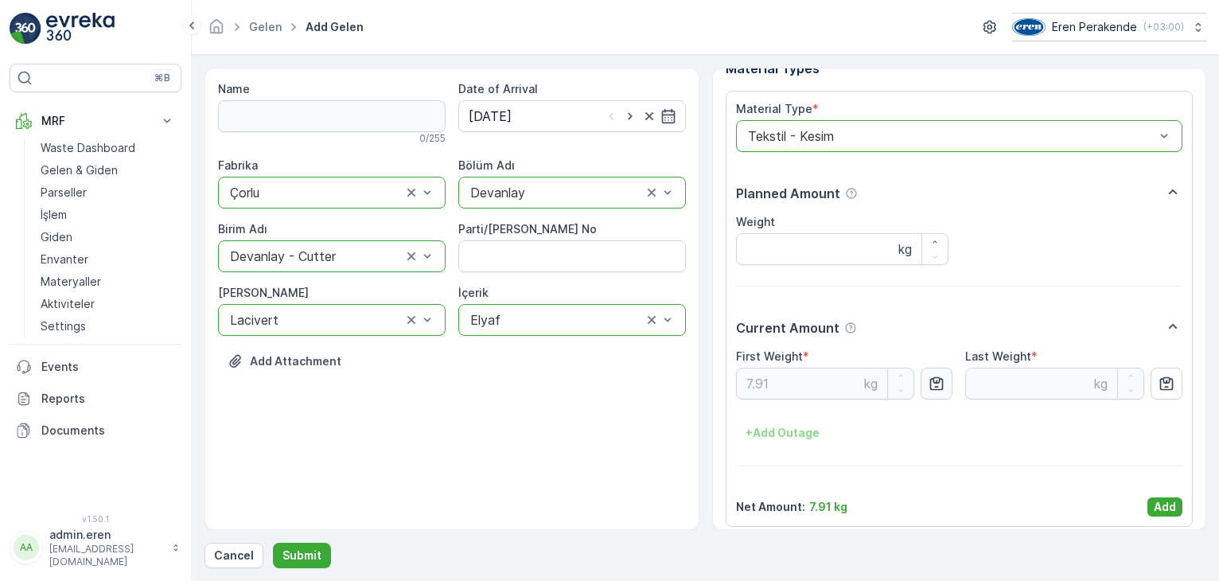
scroll to position [32, 0]
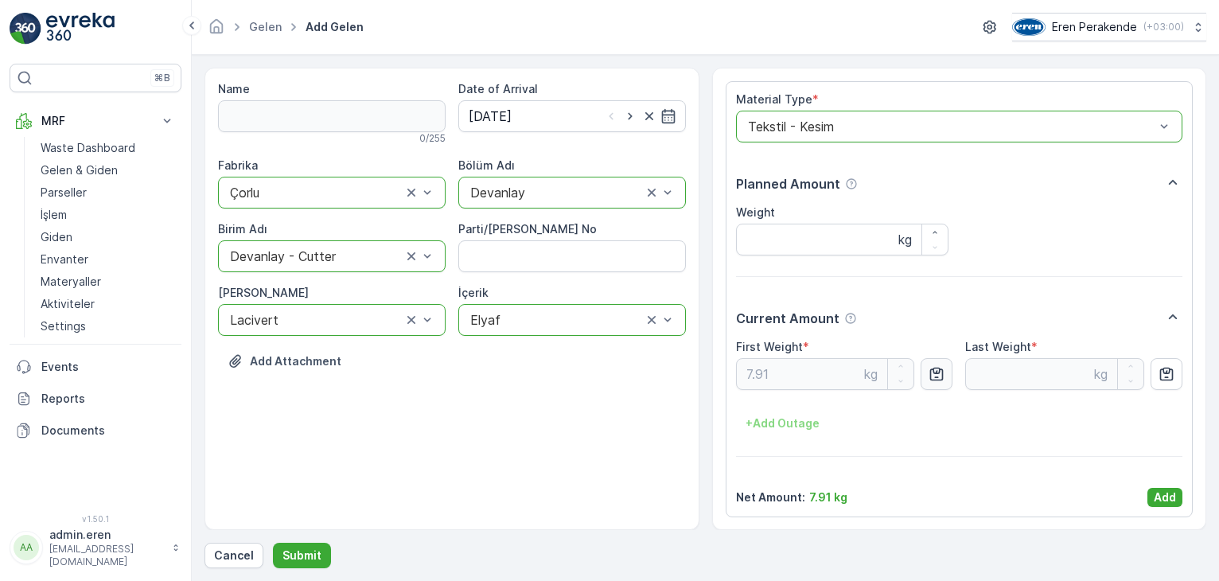
click at [1169, 496] on p "Add" at bounding box center [1164, 497] width 22 height 16
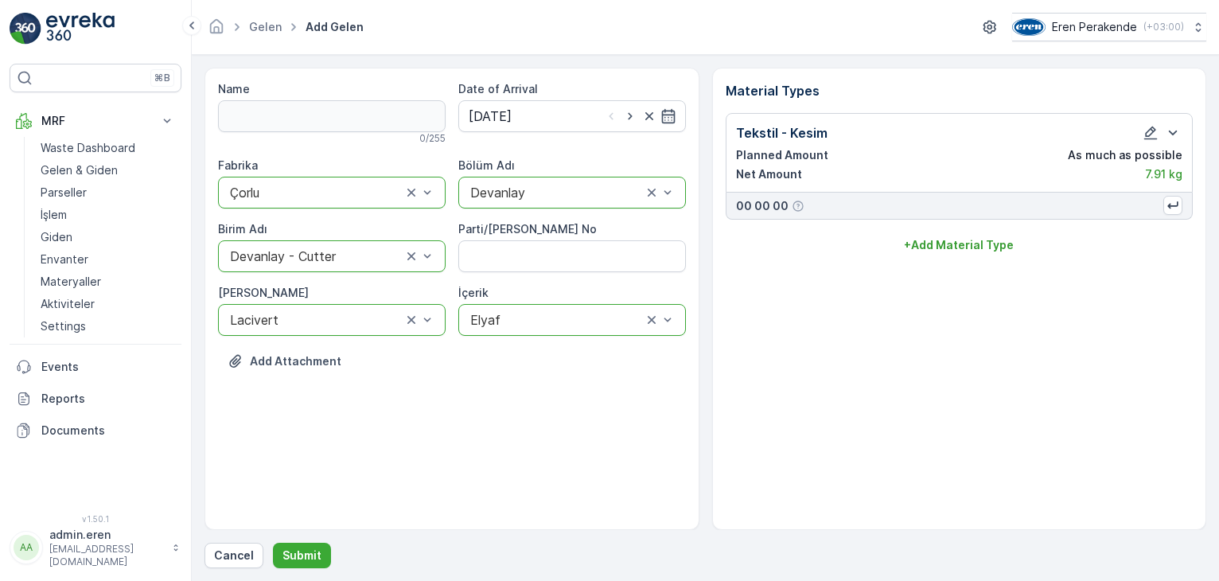
scroll to position [0, 0]
click at [313, 561] on p "Submit" at bounding box center [301, 555] width 39 height 16
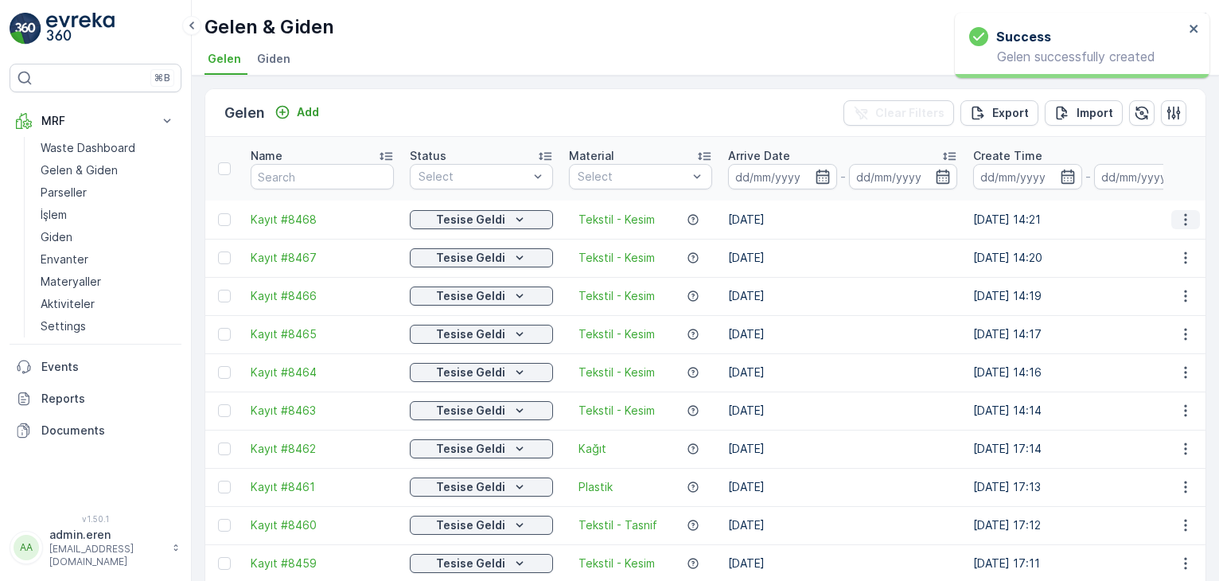
click at [1177, 212] on icon "button" at bounding box center [1185, 220] width 16 height 16
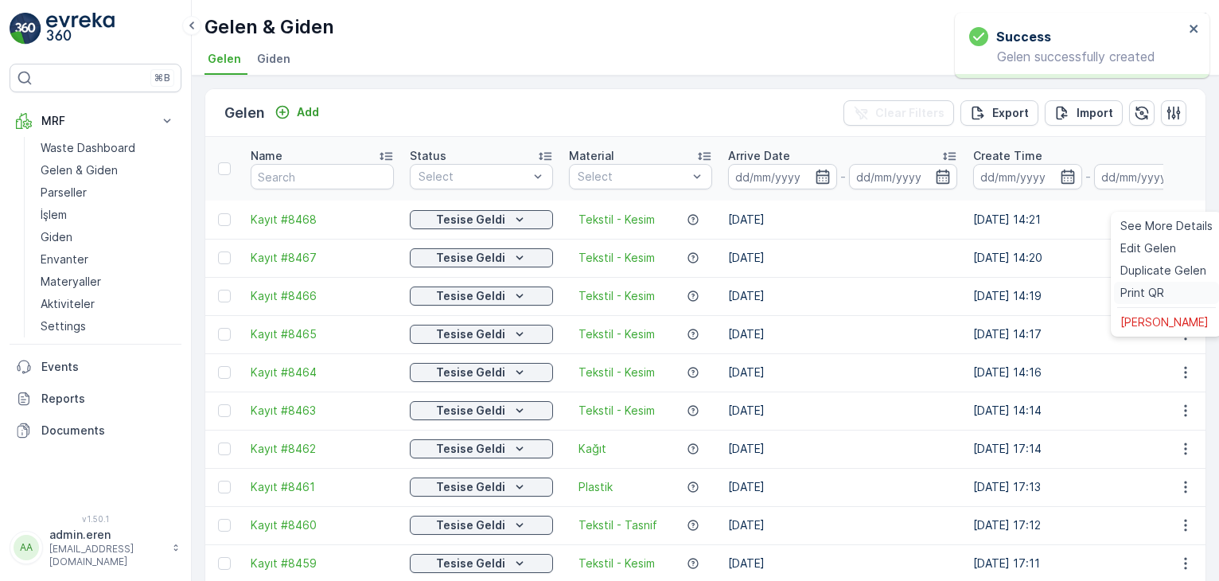
click at [1142, 299] on span "Print QR" at bounding box center [1142, 293] width 44 height 16
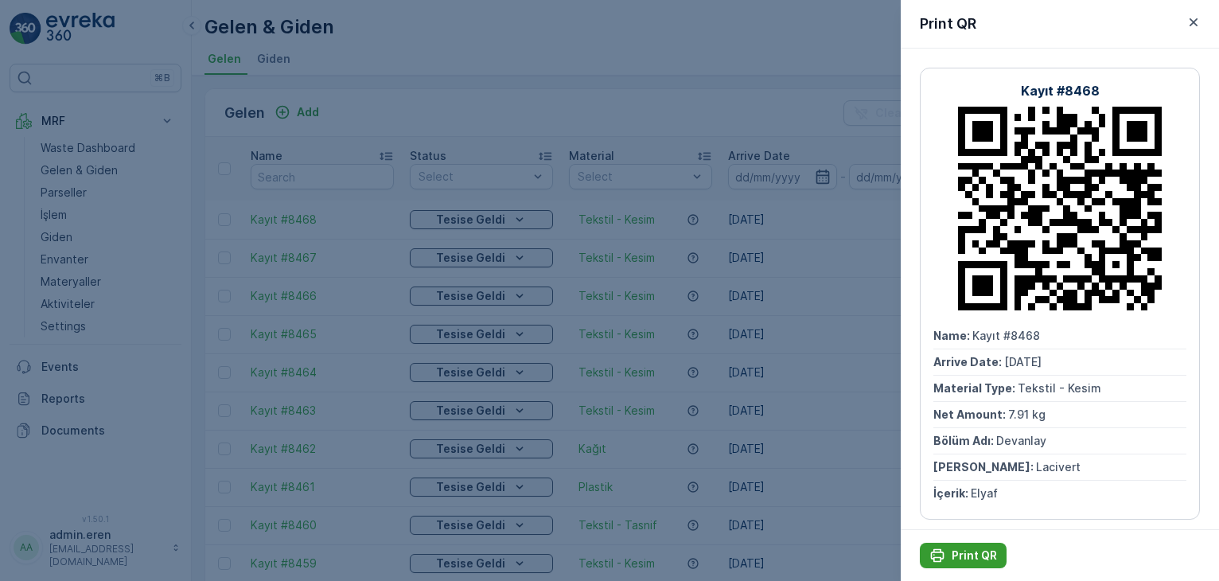
click at [980, 553] on p "Print QR" at bounding box center [973, 555] width 45 height 16
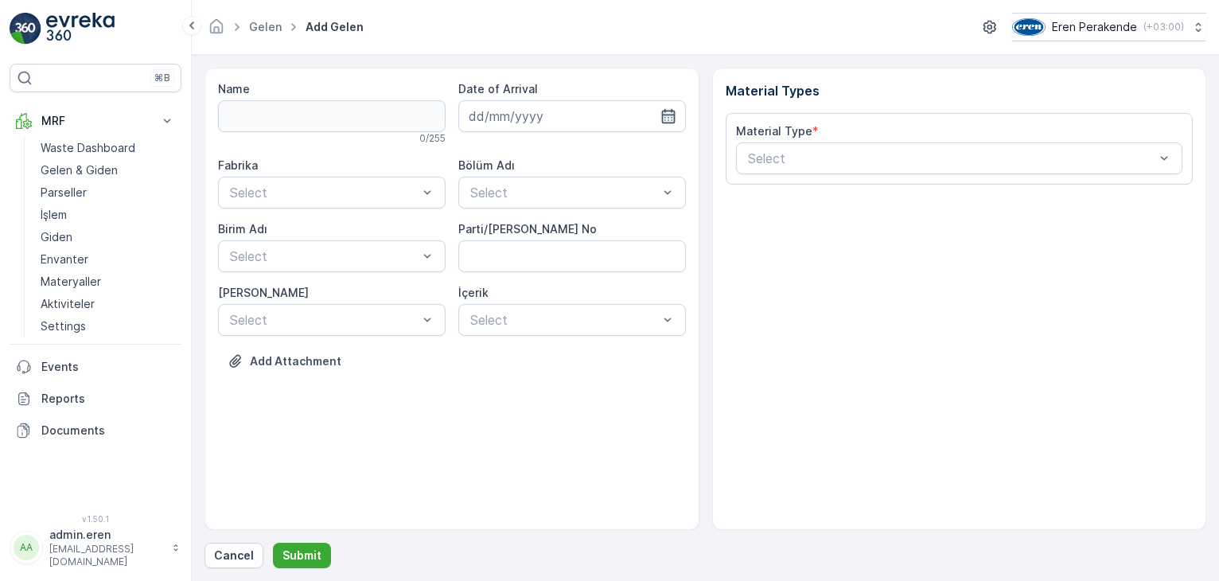
click at [667, 119] on icon "button" at bounding box center [668, 116] width 16 height 16
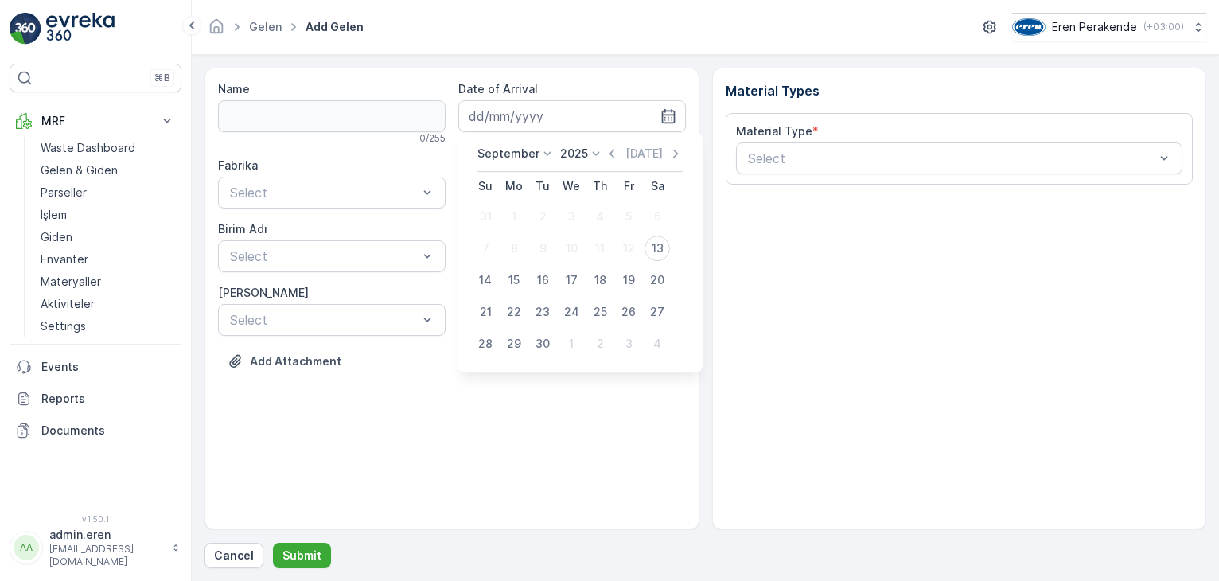
click at [662, 252] on div "13" at bounding box center [656, 247] width 25 height 25
type input "[DATE]"
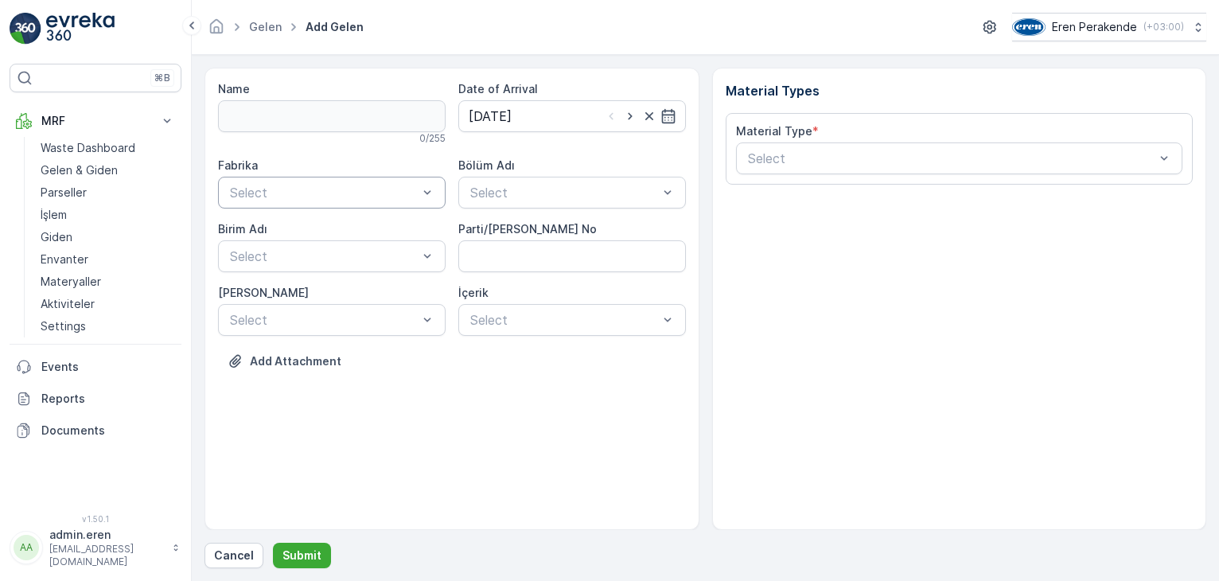
click at [430, 200] on div at bounding box center [427, 192] width 16 height 30
click at [388, 225] on div "Çorlu" at bounding box center [331, 231] width 208 height 14
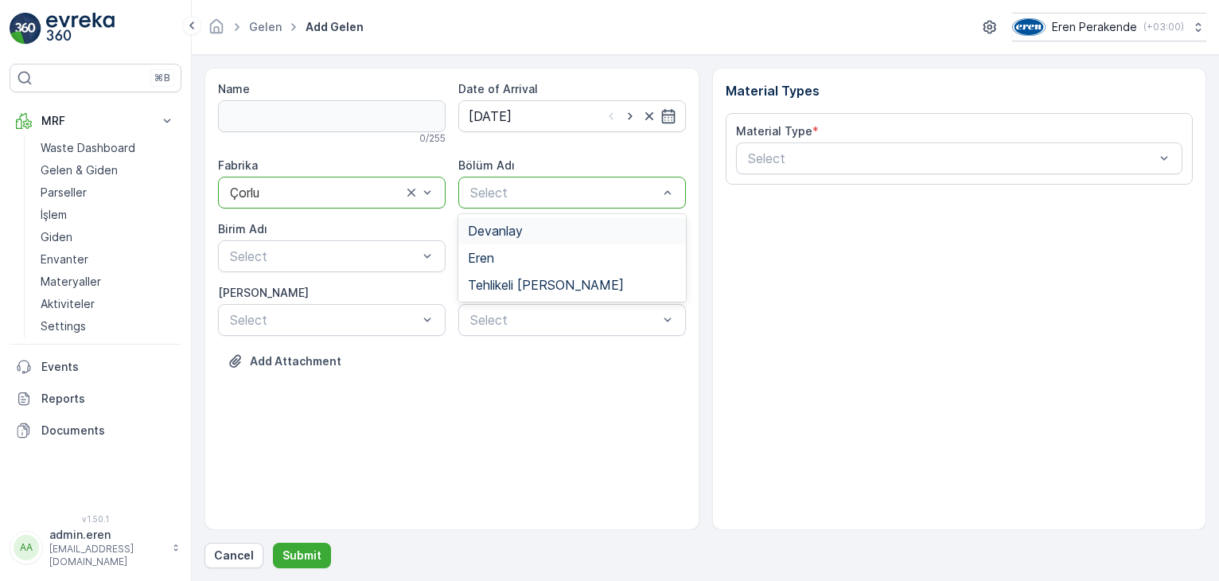
click at [547, 232] on div "Devanlay" at bounding box center [572, 231] width 208 height 14
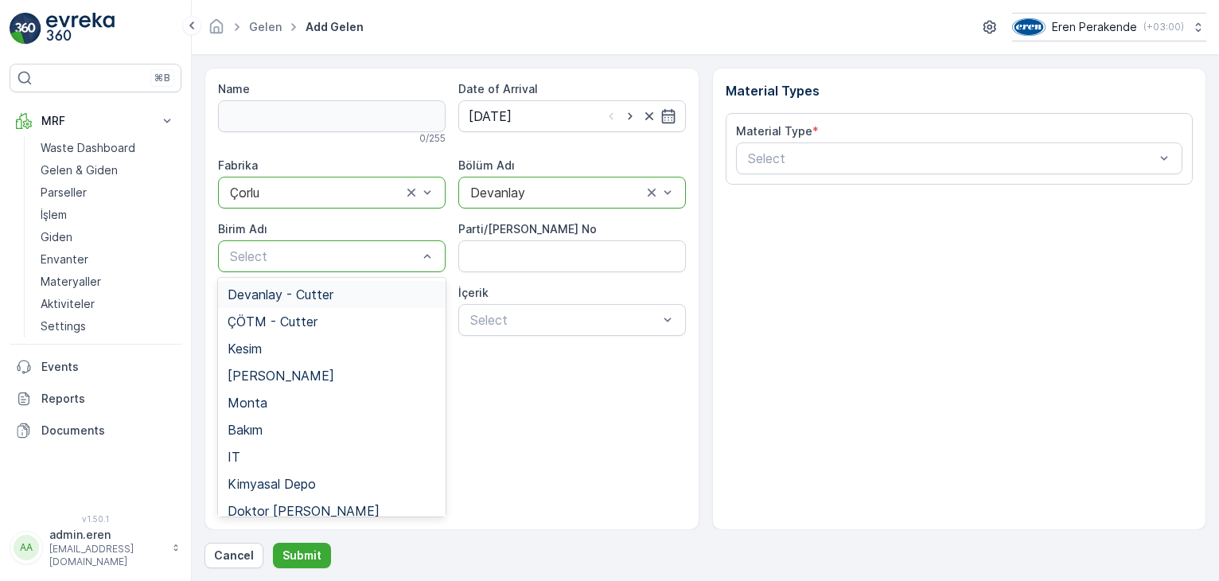
click at [334, 294] on div "Devanlay - Cutter" at bounding box center [331, 294] width 208 height 14
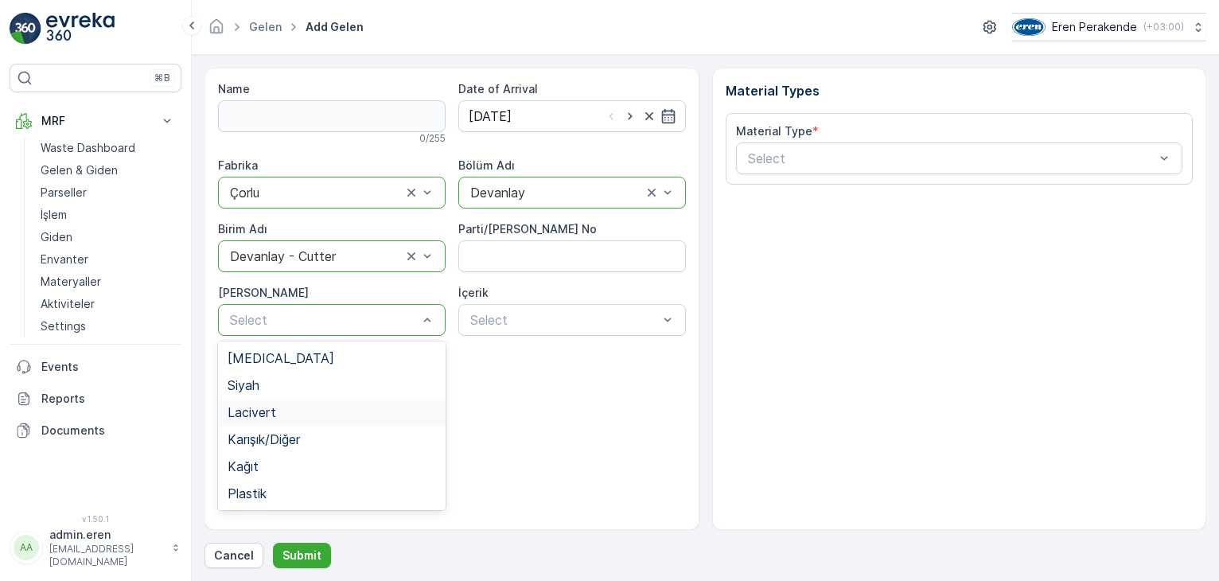
click at [309, 407] on div "Lacivert" at bounding box center [331, 412] width 208 height 14
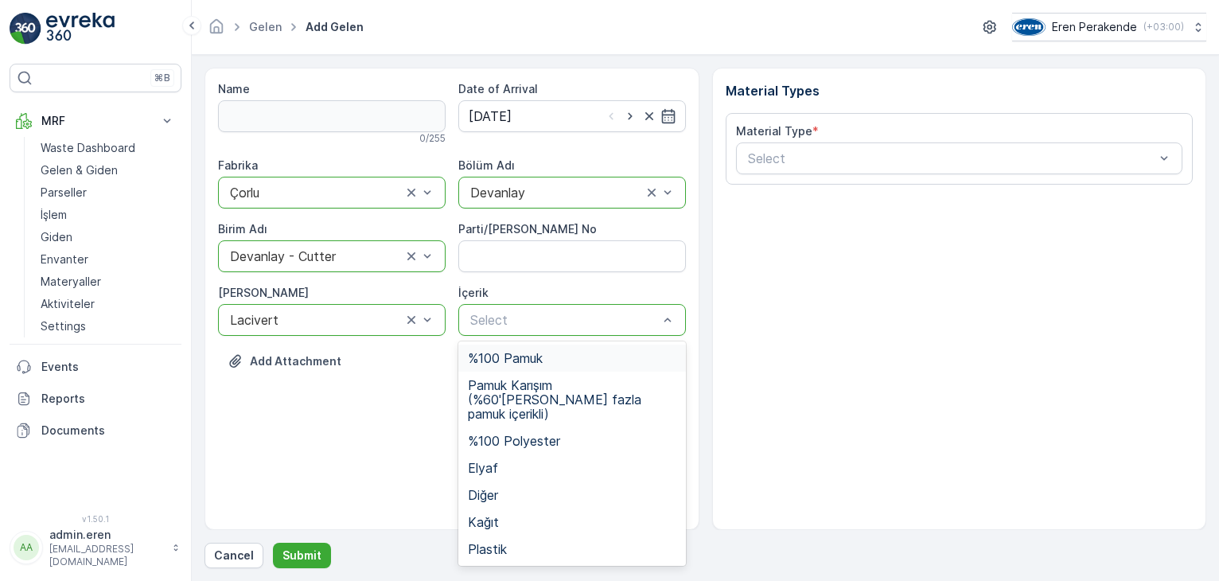
click at [594, 334] on div "Select" at bounding box center [571, 320] width 227 height 32
click at [538, 461] on div "Elyaf" at bounding box center [572, 468] width 208 height 14
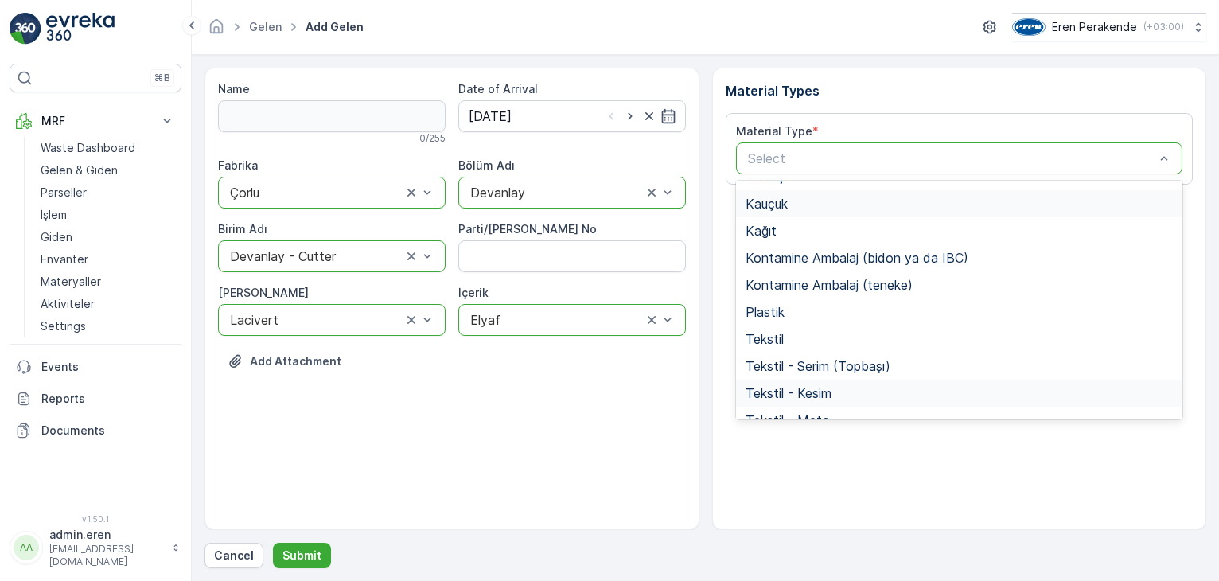
scroll to position [239, 0]
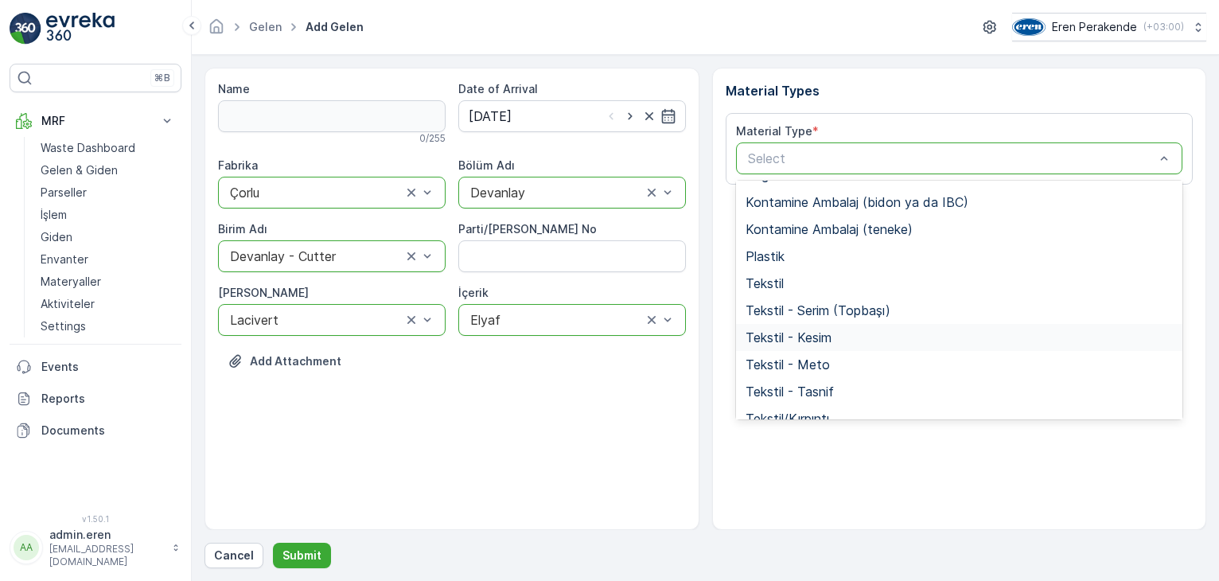
click at [806, 339] on span "Tekstil - Kesim" at bounding box center [788, 337] width 86 height 14
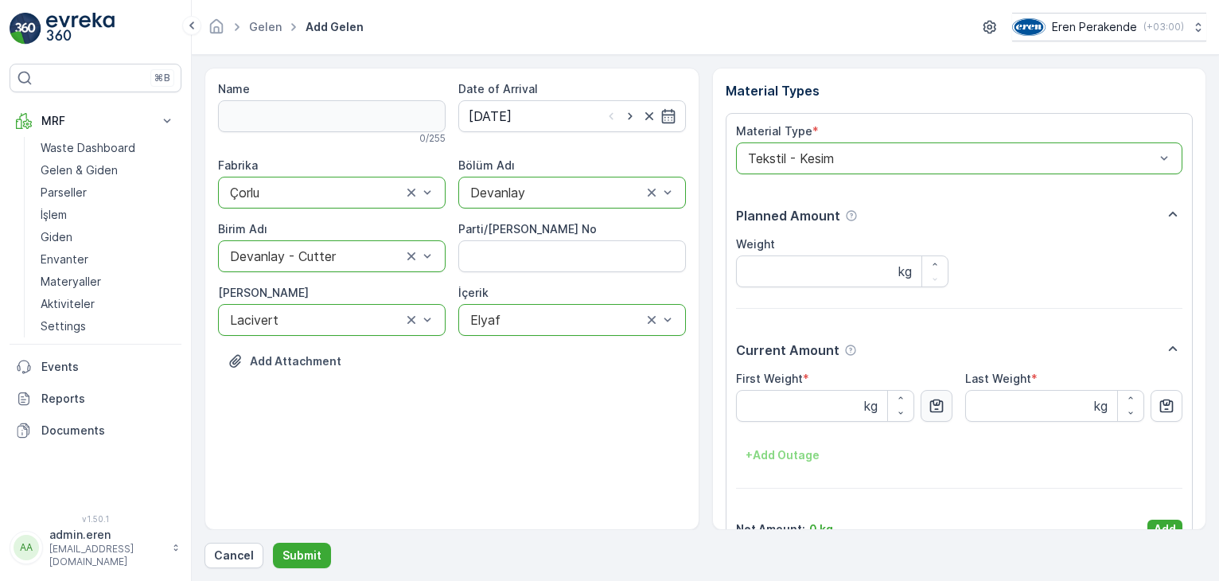
click at [942, 407] on icon "button" at bounding box center [936, 406] width 16 height 16
type Weight "13.01"
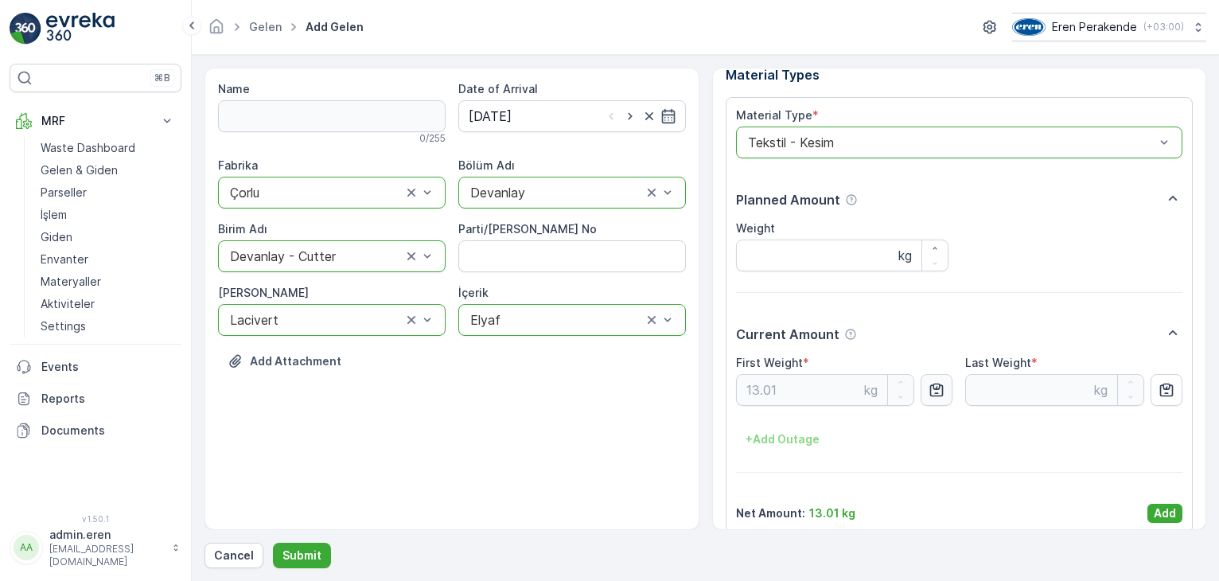
scroll to position [32, 0]
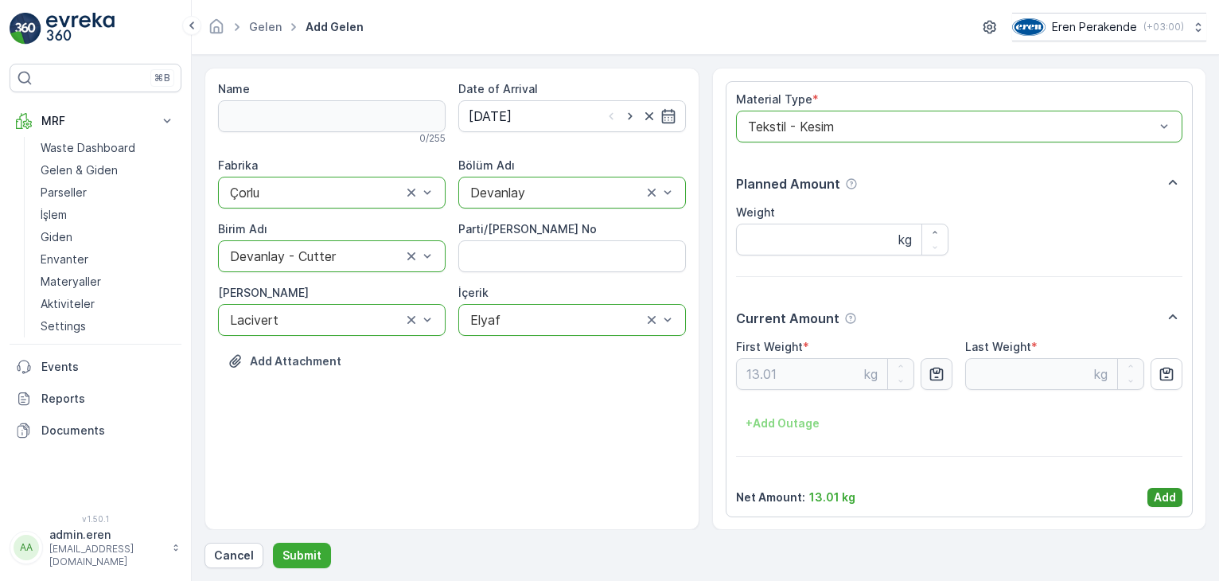
click at [1168, 498] on p "Add" at bounding box center [1164, 497] width 22 height 16
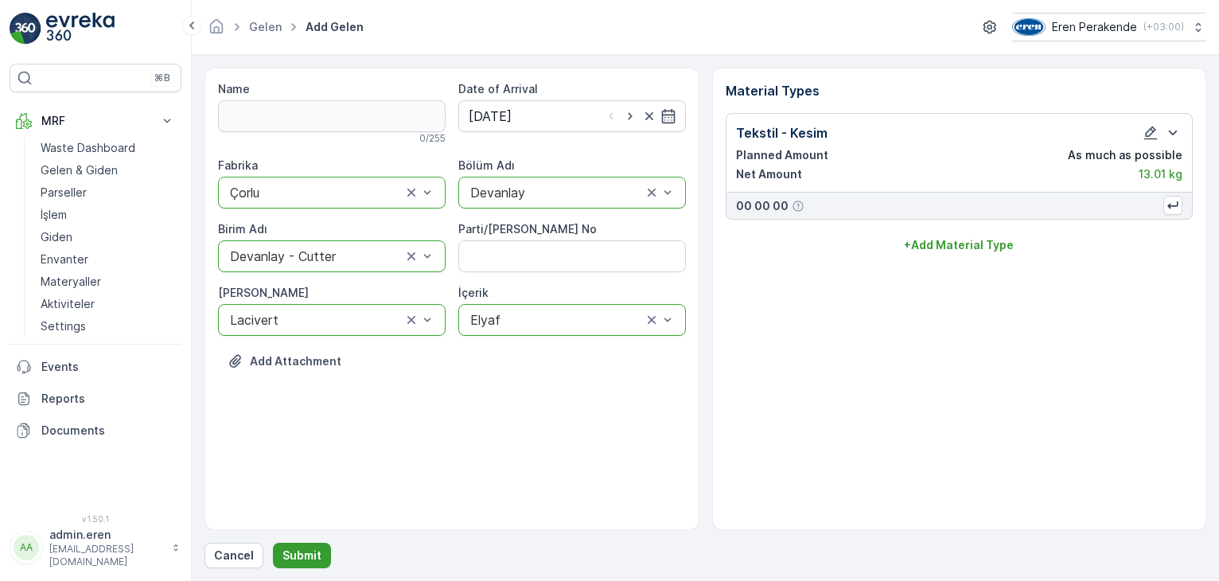
click at [309, 554] on p "Submit" at bounding box center [301, 555] width 39 height 16
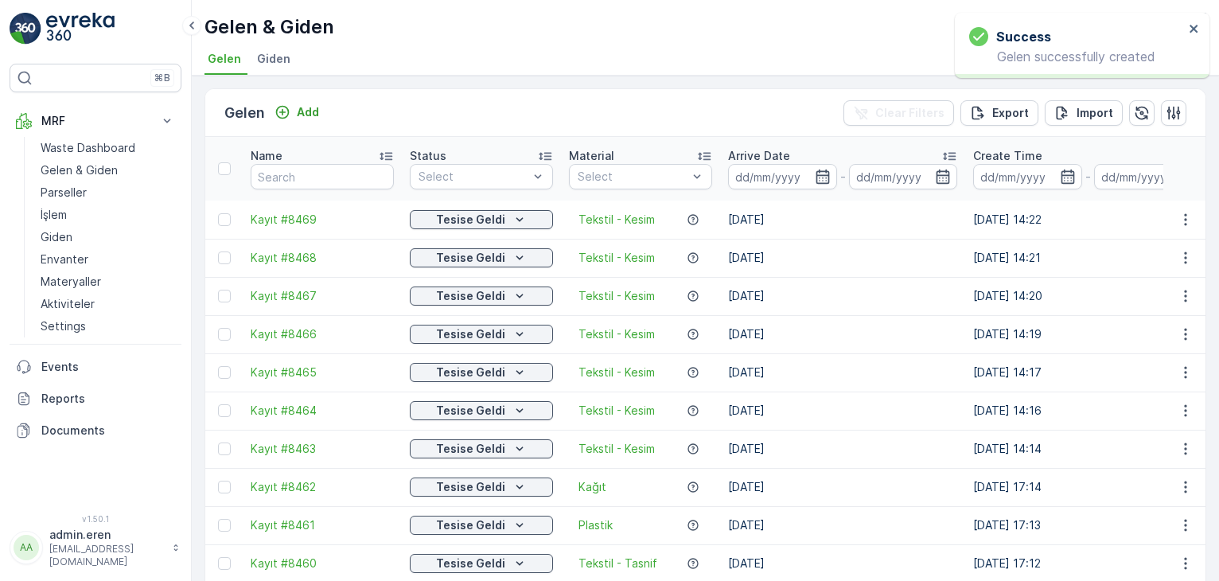
click at [1180, 212] on td at bounding box center [1184, 219] width 43 height 38
click at [1180, 212] on icon "button" at bounding box center [1185, 220] width 16 height 16
click at [1157, 294] on span "Print QR" at bounding box center [1142, 293] width 44 height 16
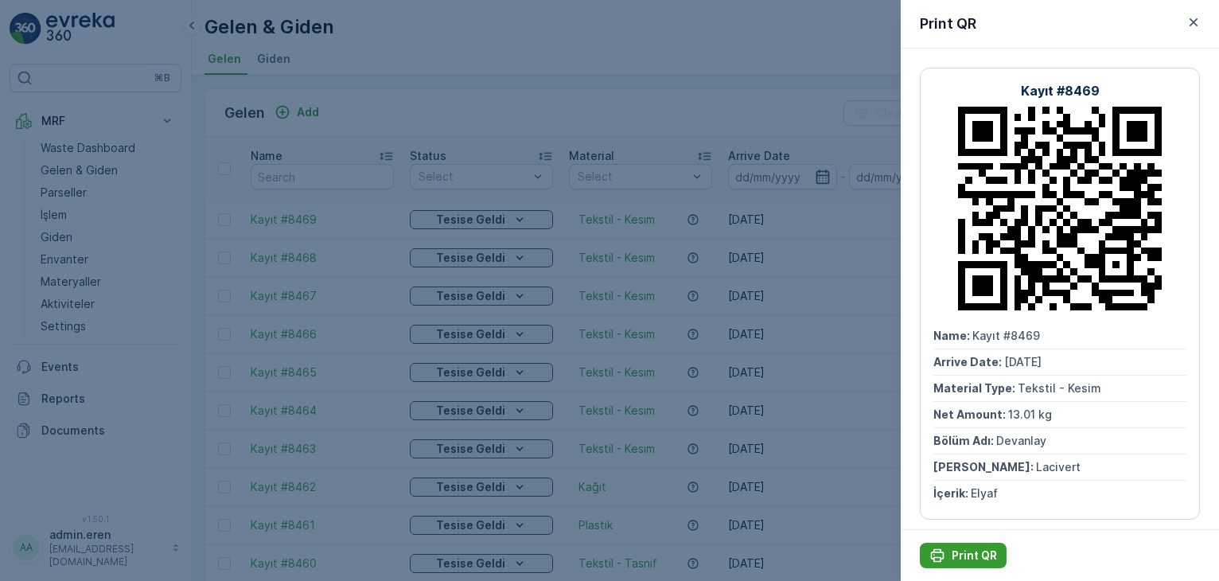
click at [966, 558] on p "Print QR" at bounding box center [973, 555] width 45 height 16
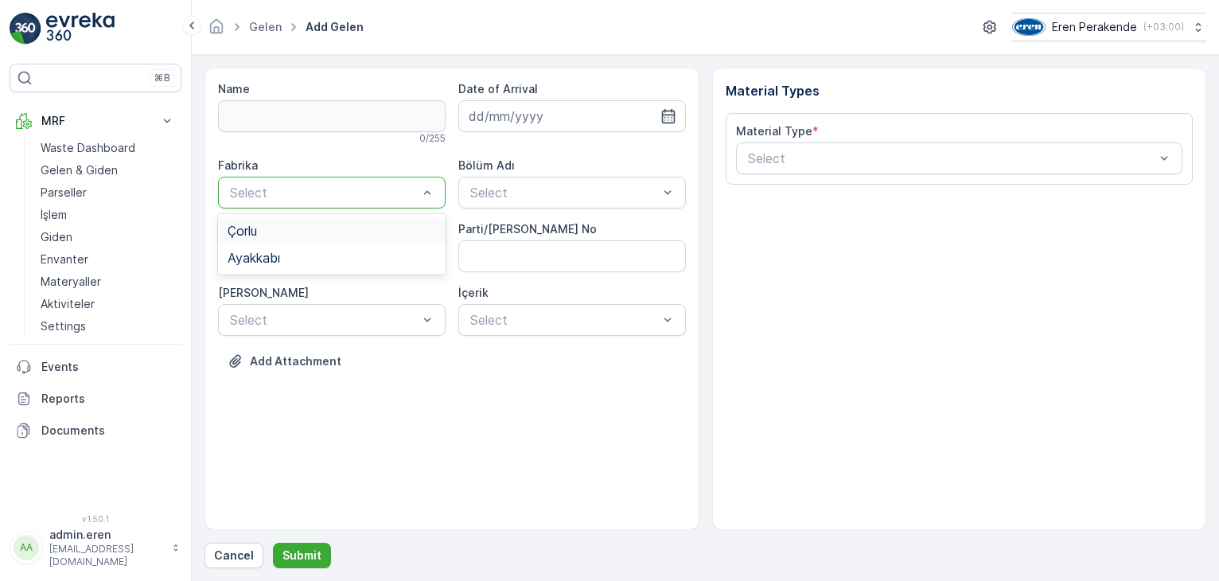
click at [361, 232] on div "Çorlu" at bounding box center [331, 231] width 208 height 14
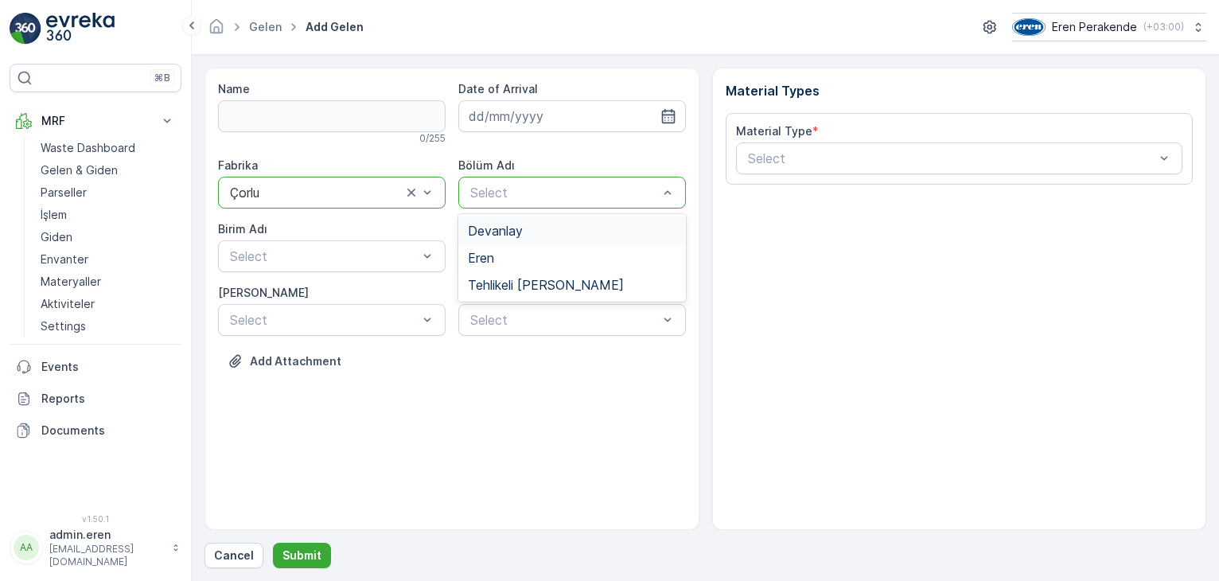
click at [550, 233] on div "Devanlay" at bounding box center [572, 231] width 208 height 14
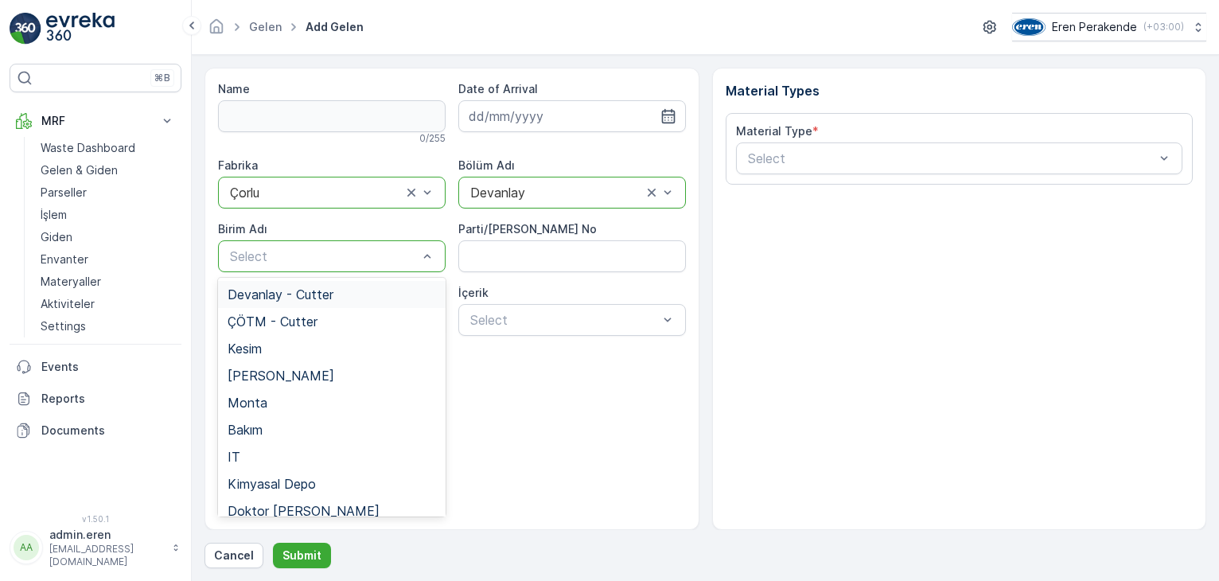
click at [348, 289] on div "Devanlay - Cutter" at bounding box center [331, 294] width 208 height 14
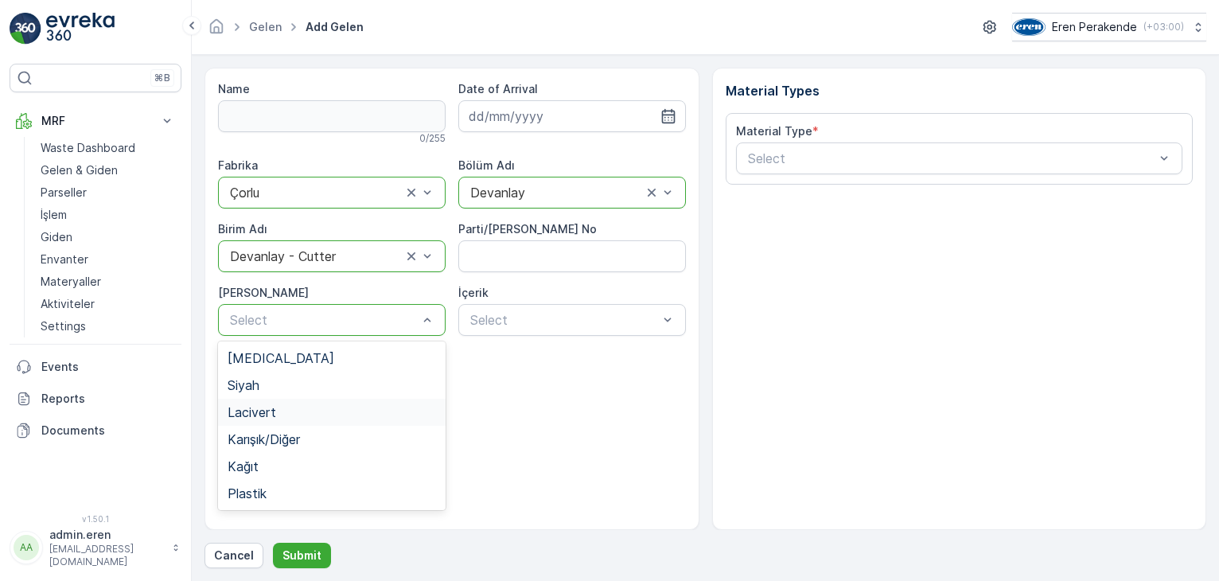
click at [277, 411] on div "Lacivert" at bounding box center [331, 412] width 208 height 14
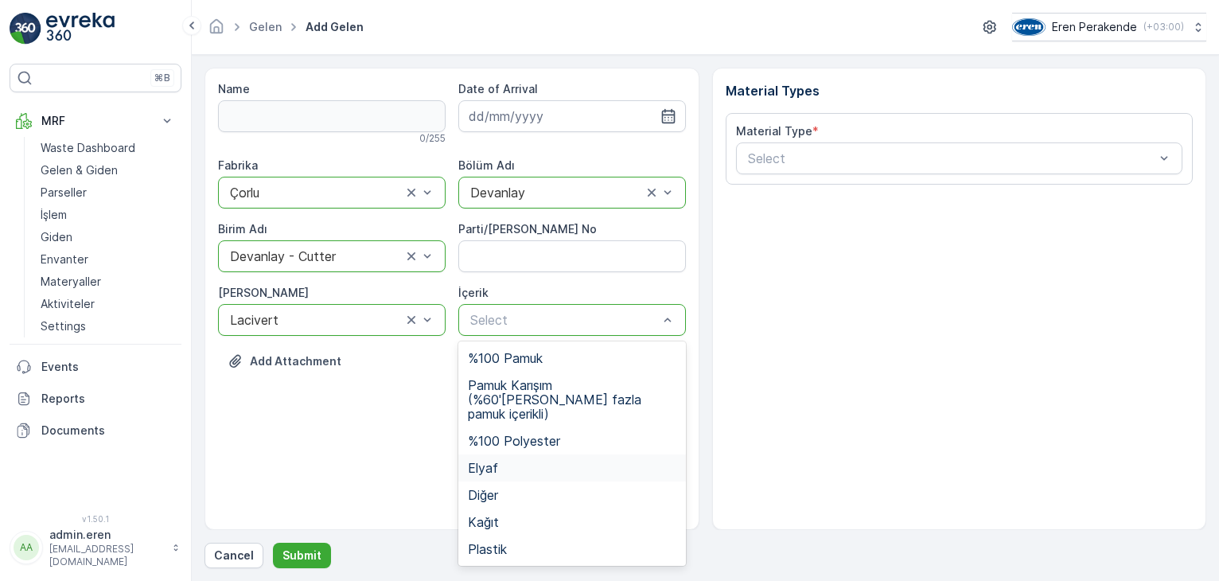
click at [501, 461] on div "Elyaf" at bounding box center [572, 468] width 208 height 14
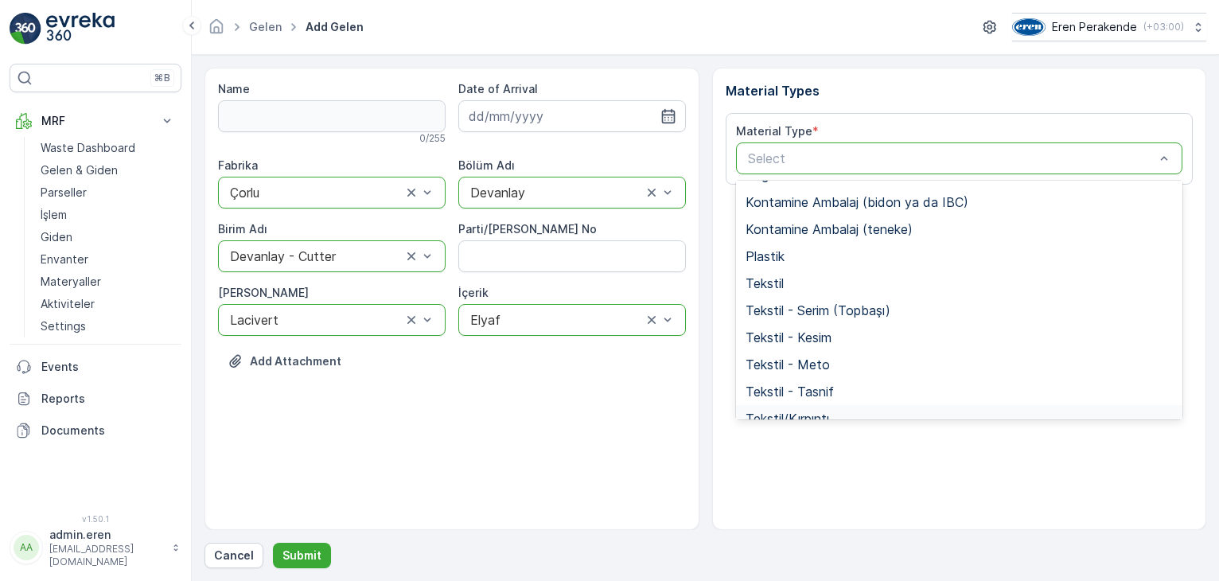
scroll to position [309, 0]
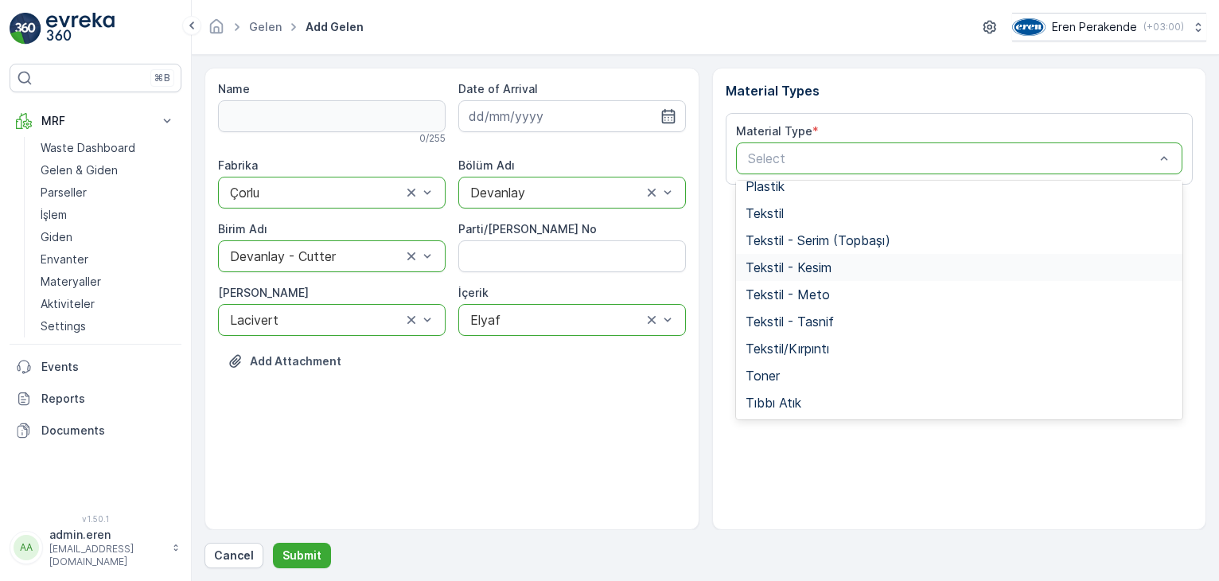
click at [821, 260] on span "Tekstil - Kesim" at bounding box center [788, 267] width 86 height 14
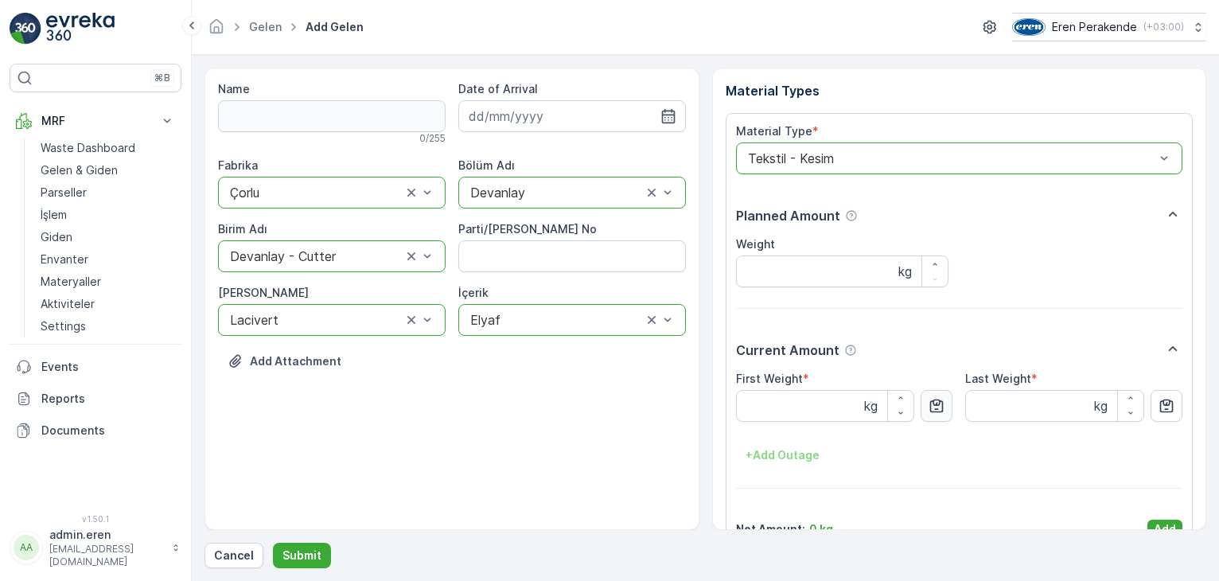
click at [941, 405] on icon "button" at bounding box center [937, 406] width 14 height 14
type Weight "15.71"
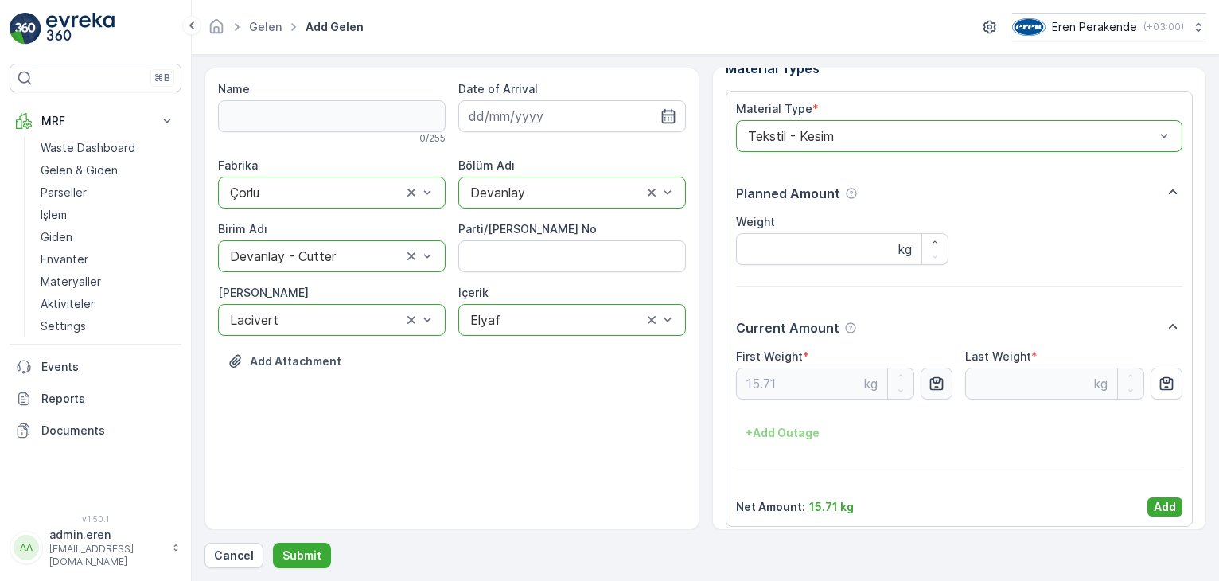
scroll to position [32, 0]
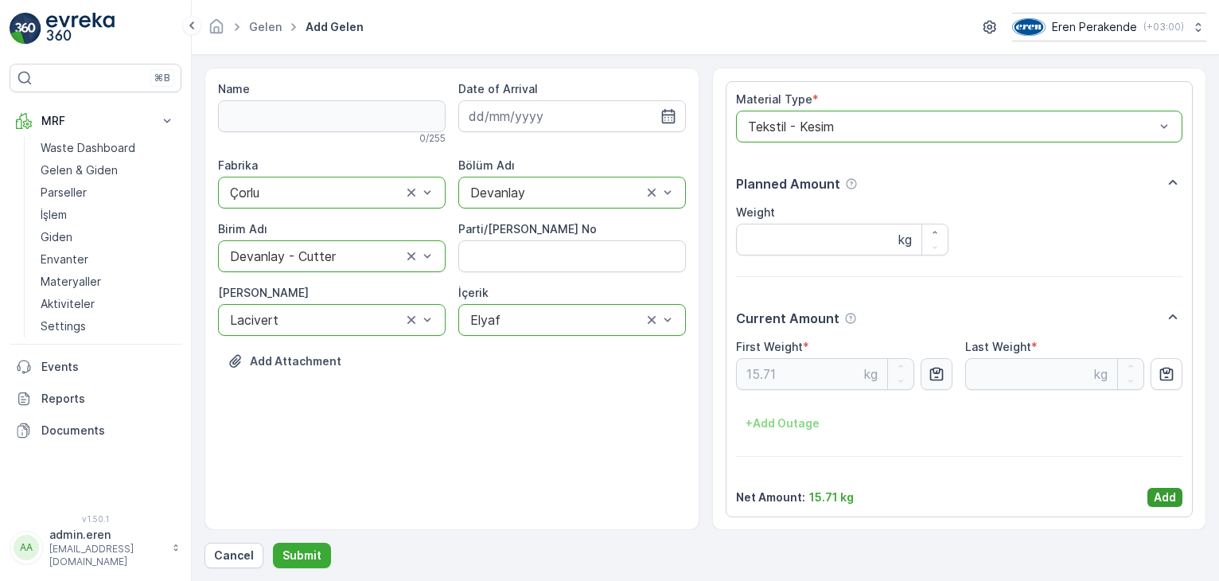
click at [1175, 494] on button "Add" at bounding box center [1164, 497] width 35 height 19
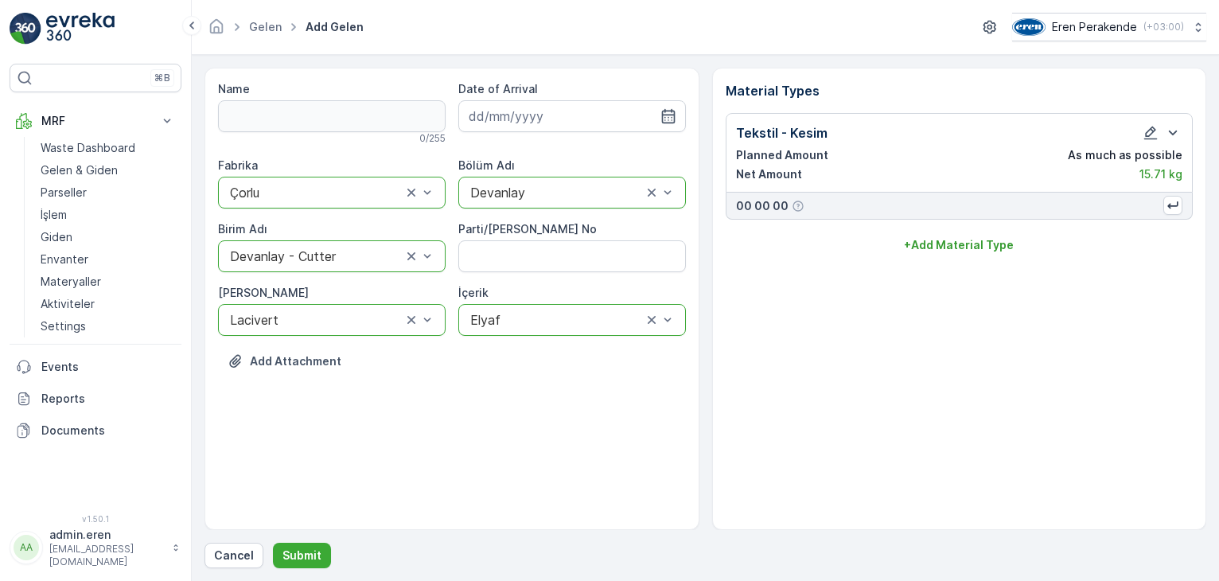
scroll to position [0, 0]
click at [286, 552] on p "Submit" at bounding box center [301, 555] width 39 height 16
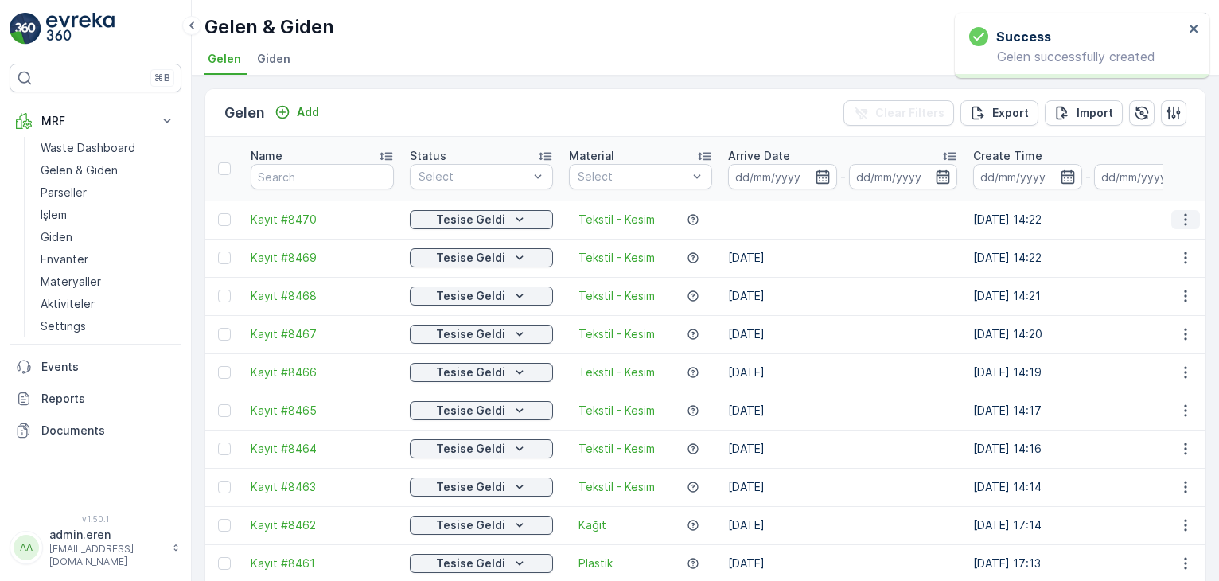
click at [1180, 212] on icon "button" at bounding box center [1185, 220] width 16 height 16
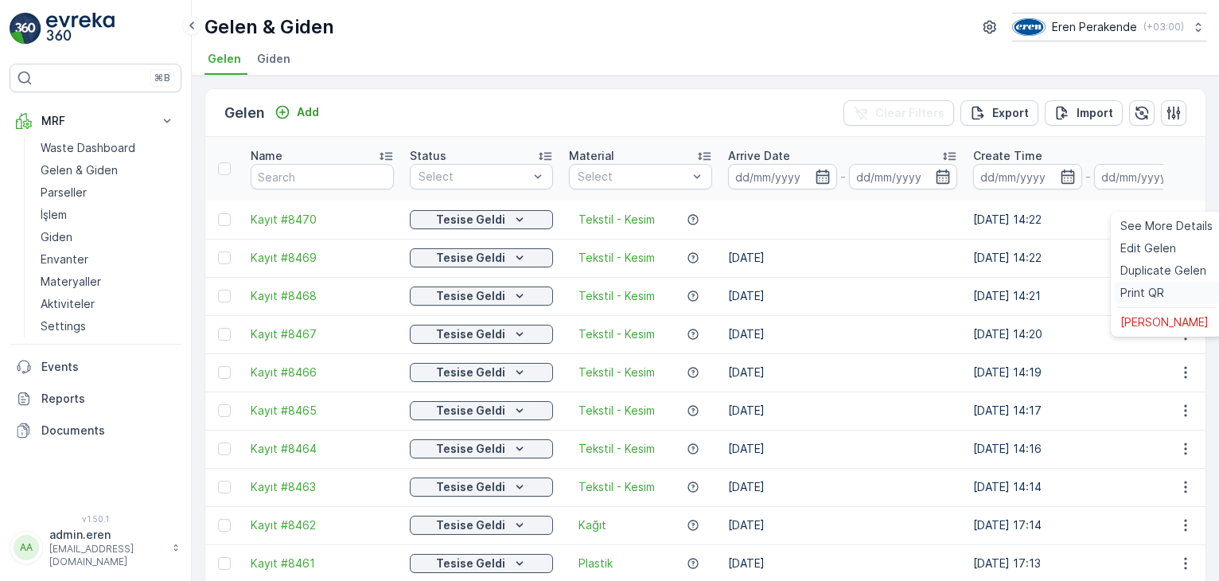
click at [1153, 294] on span "Print QR" at bounding box center [1142, 293] width 44 height 16
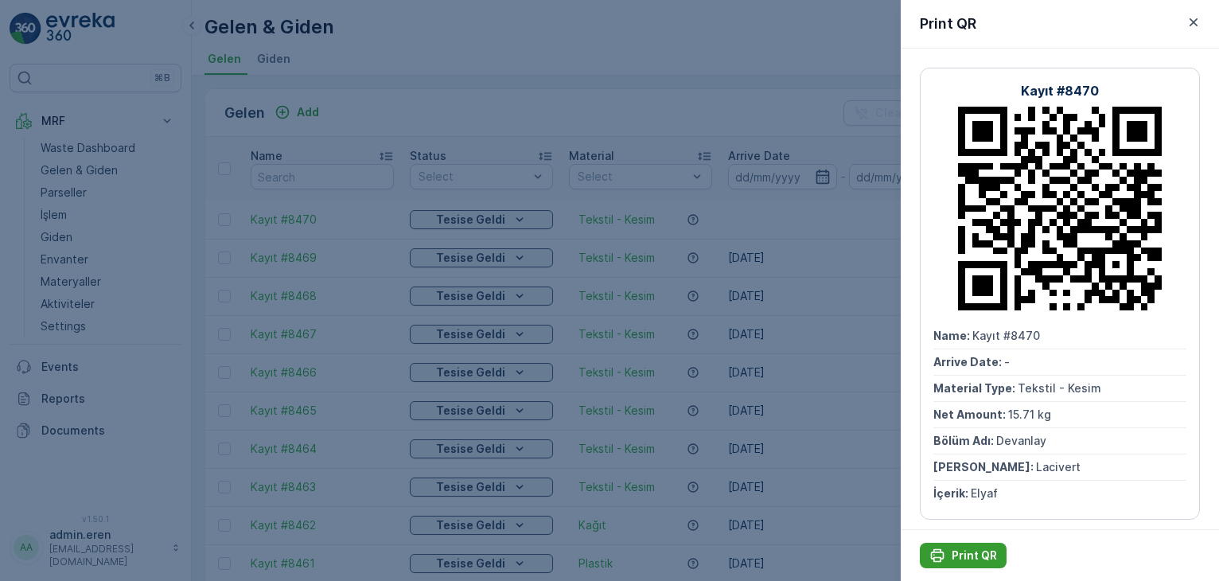
click at [973, 554] on p "Print QR" at bounding box center [973, 555] width 45 height 16
click at [391, 95] on div at bounding box center [609, 290] width 1219 height 581
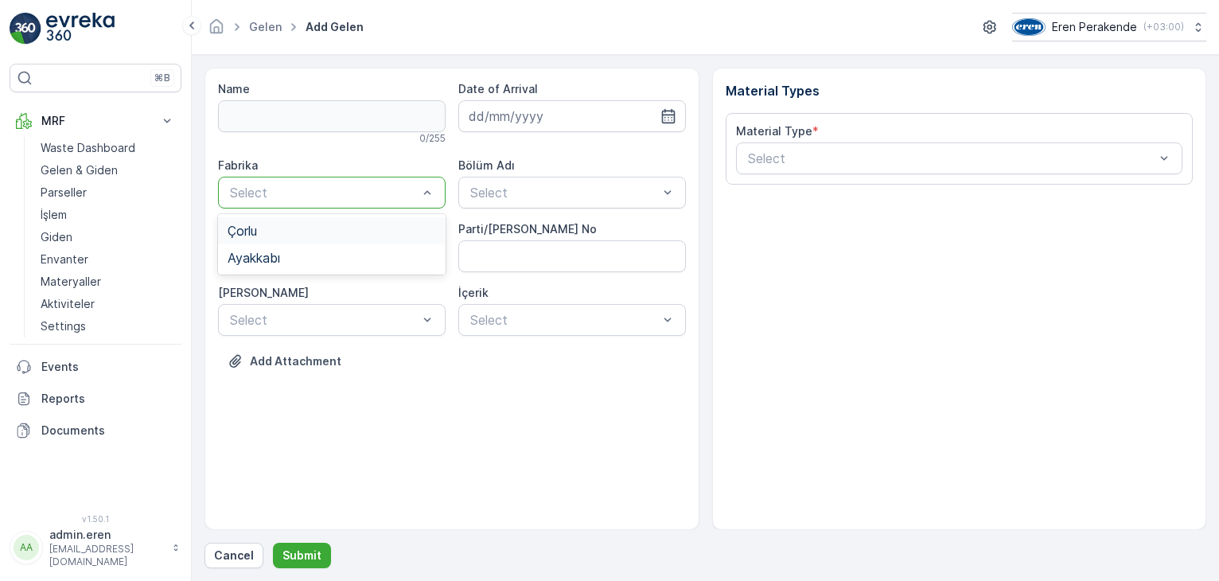
click at [371, 236] on div "Çorlu" at bounding box center [331, 231] width 208 height 14
click at [667, 119] on icon "button" at bounding box center [668, 116] width 14 height 14
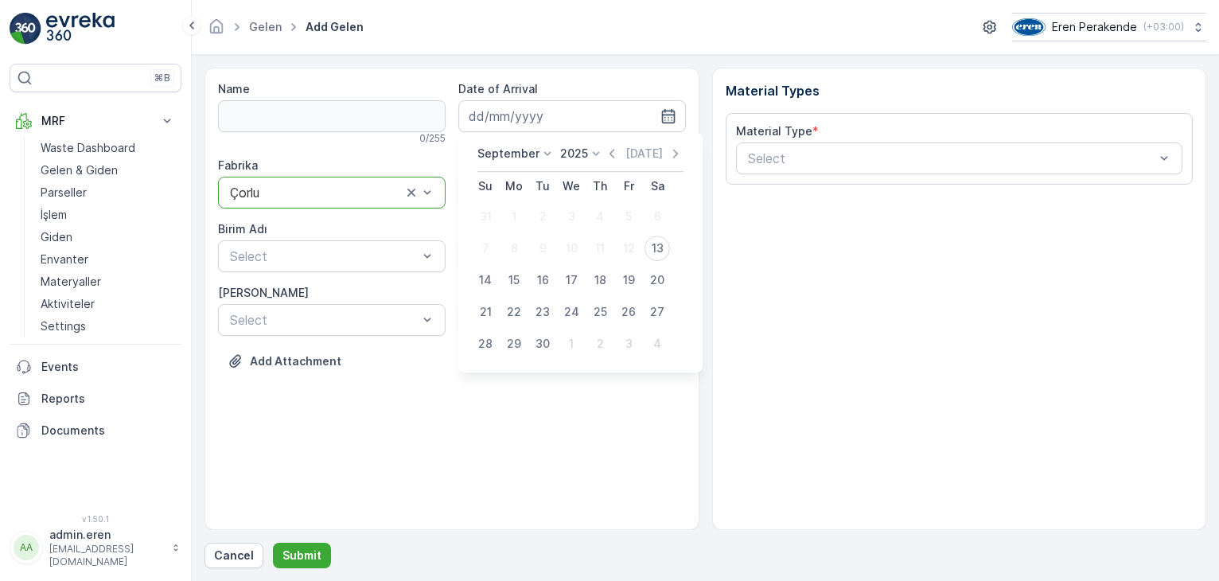
click at [661, 248] on div "13" at bounding box center [656, 247] width 25 height 25
type input "[DATE]"
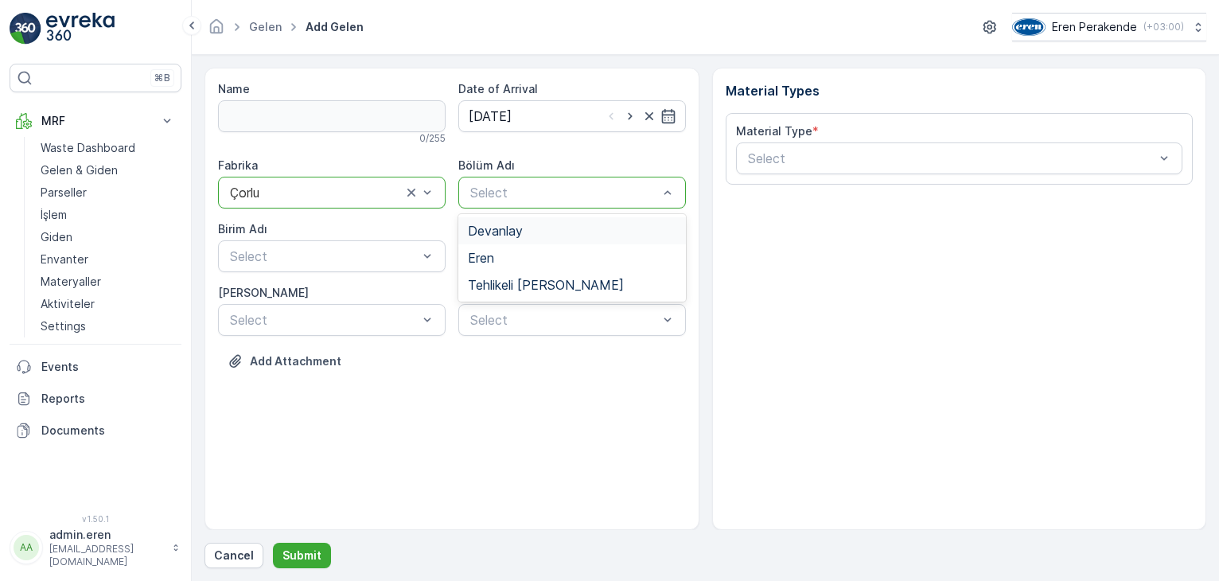
click at [608, 235] on div "Devanlay" at bounding box center [572, 231] width 208 height 14
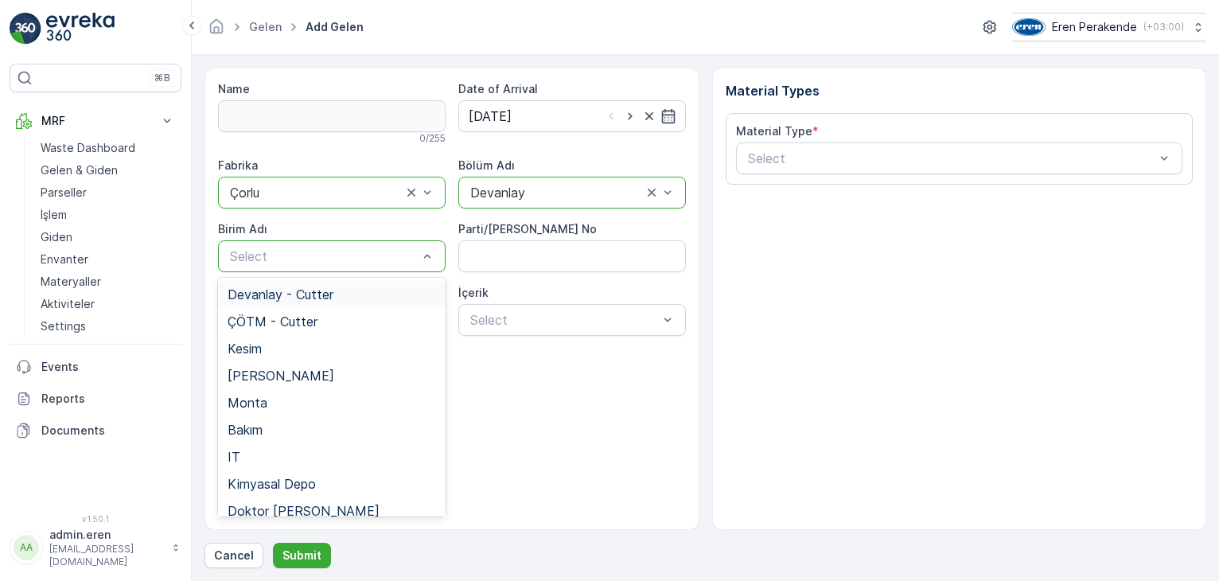
click at [372, 295] on div "Devanlay - Cutter" at bounding box center [331, 294] width 208 height 14
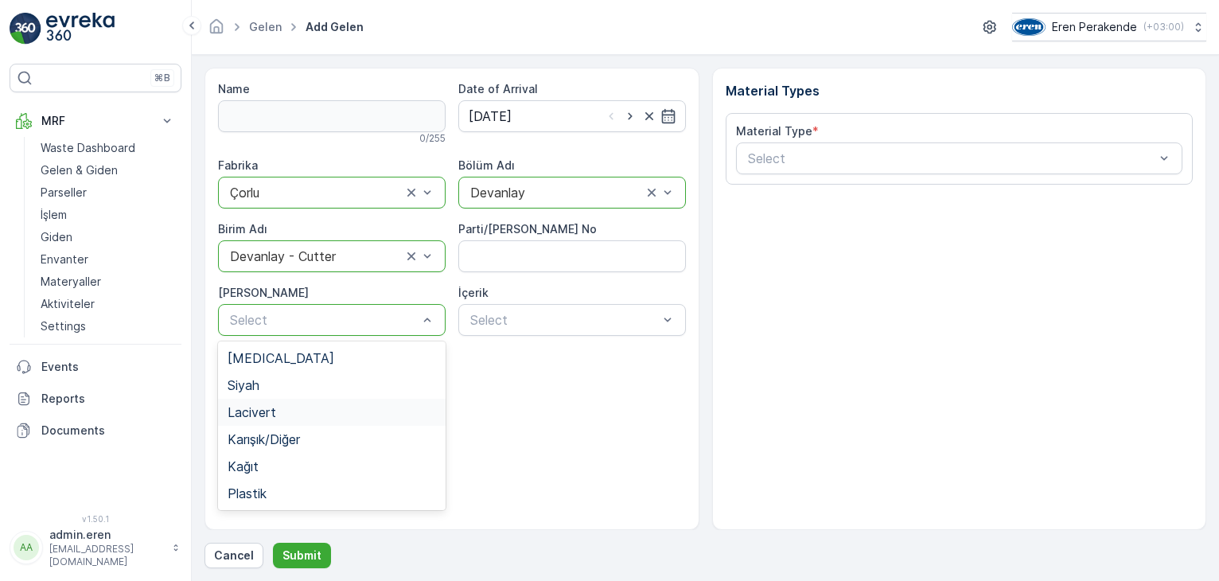
click at [317, 406] on div "Lacivert" at bounding box center [331, 412] width 208 height 14
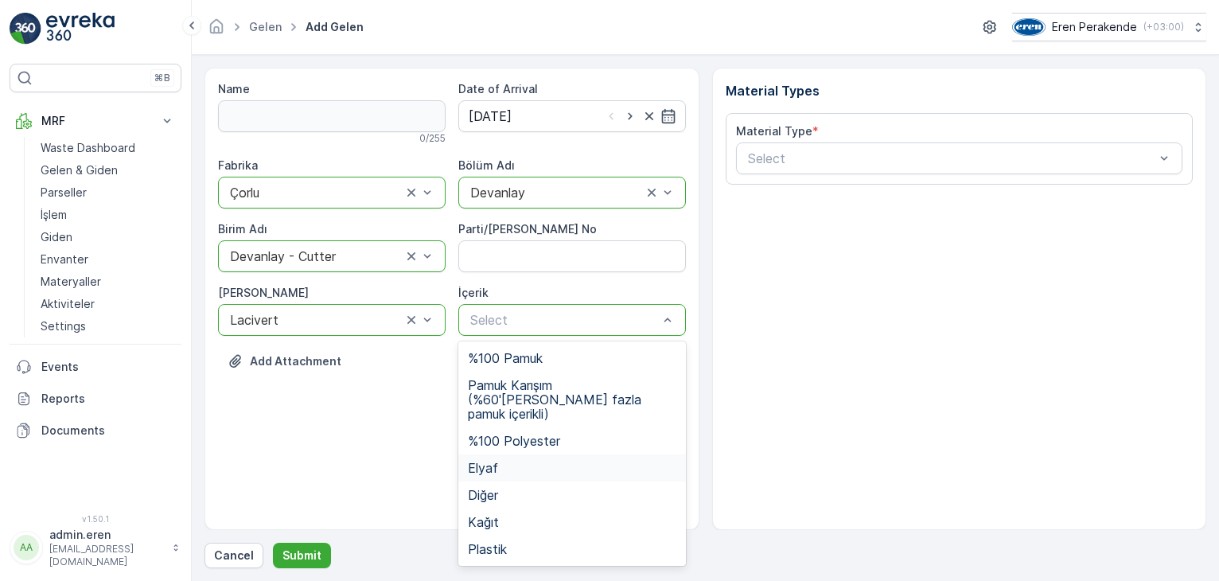
click at [506, 461] on div "Elyaf" at bounding box center [572, 468] width 208 height 14
click at [616, 322] on div at bounding box center [555, 320] width 175 height 14
click at [509, 542] on div "Plastik" at bounding box center [572, 549] width 208 height 14
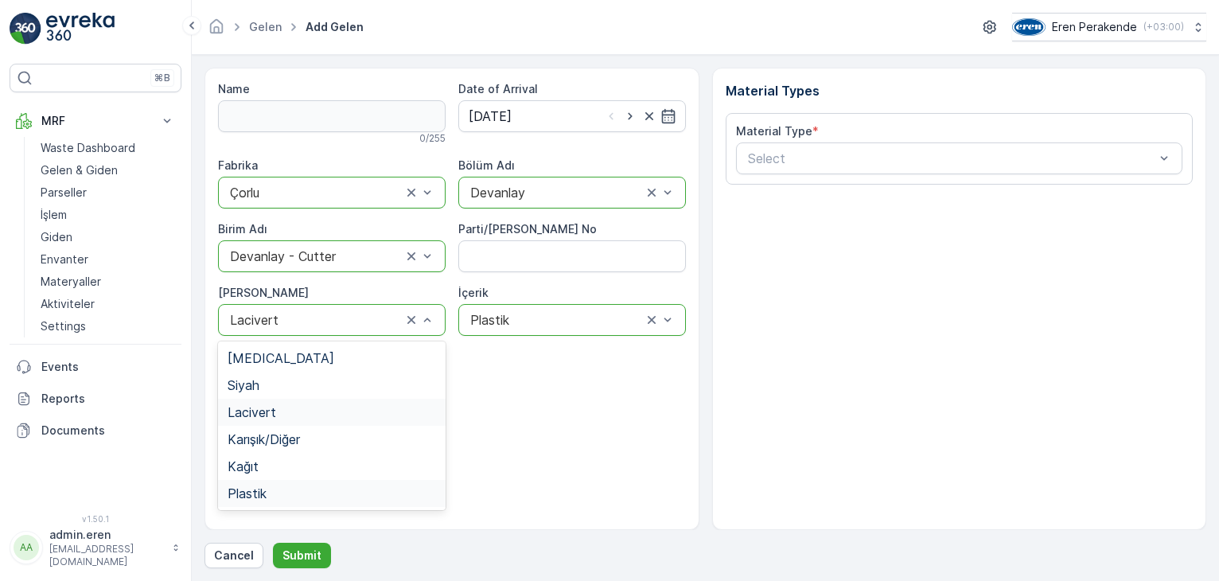
drag, startPoint x: 252, startPoint y: 498, endPoint x: 279, endPoint y: 488, distance: 29.0
click at [252, 497] on span "Plastik" at bounding box center [246, 493] width 39 height 14
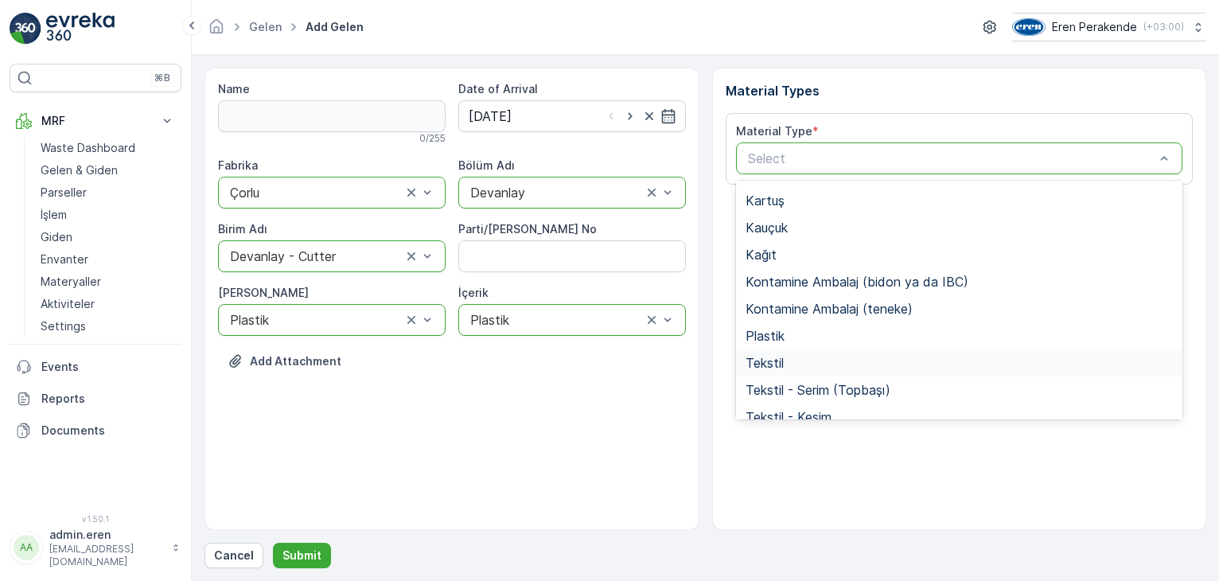
scroll to position [239, 0]
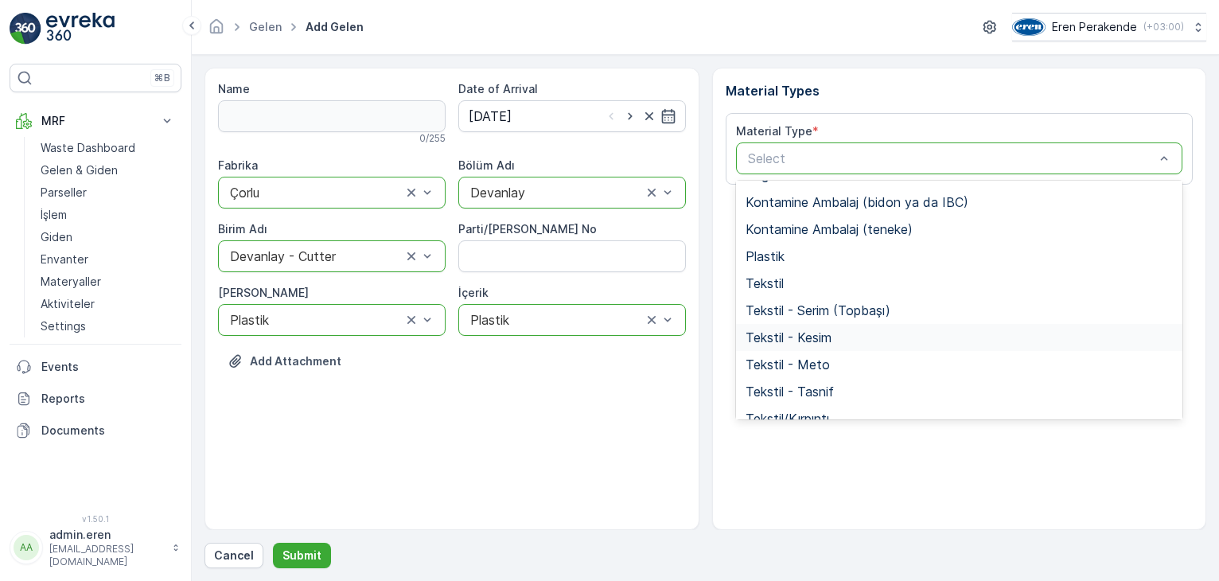
click at [822, 339] on span "Tekstil - Kesim" at bounding box center [788, 337] width 86 height 14
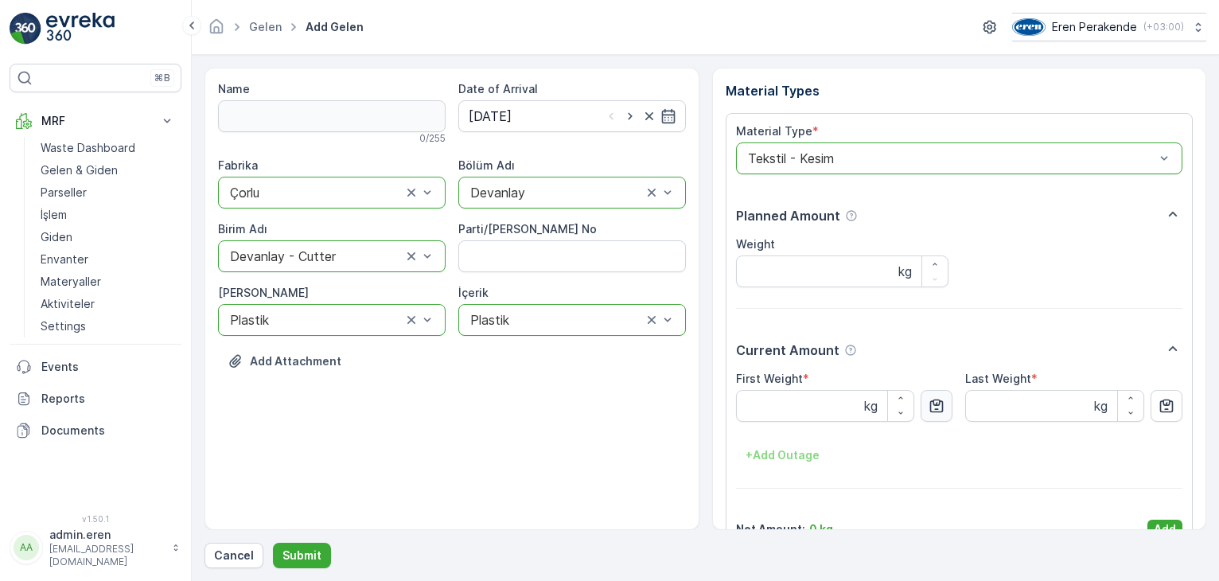
click at [942, 408] on icon "button" at bounding box center [936, 406] width 16 height 16
type Weight "5.76"
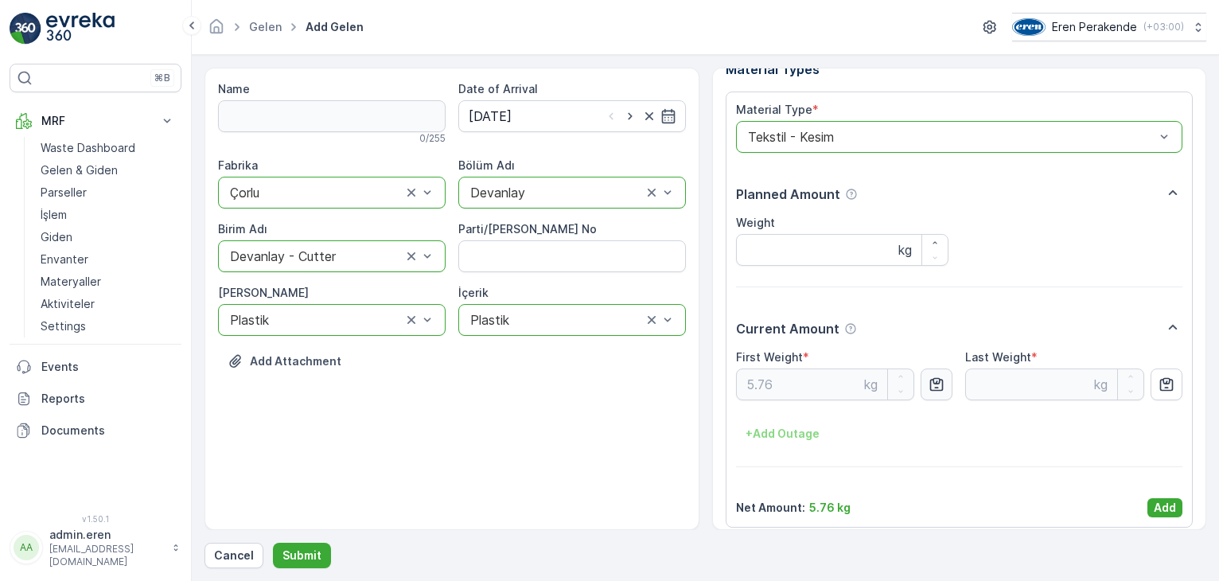
scroll to position [32, 0]
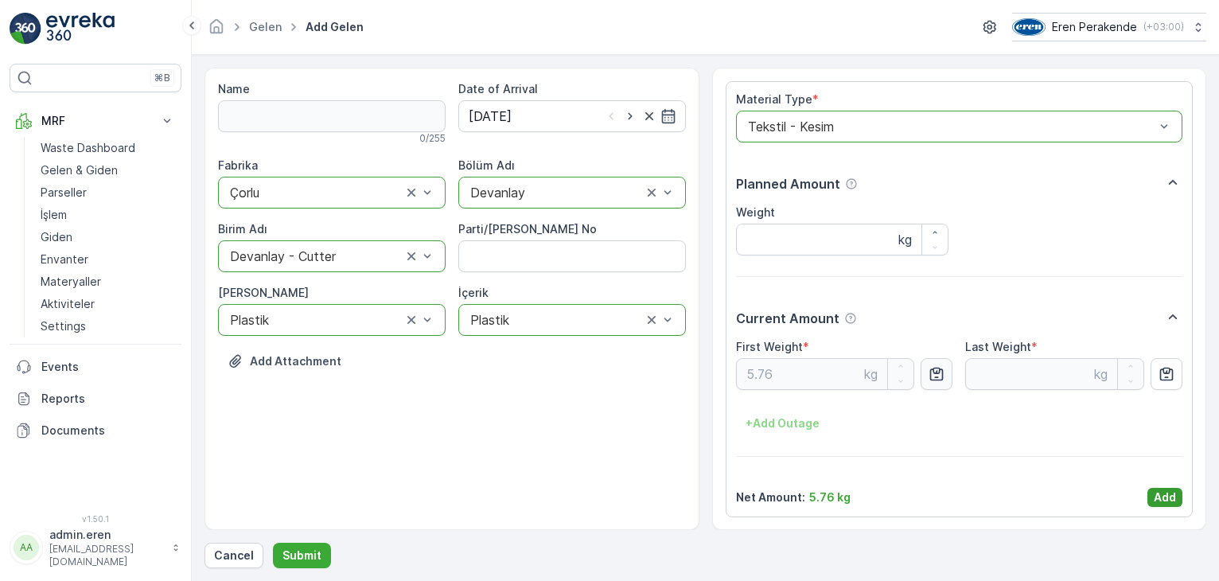
click at [1167, 500] on p "Add" at bounding box center [1164, 497] width 22 height 16
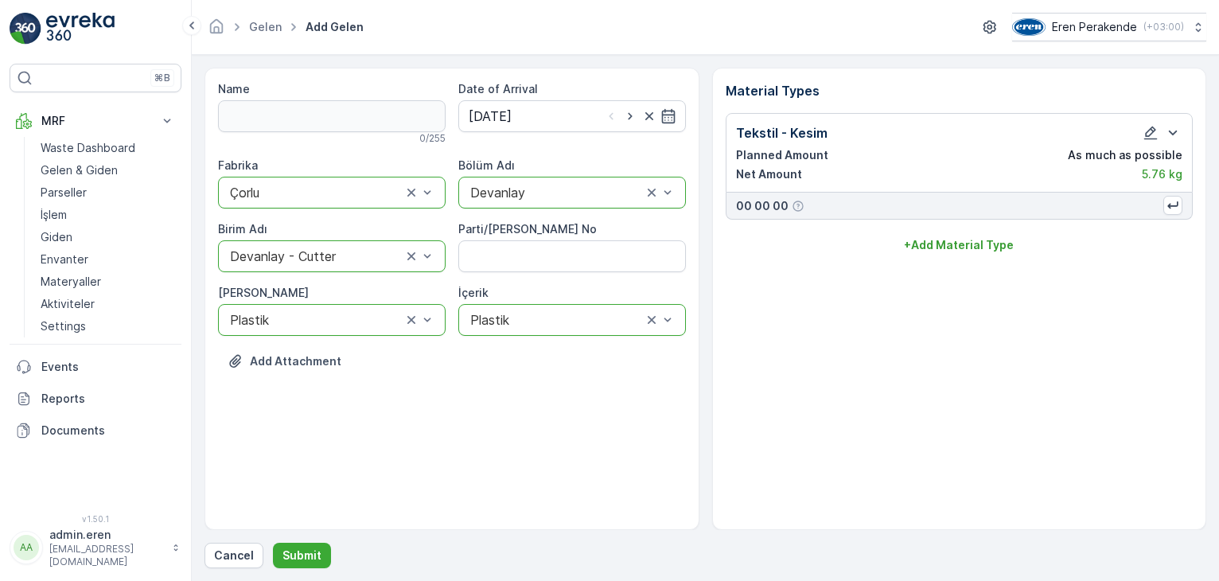
scroll to position [0, 0]
click at [312, 548] on p "Submit" at bounding box center [301, 555] width 39 height 16
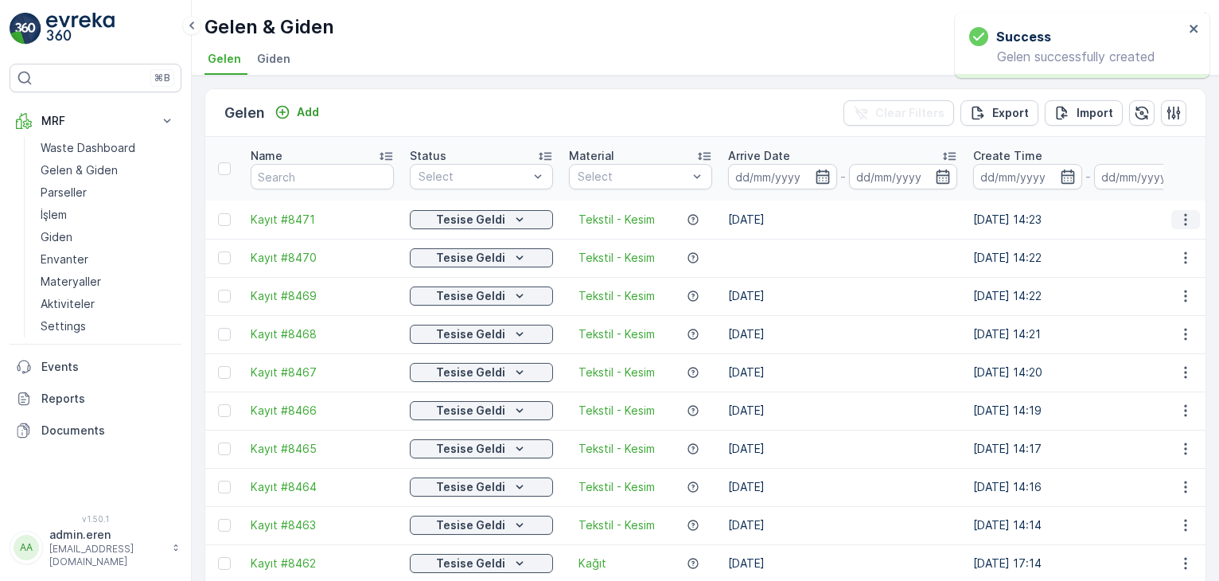
click at [1177, 212] on icon "button" at bounding box center [1185, 220] width 16 height 16
click at [1143, 292] on span "Print QR" at bounding box center [1142, 293] width 44 height 16
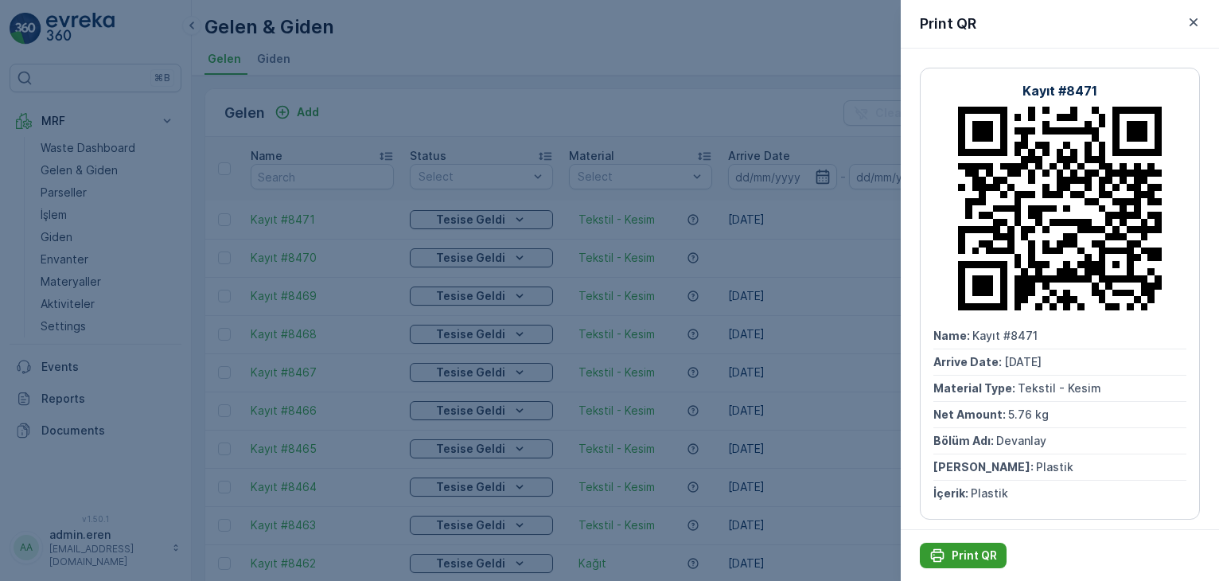
click at [974, 559] on p "Print QR" at bounding box center [973, 555] width 45 height 16
click at [554, 61] on div at bounding box center [609, 290] width 1219 height 581
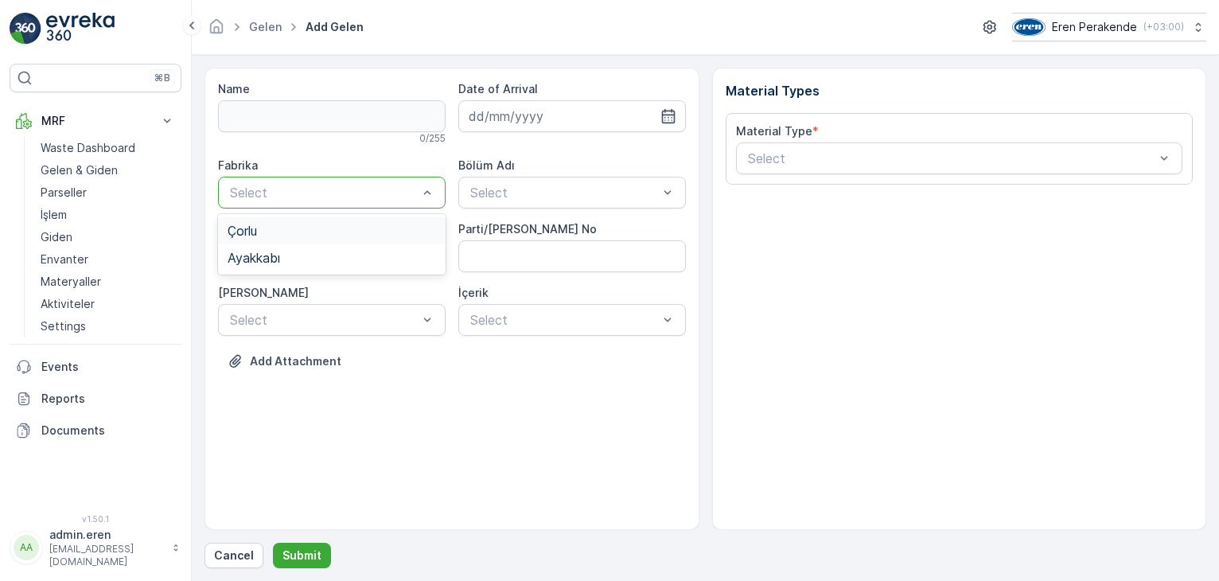
click at [357, 230] on div "Çorlu" at bounding box center [331, 231] width 208 height 14
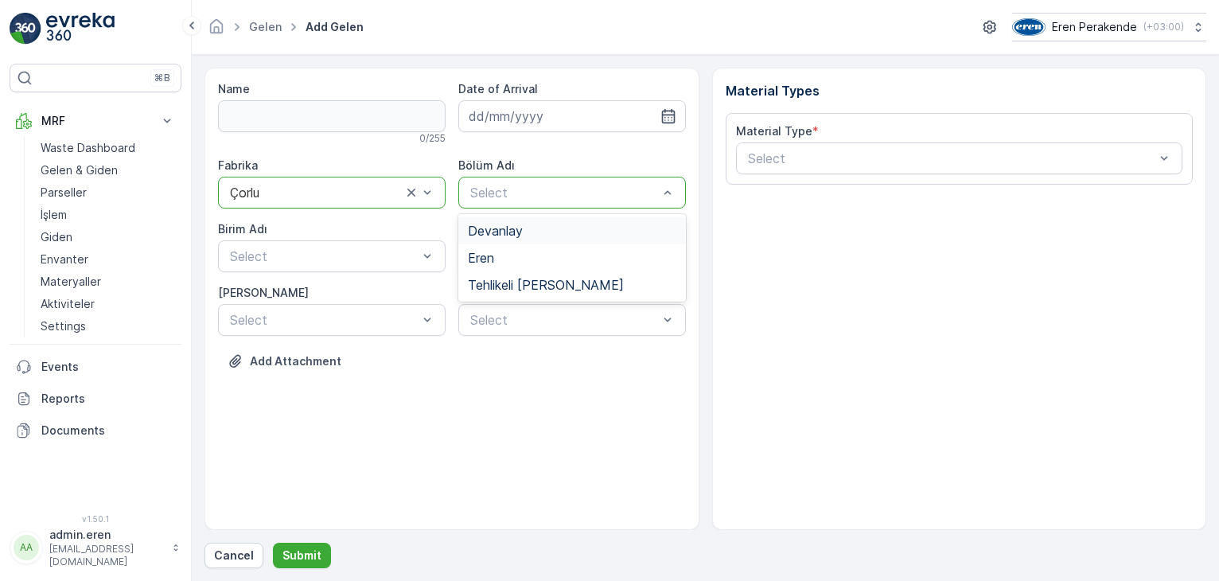
click at [535, 230] on div "Devanlay" at bounding box center [572, 231] width 208 height 14
click at [675, 123] on input at bounding box center [571, 116] width 227 height 32
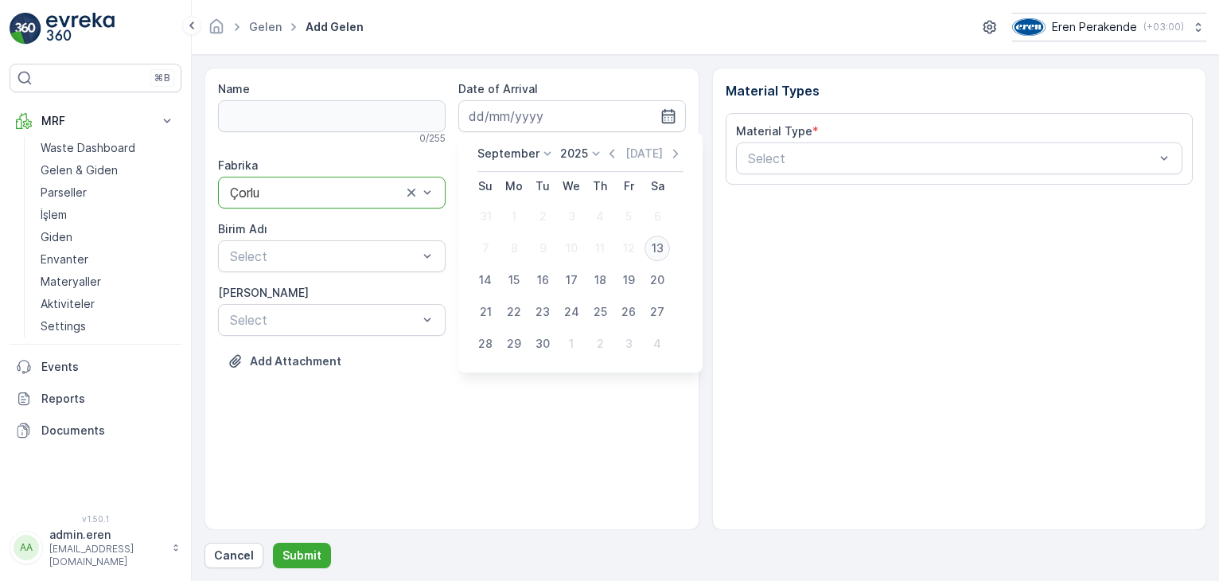
click at [658, 250] on div "13" at bounding box center [656, 247] width 25 height 25
type input "[DATE]"
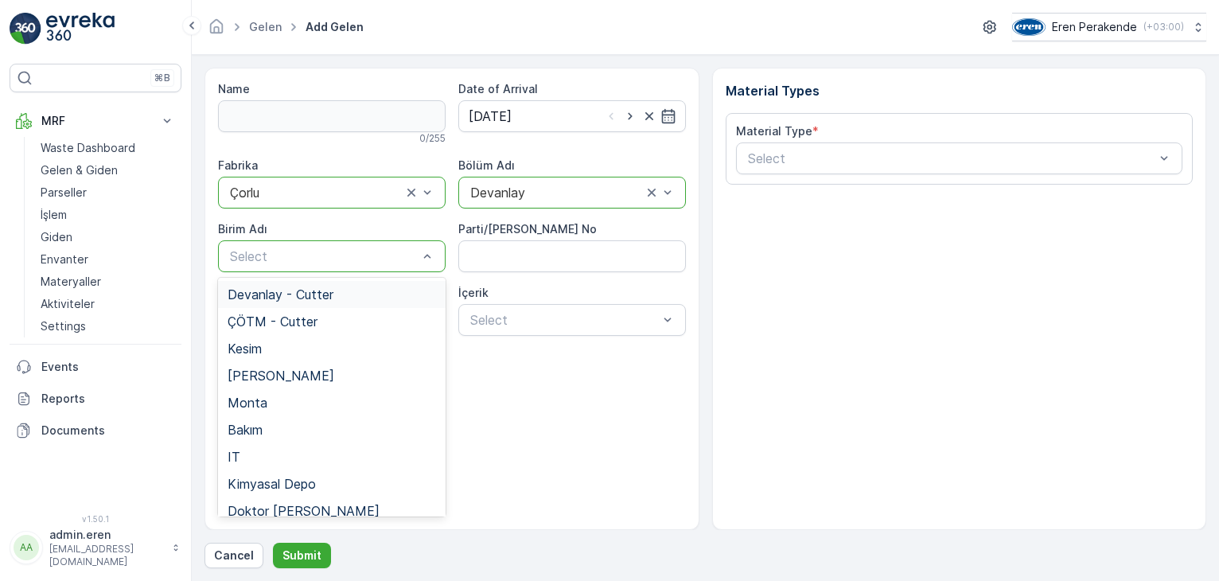
click at [302, 295] on span "Devanlay - Cutter" at bounding box center [280, 294] width 106 height 14
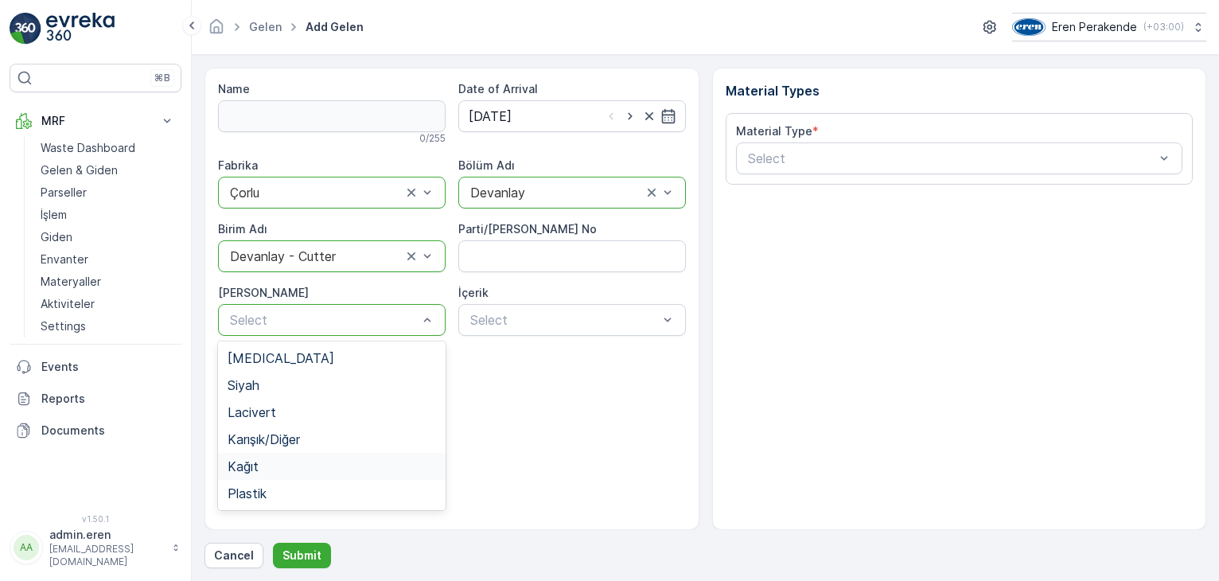
drag, startPoint x: 307, startPoint y: 464, endPoint x: 325, endPoint y: 461, distance: 17.8
click at [307, 465] on div "Kağıt" at bounding box center [331, 466] width 208 height 14
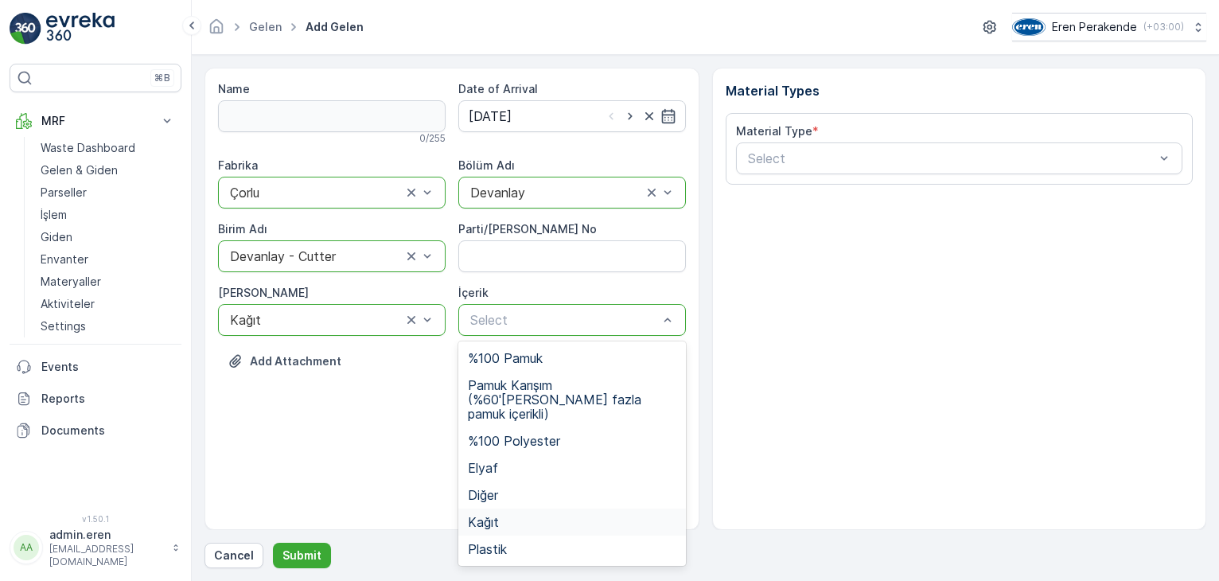
click at [502, 515] on div "Kağıt" at bounding box center [572, 522] width 208 height 14
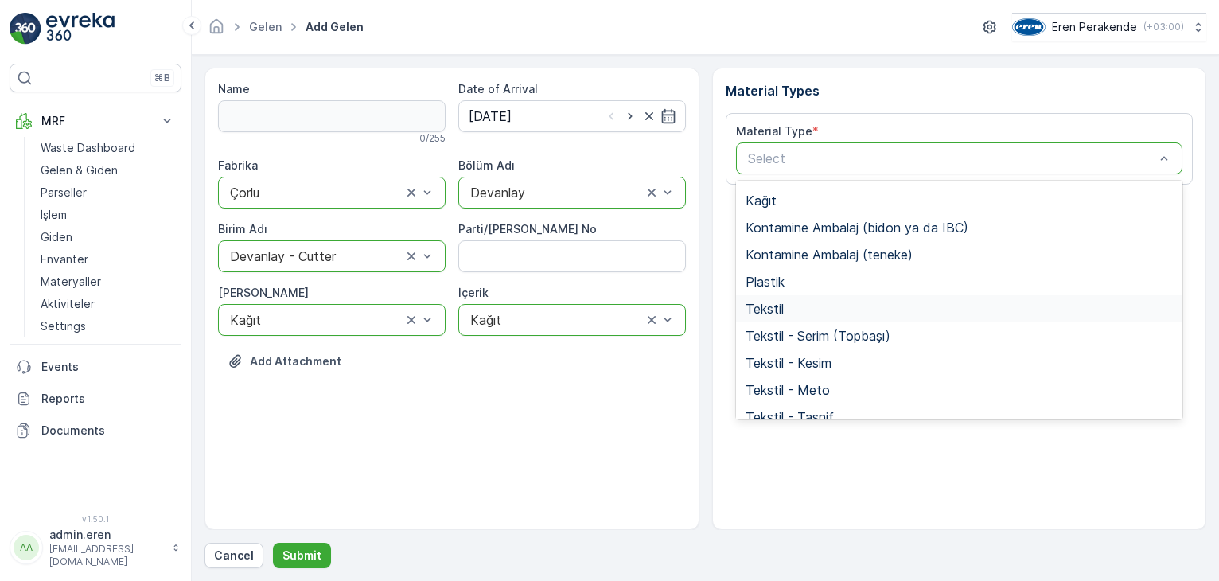
scroll to position [239, 0]
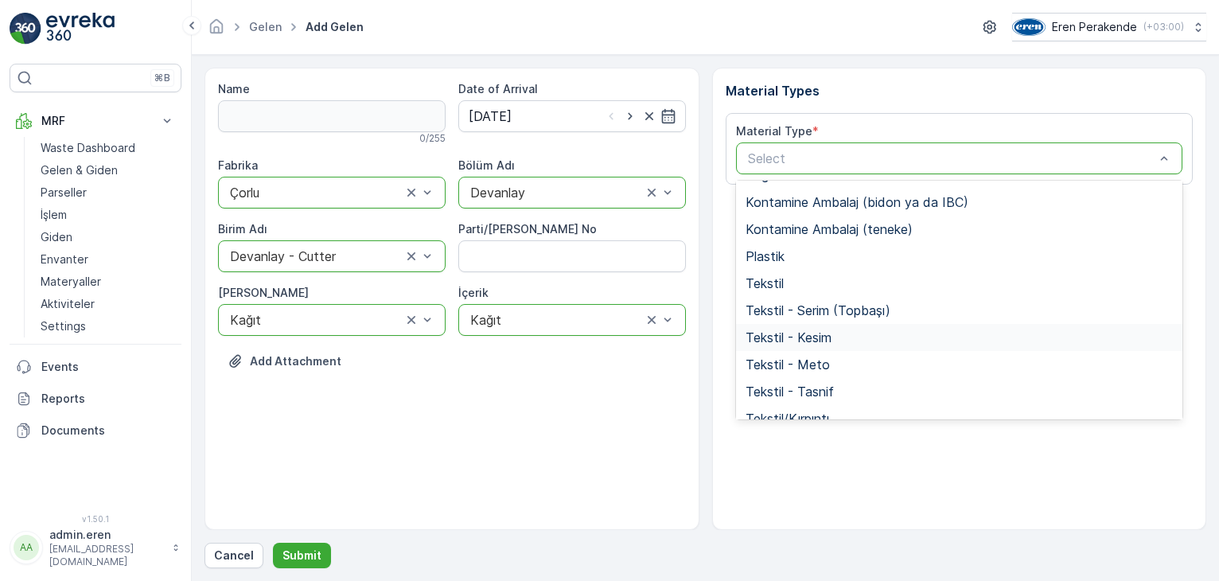
click at [799, 344] on span "Tekstil - Kesim" at bounding box center [788, 337] width 86 height 14
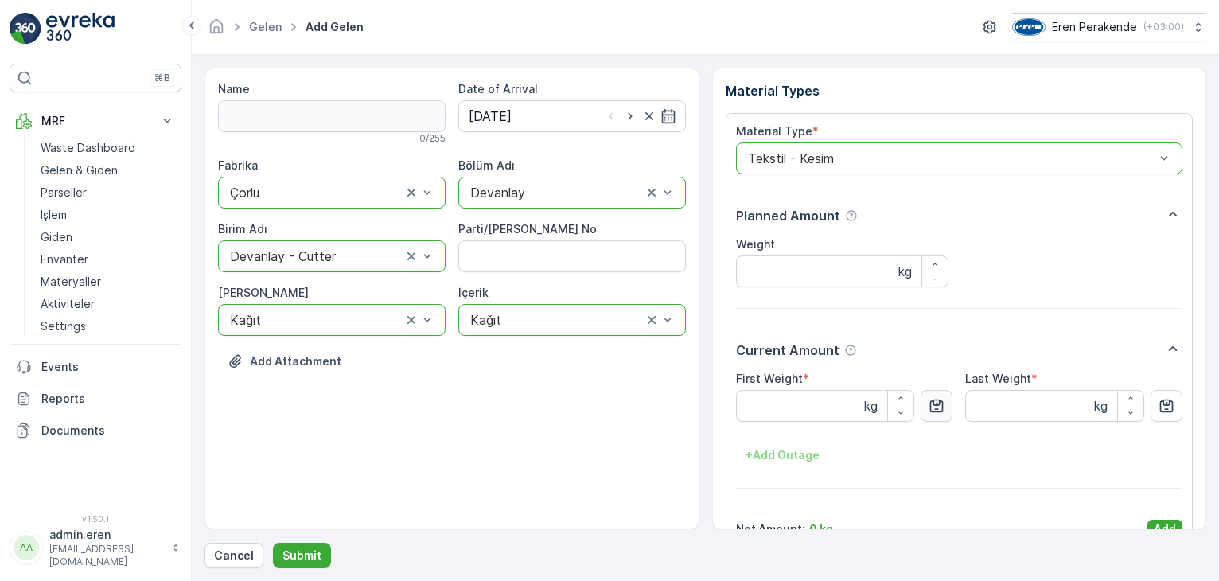
click at [939, 405] on icon "button" at bounding box center [936, 406] width 16 height 16
type Weight "4.83"
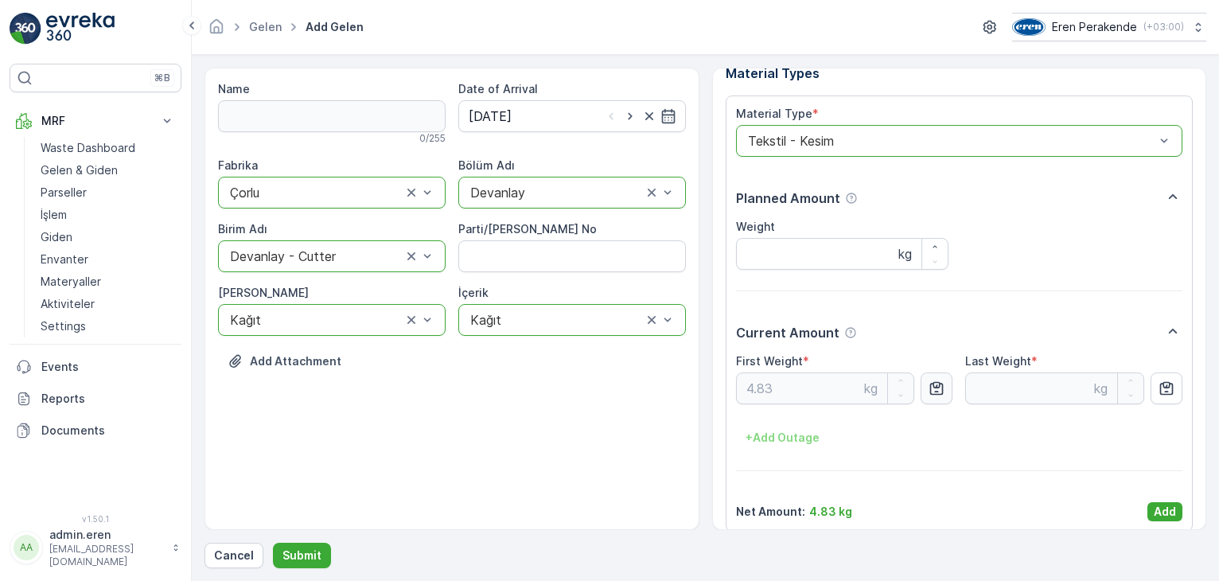
scroll to position [32, 0]
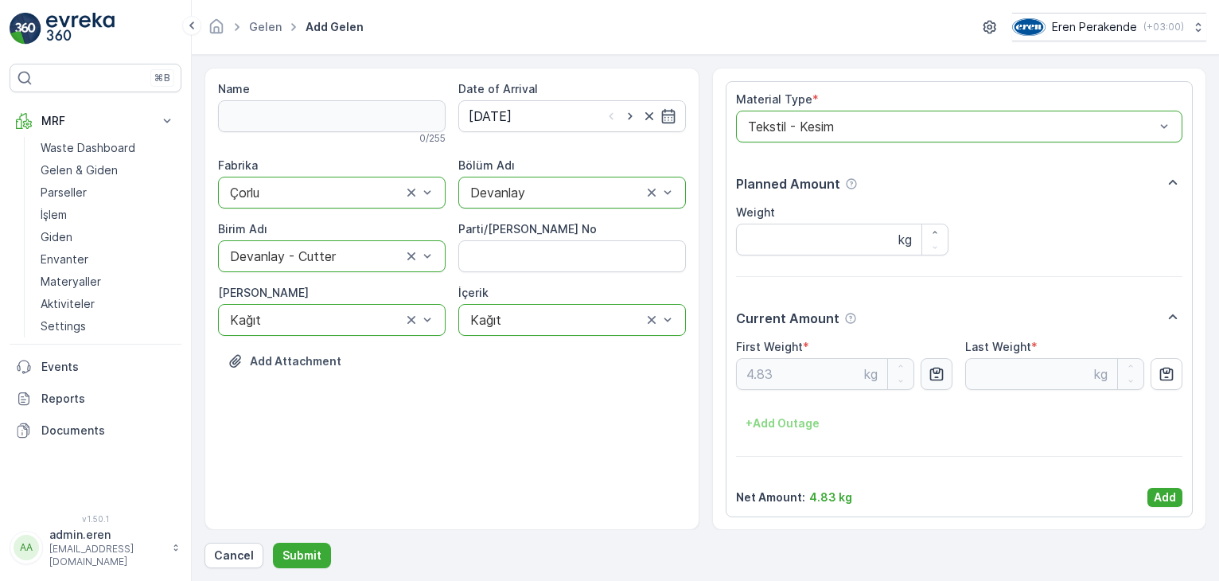
click at [1168, 499] on p "Add" at bounding box center [1164, 497] width 22 height 16
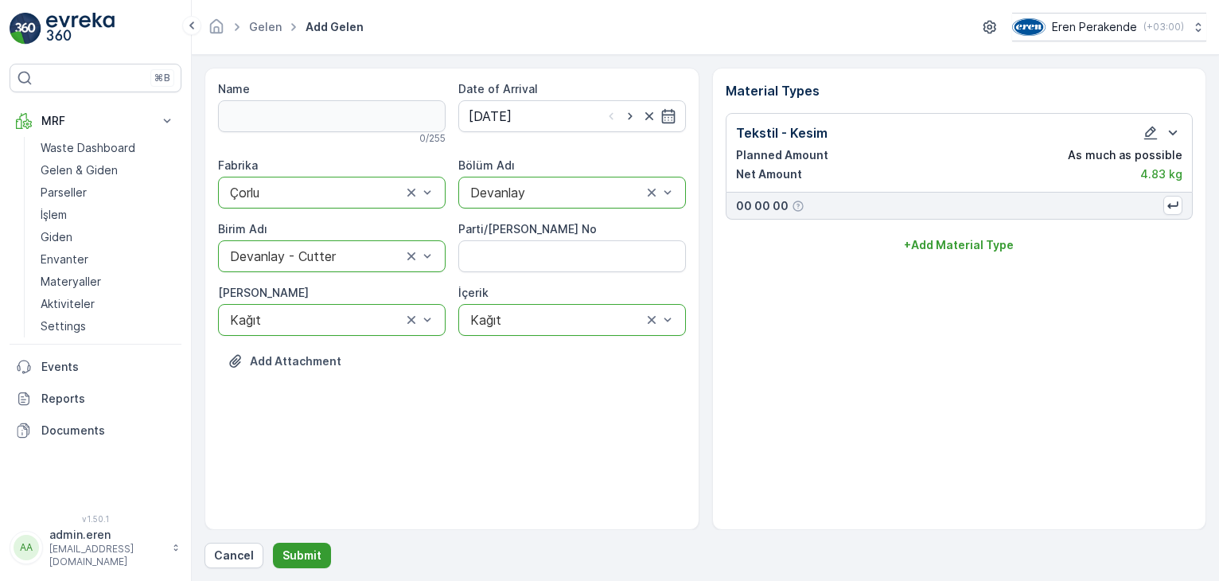
click at [309, 558] on p "Submit" at bounding box center [301, 555] width 39 height 16
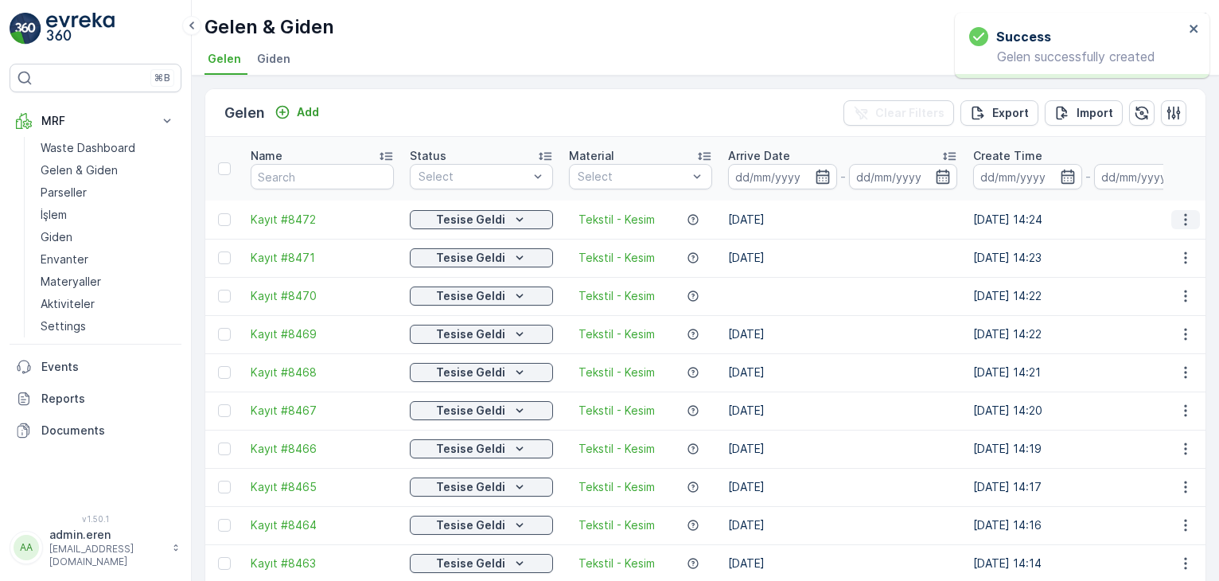
click at [1180, 212] on icon "button" at bounding box center [1185, 220] width 16 height 16
click at [1162, 301] on div "Print QR" at bounding box center [1166, 293] width 105 height 22
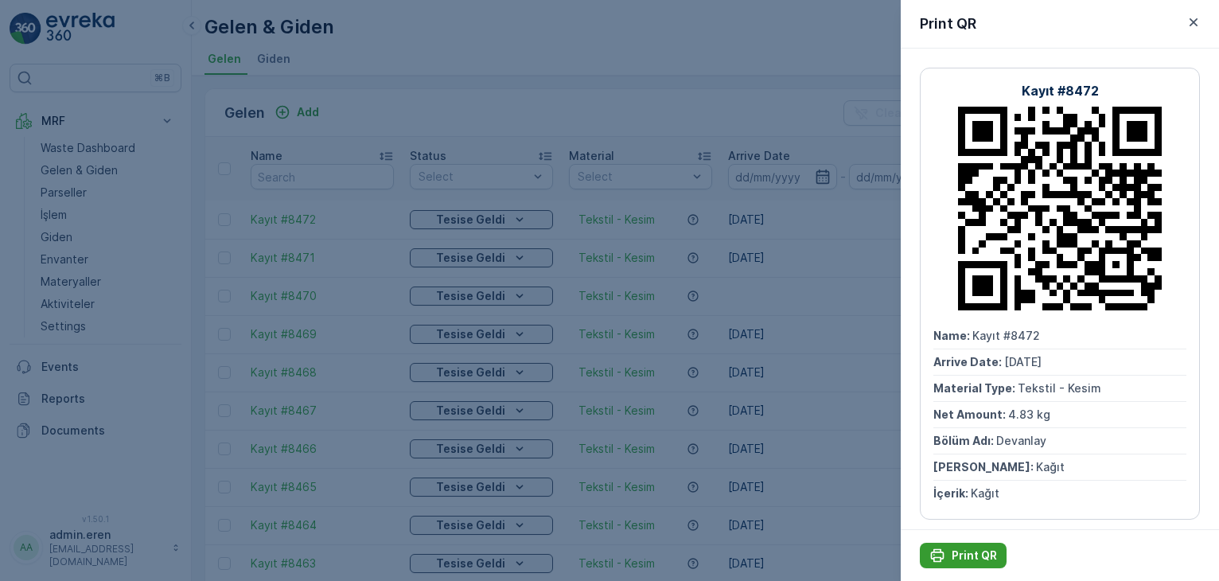
click at [957, 550] on p "Print QR" at bounding box center [973, 555] width 45 height 16
click at [387, 37] on div at bounding box center [609, 290] width 1219 height 581
